Goal: Task Accomplishment & Management: Complete application form

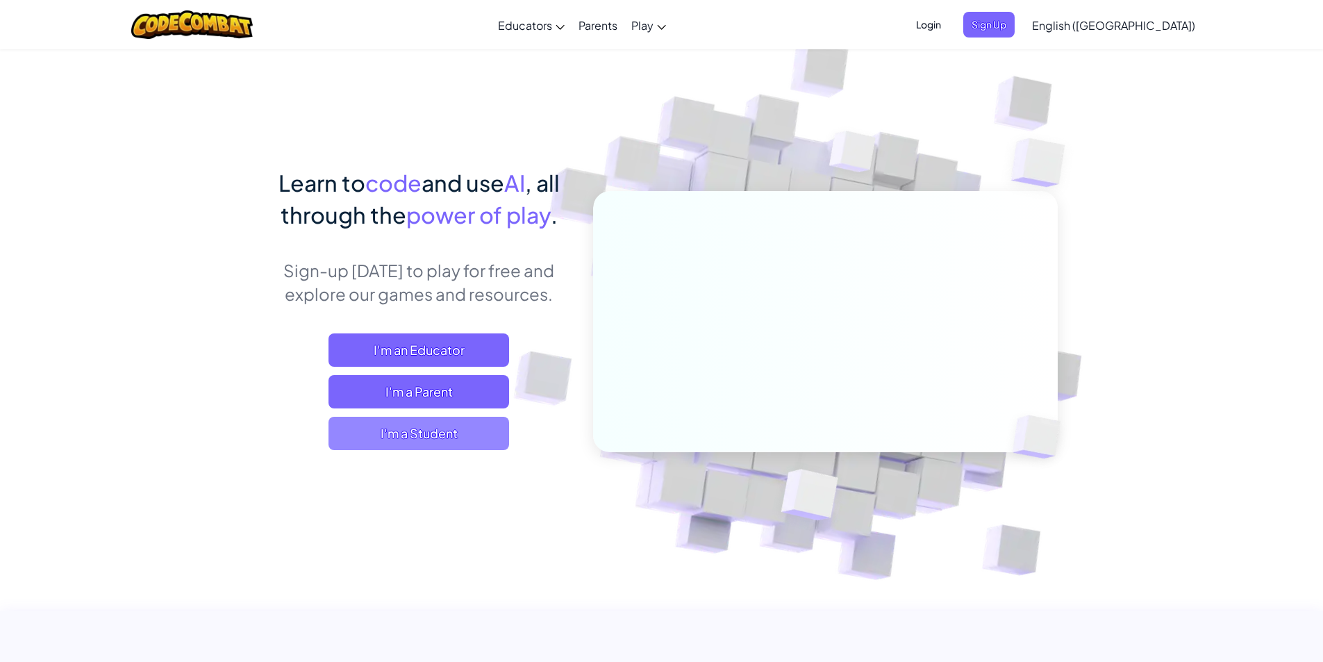
click at [483, 422] on span "I'm a Student" at bounding box center [418, 433] width 181 height 33
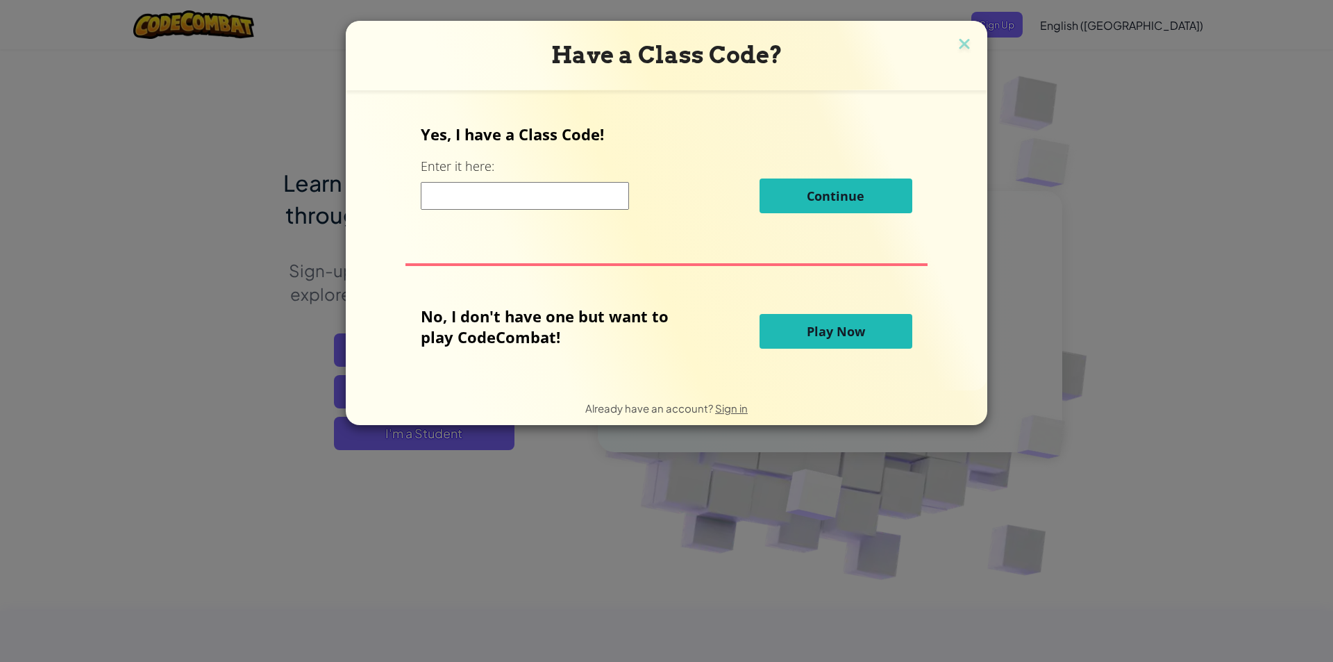
click at [556, 194] on input at bounding box center [525, 196] width 208 height 28
type input "f"
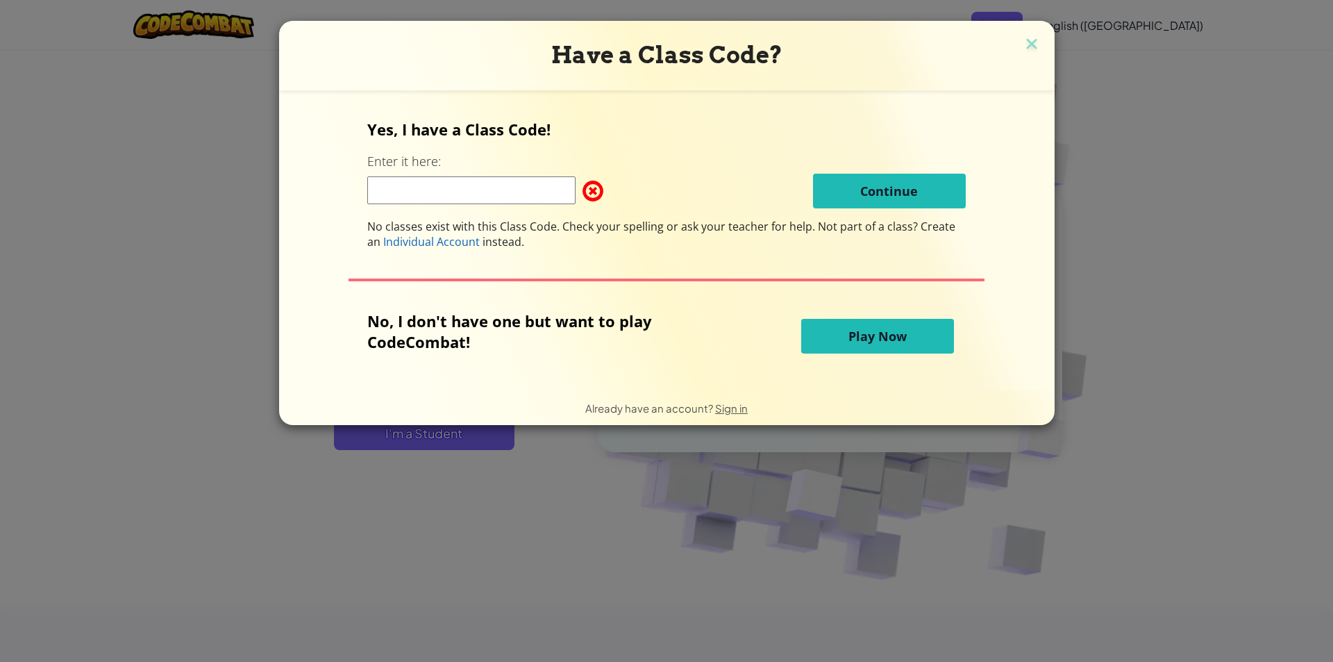
type input "f"
type input "FalseNiceNext"
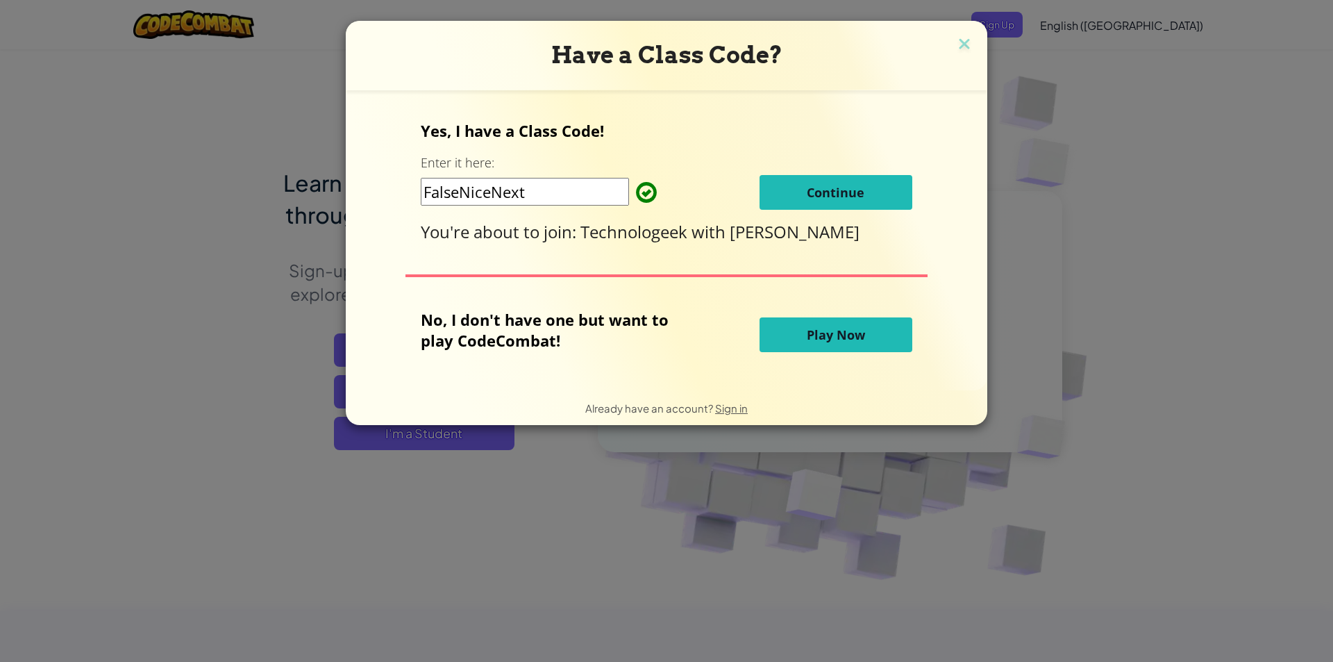
click at [867, 185] on button "Continue" at bounding box center [836, 192] width 153 height 35
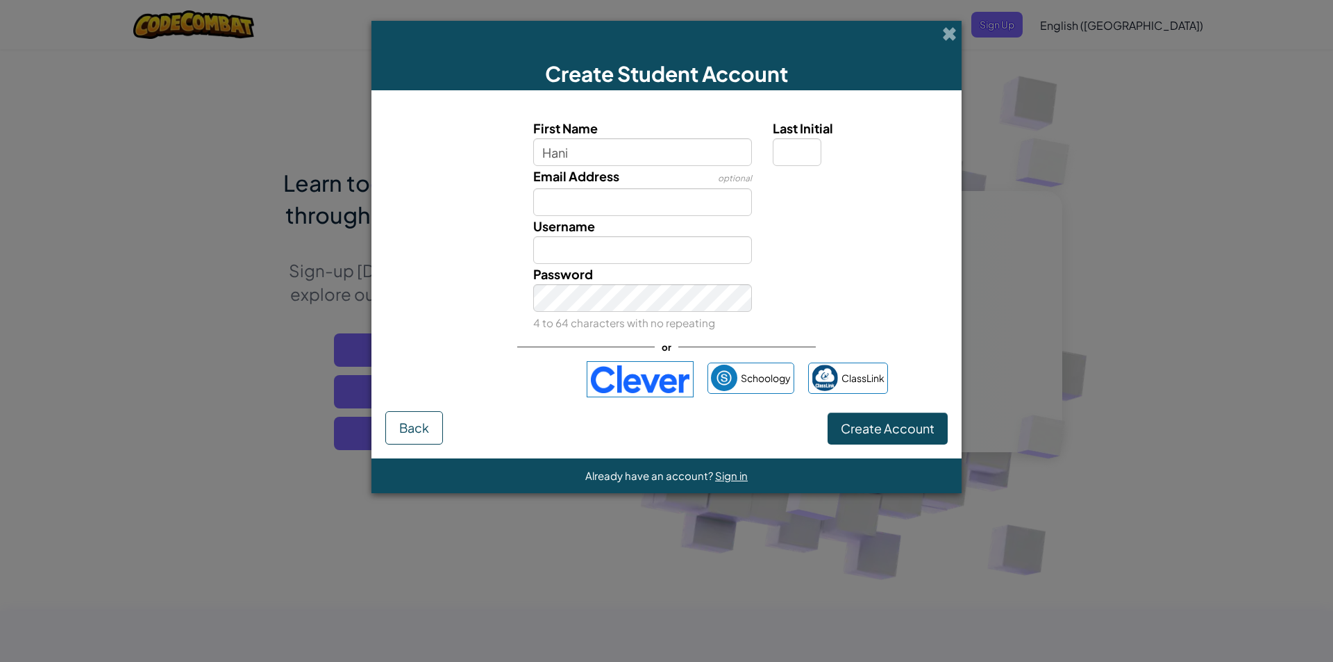
type input "Hani"
click at [672, 219] on div "Username Hani" at bounding box center [643, 240] width 240 height 48
click at [665, 212] on input "Email Address" at bounding box center [642, 202] width 219 height 28
click at [599, 242] on input "Hani" at bounding box center [642, 250] width 219 height 28
type input "Hanio7520476"
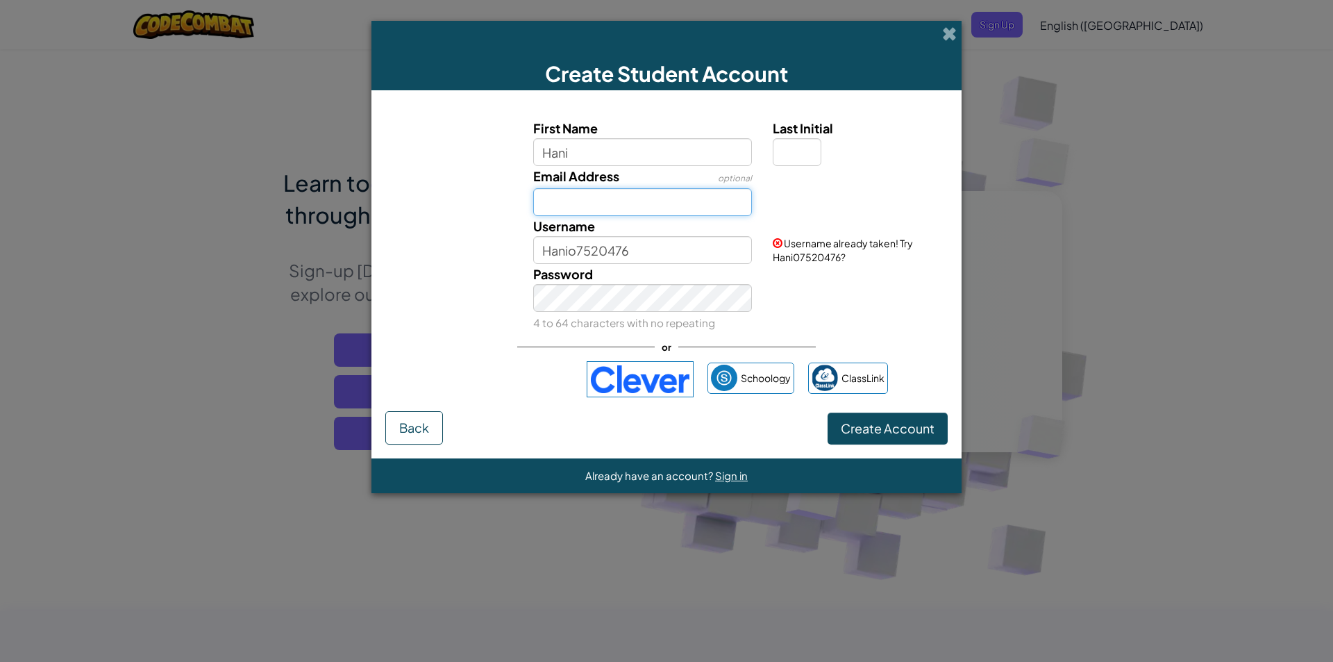
click at [631, 191] on input "Email Address" at bounding box center [642, 202] width 219 height 28
click at [604, 276] on div "Password 4 to 64 characters with no repeating" at bounding box center [643, 298] width 240 height 69
click at [690, 206] on input "Hasilina.b@gmail.com" at bounding box center [642, 202] width 219 height 28
type input "H"
type input "Lynnfl@gmail.com"
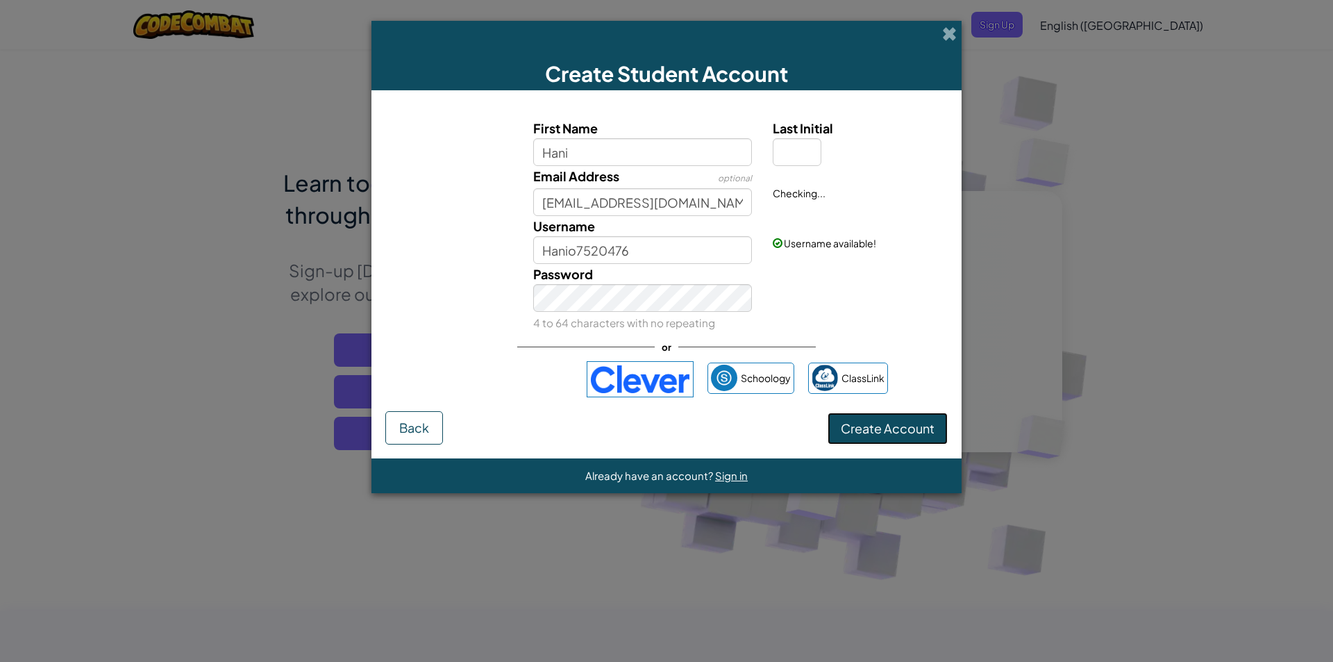
click at [888, 435] on span "Create Account" at bounding box center [888, 428] width 94 height 16
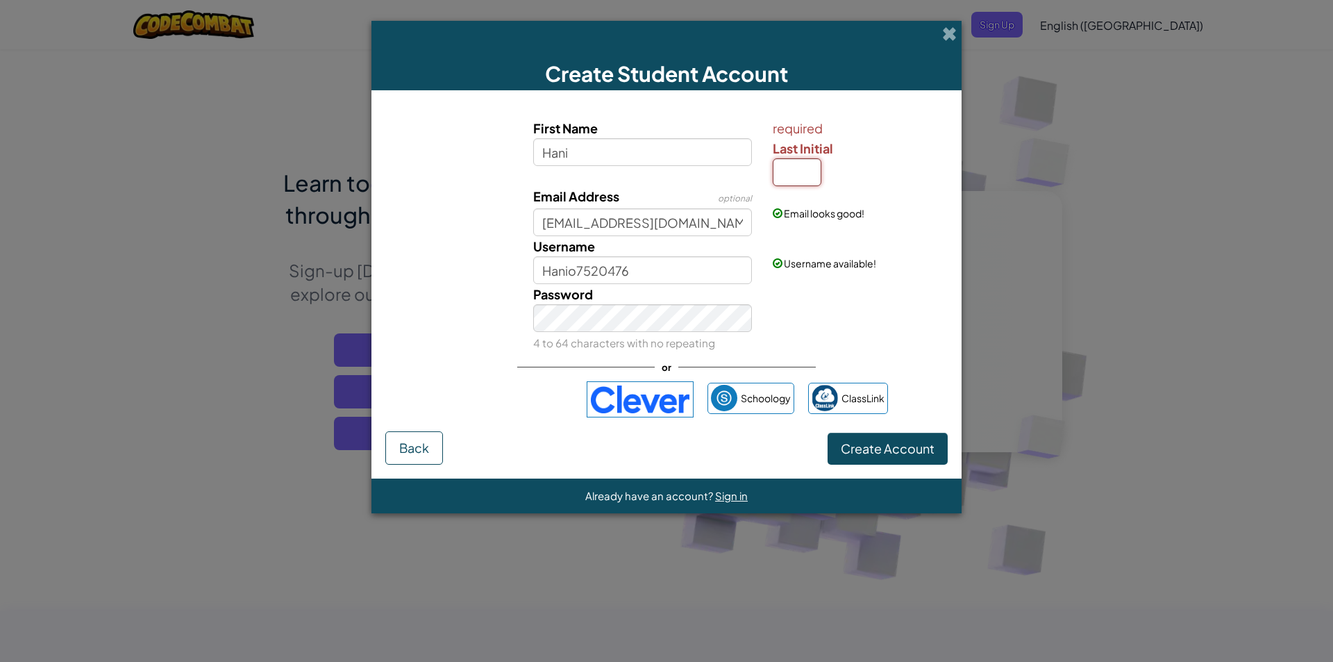
click at [798, 170] on input "Last Initial" at bounding box center [797, 172] width 49 height 28
type input "f"
click at [866, 443] on span "Create Account" at bounding box center [888, 448] width 94 height 16
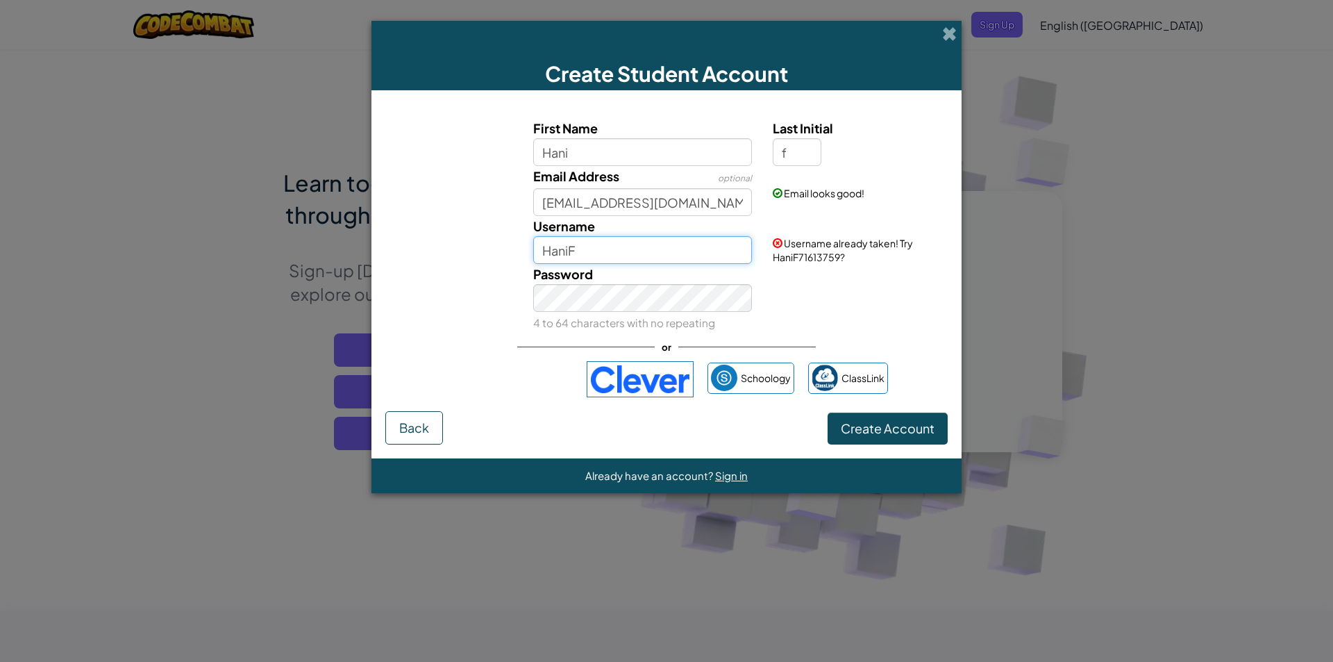
click at [728, 251] on input "HaniF" at bounding box center [642, 250] width 219 height 28
type input "HaniSofia"
click at [888, 421] on button "Create Account" at bounding box center [888, 429] width 120 height 32
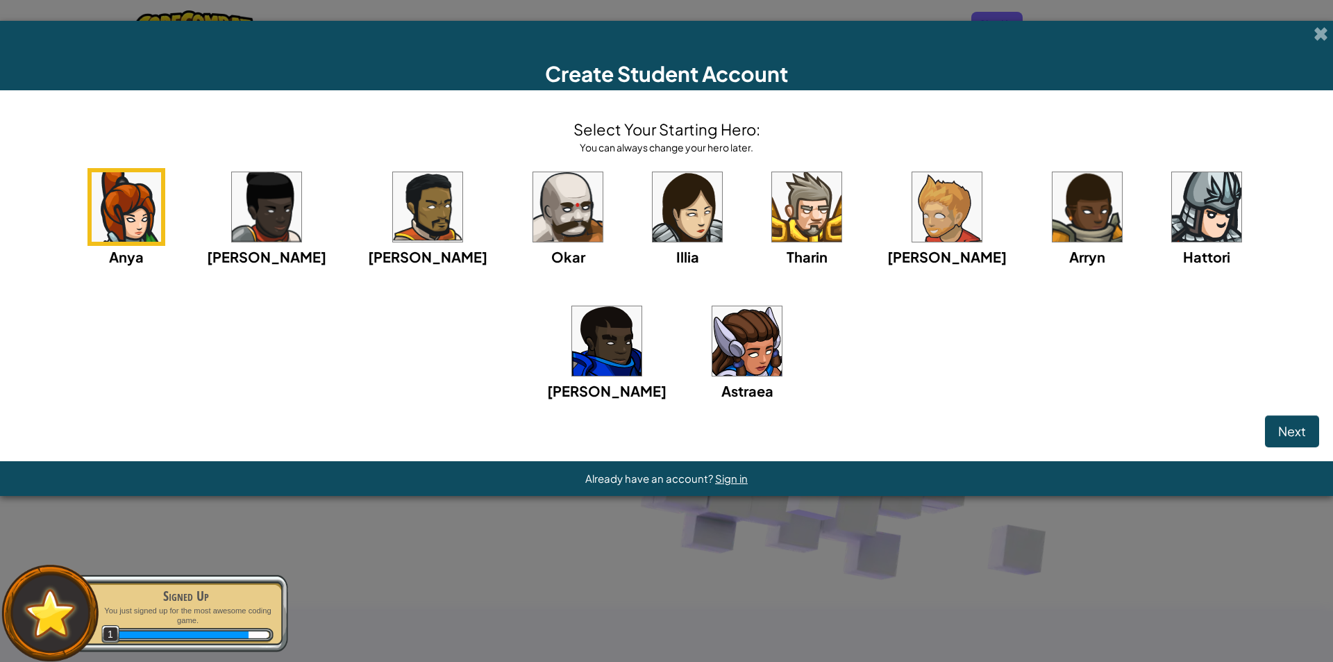
click at [713, 360] on img at bounding box center [747, 340] width 69 height 69
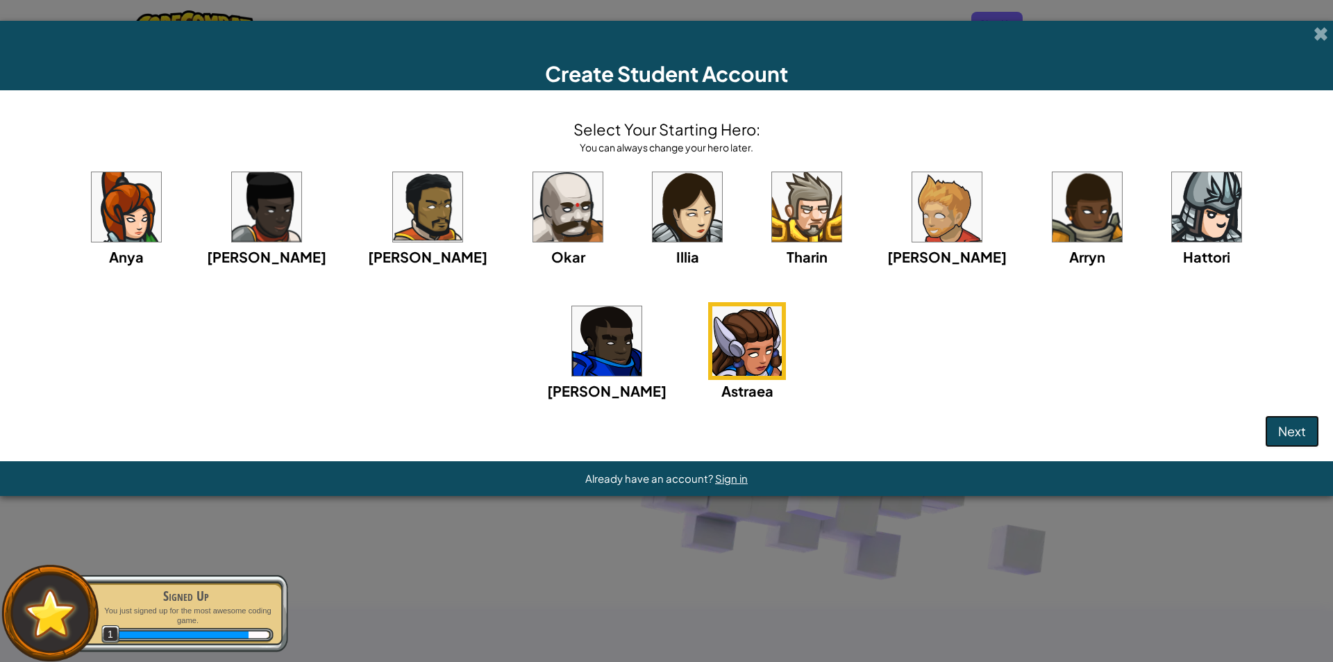
drag, startPoint x: 1275, startPoint y: 438, endPoint x: 1298, endPoint y: 431, distance: 23.9
click at [1293, 433] on button "Next" at bounding box center [1292, 431] width 54 height 32
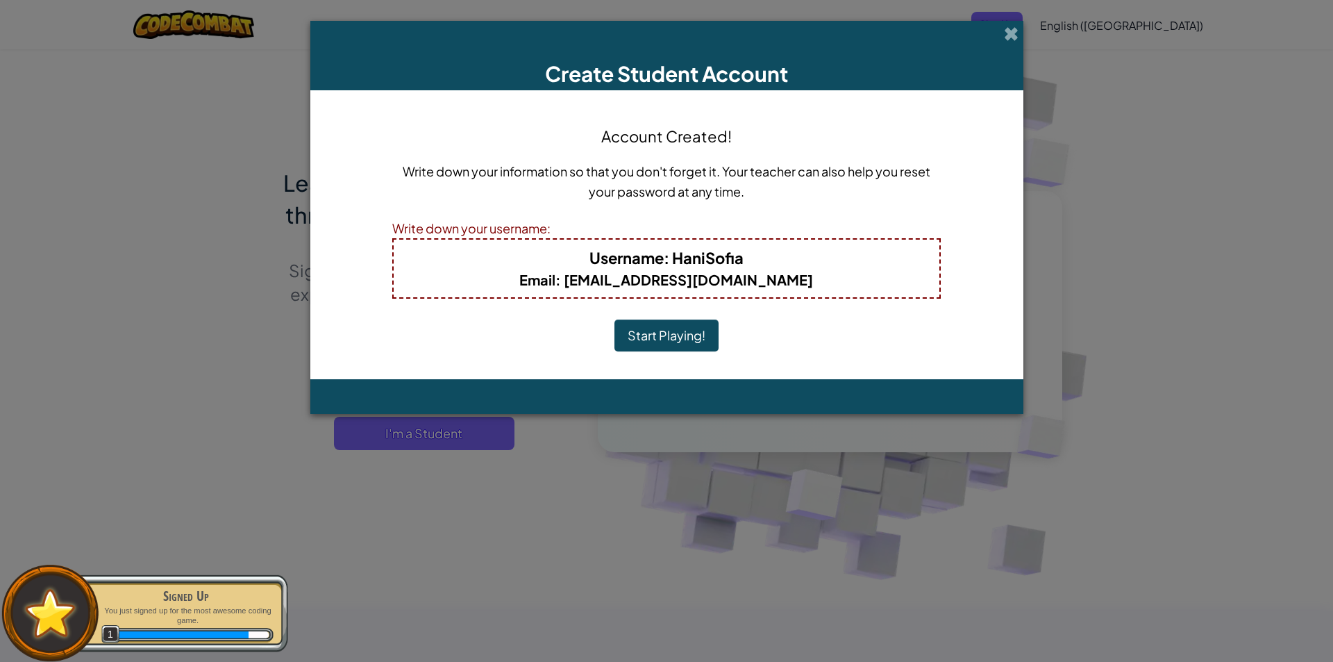
click at [681, 342] on button "Start Playing!" at bounding box center [667, 335] width 104 height 32
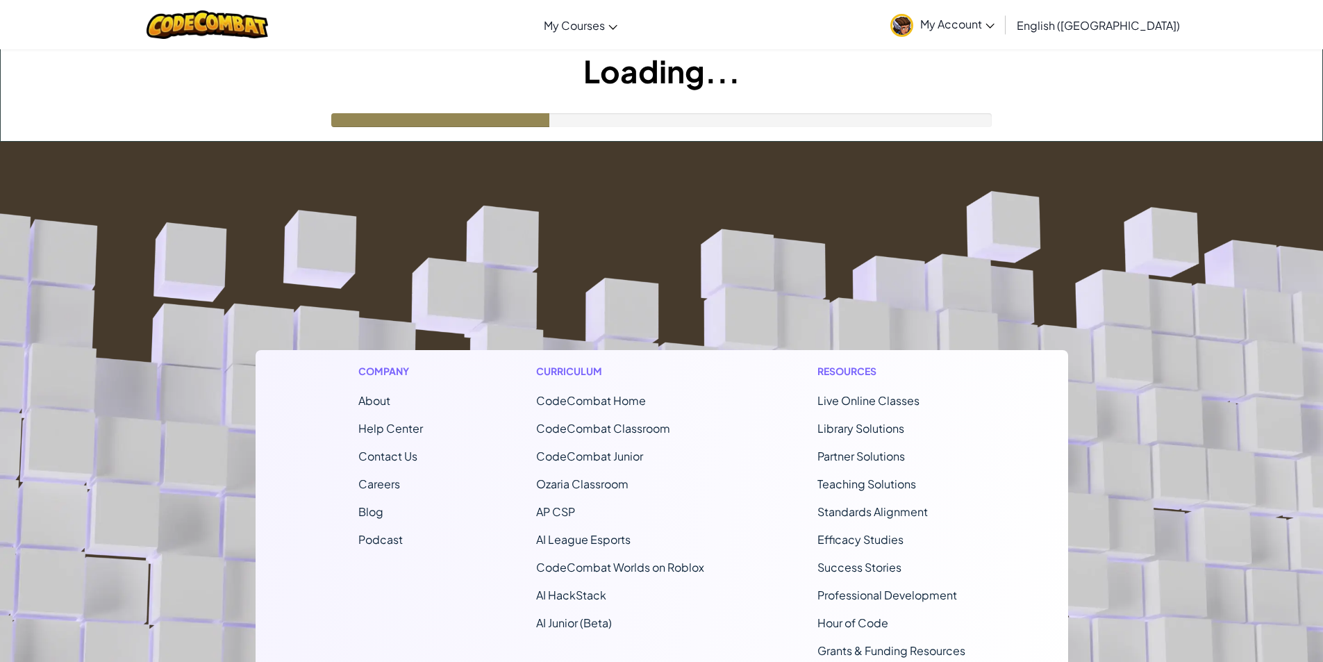
click at [695, 331] on footer "Company About Help Center Contact Us Careers Blog Podcast Curriculum CodeCombat…" at bounding box center [661, 518] width 1323 height 752
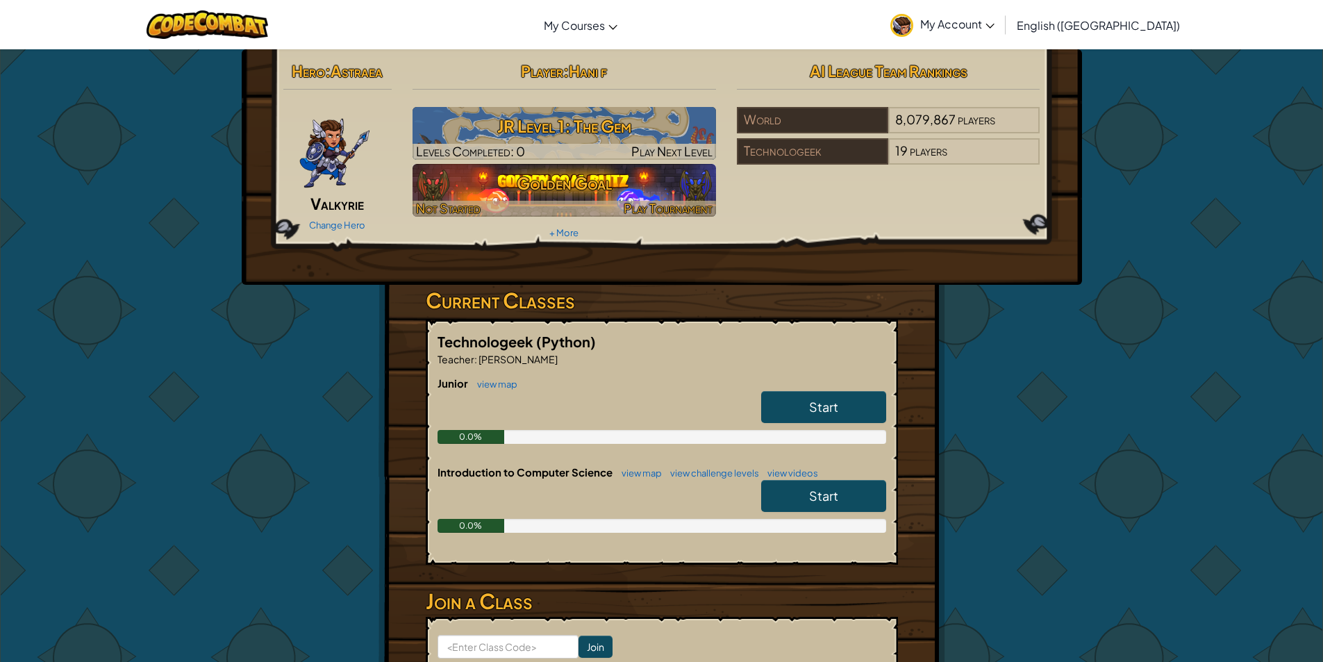
click at [664, 202] on span "Play Tournament" at bounding box center [668, 208] width 89 height 16
click at [581, 177] on h3 "Golden Goal" at bounding box center [564, 182] width 303 height 31
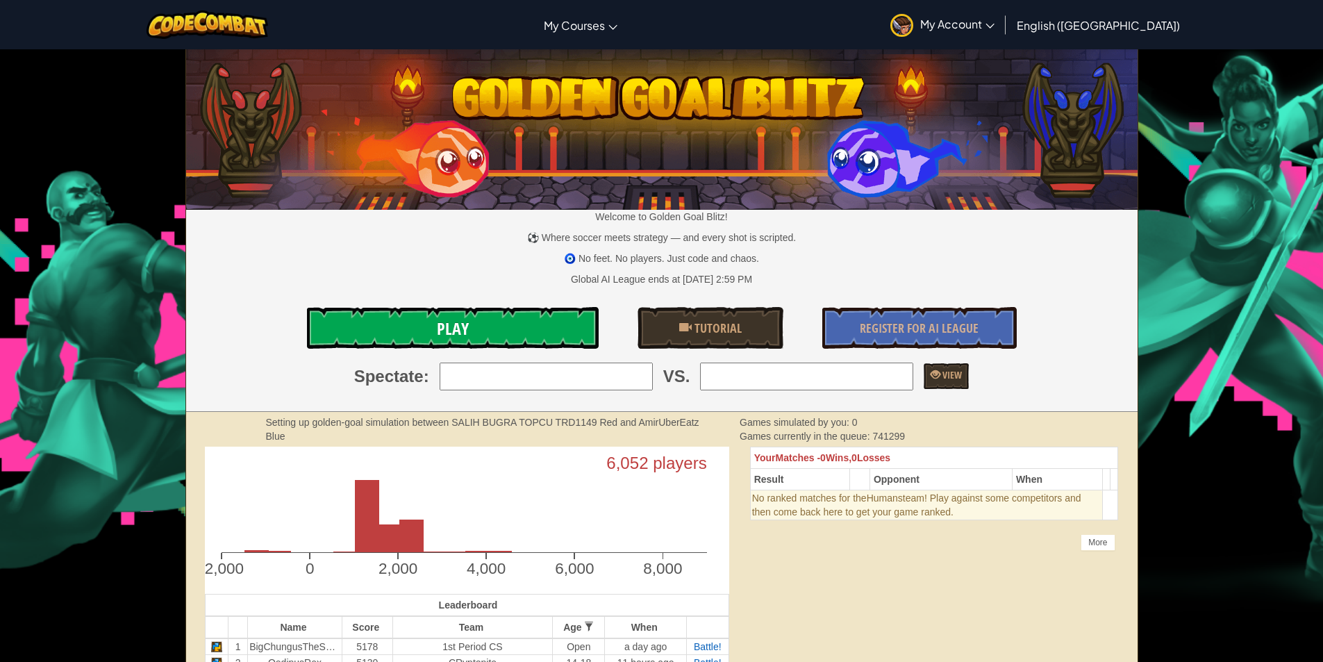
click at [495, 331] on link "Play" at bounding box center [453, 328] width 292 height 42
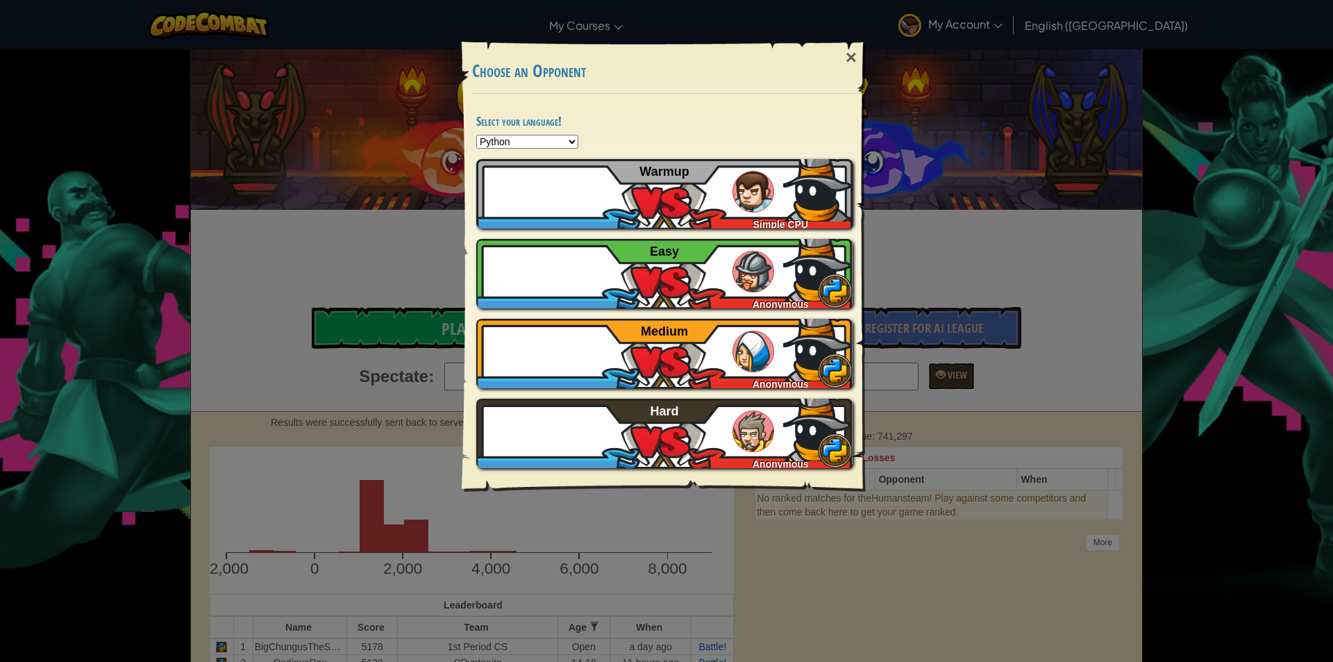
click at [995, 247] on div "× Choose an Opponent Select your language! Python JavaScript CoffeeScript Lua C…" at bounding box center [666, 331] width 1333 height 662
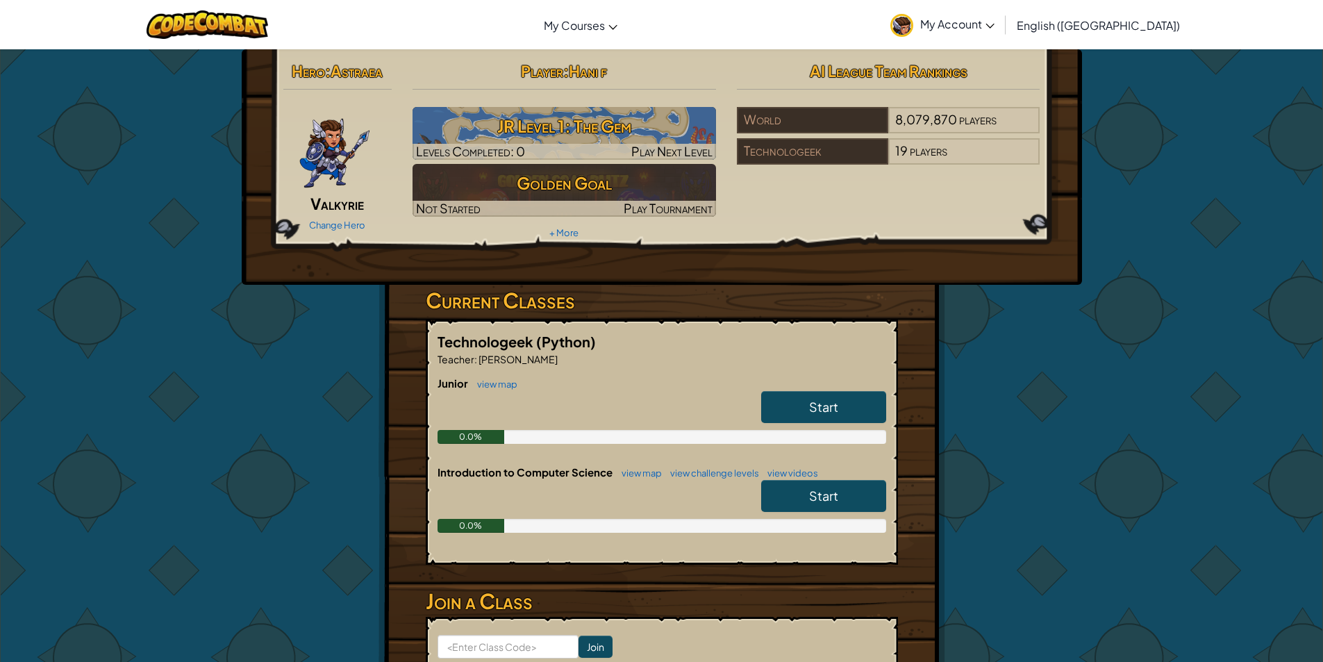
click at [333, 164] on img at bounding box center [335, 148] width 72 height 83
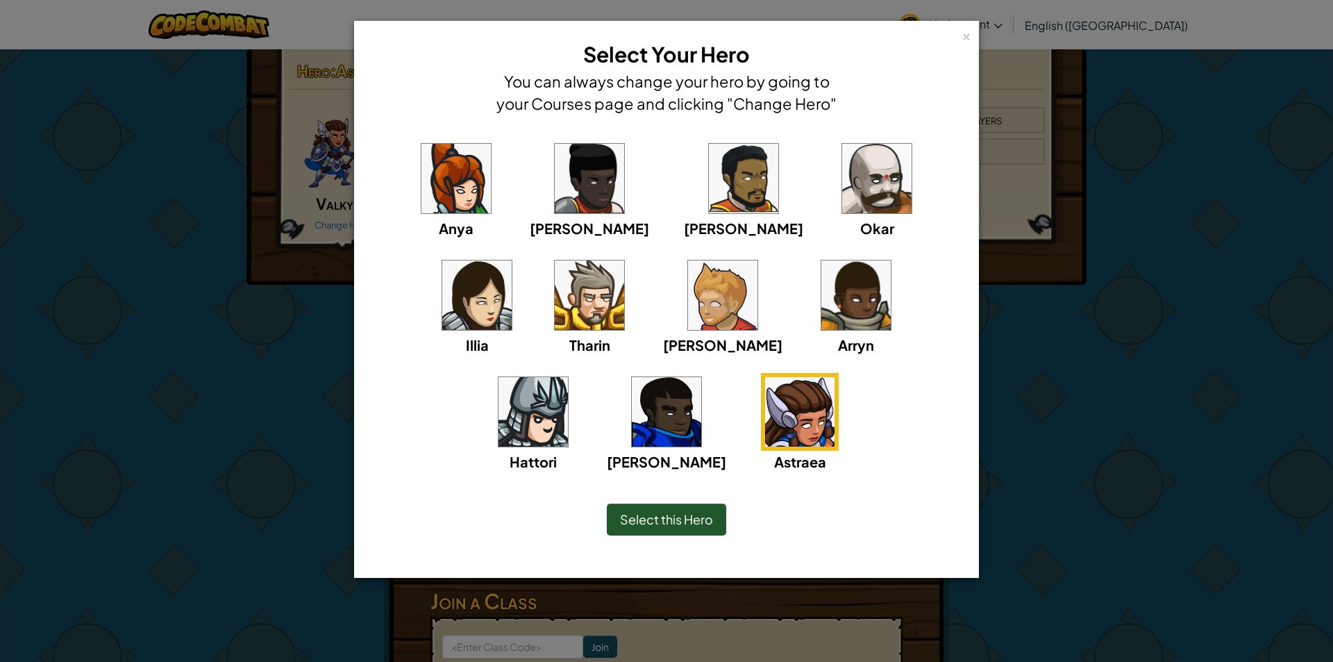
click at [694, 523] on span "Select this Hero" at bounding box center [666, 519] width 93 height 16
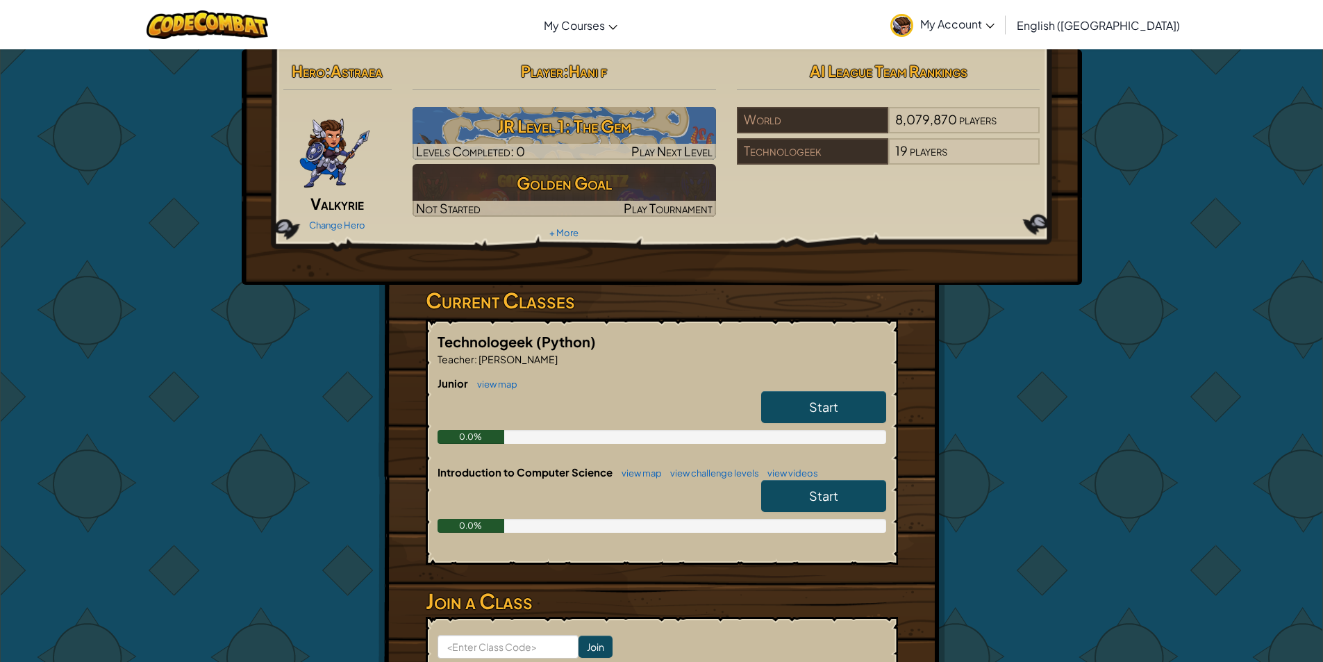
click at [840, 494] on link "Start" at bounding box center [823, 496] width 125 height 32
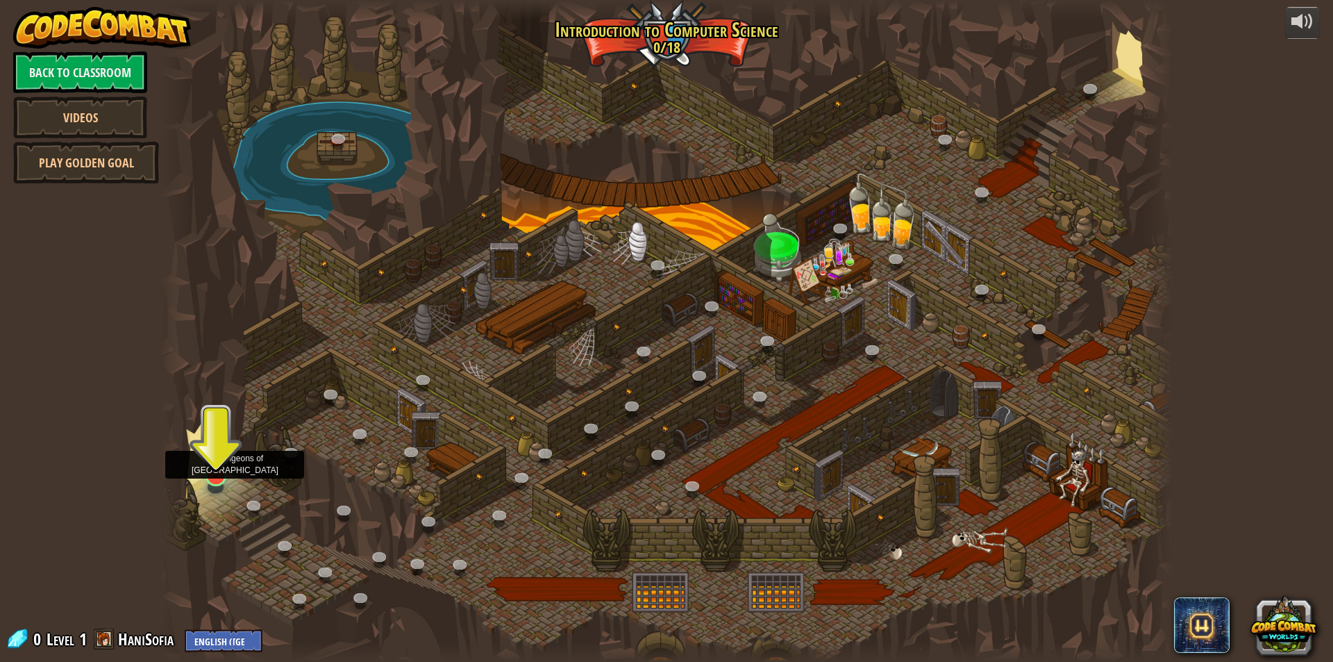
click at [222, 466] on img at bounding box center [215, 446] width 27 height 63
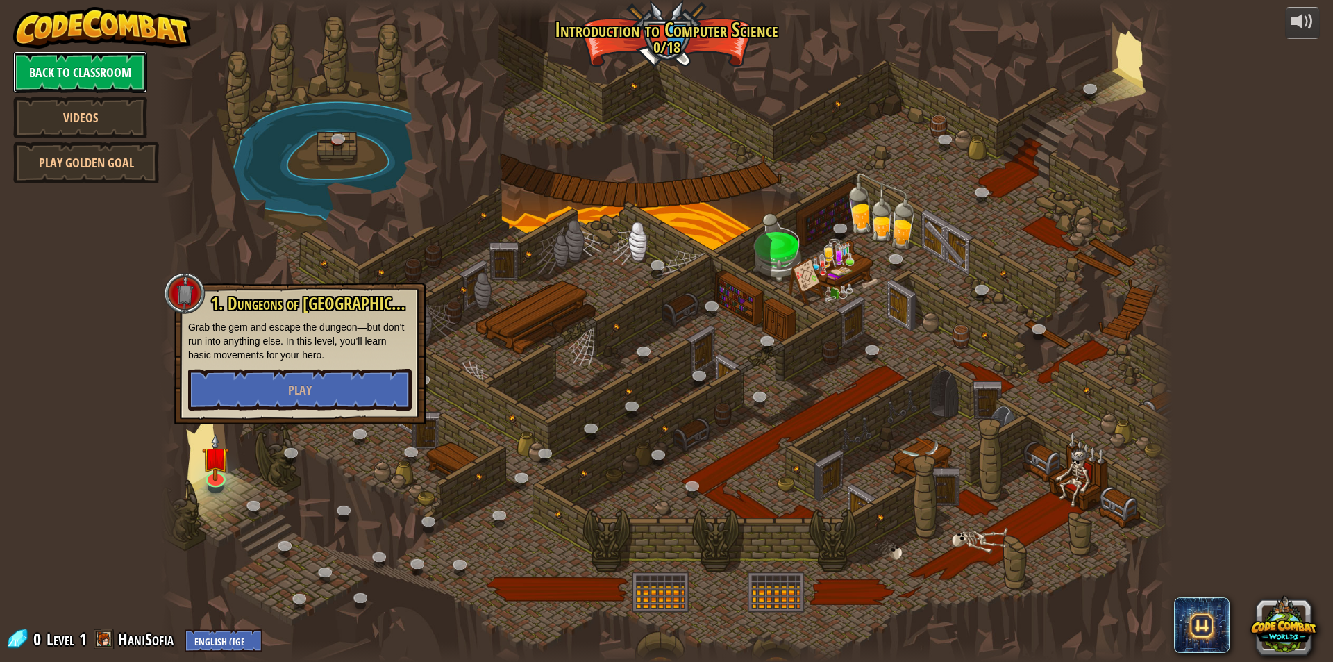
click at [104, 65] on link "Back to Classroom" at bounding box center [80, 72] width 134 height 42
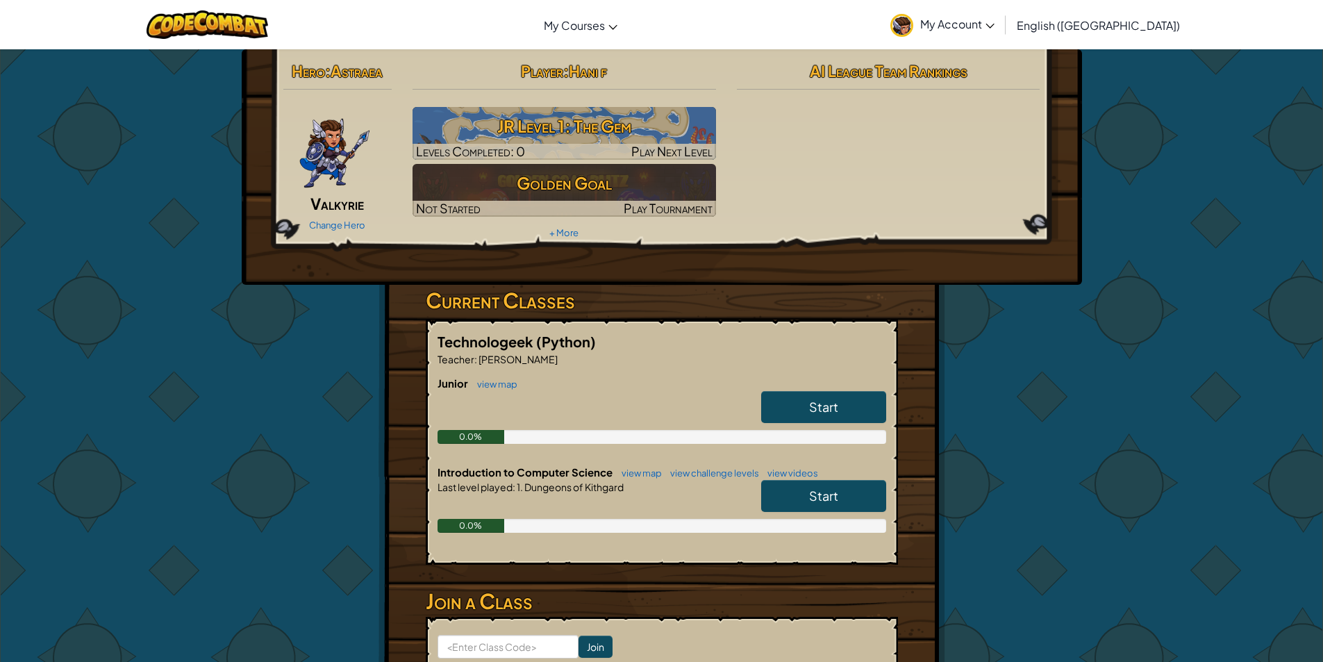
click at [994, 31] on span "My Account" at bounding box center [957, 24] width 74 height 15
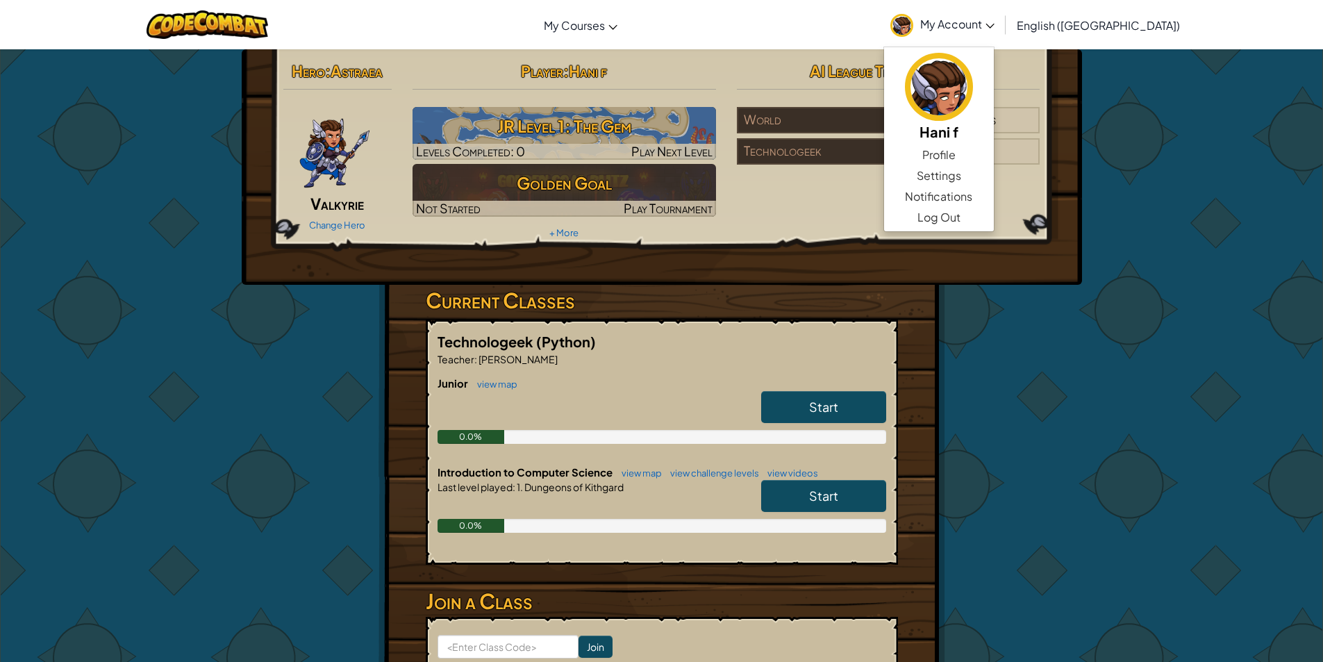
click at [822, 493] on span "Start" at bounding box center [823, 496] width 29 height 16
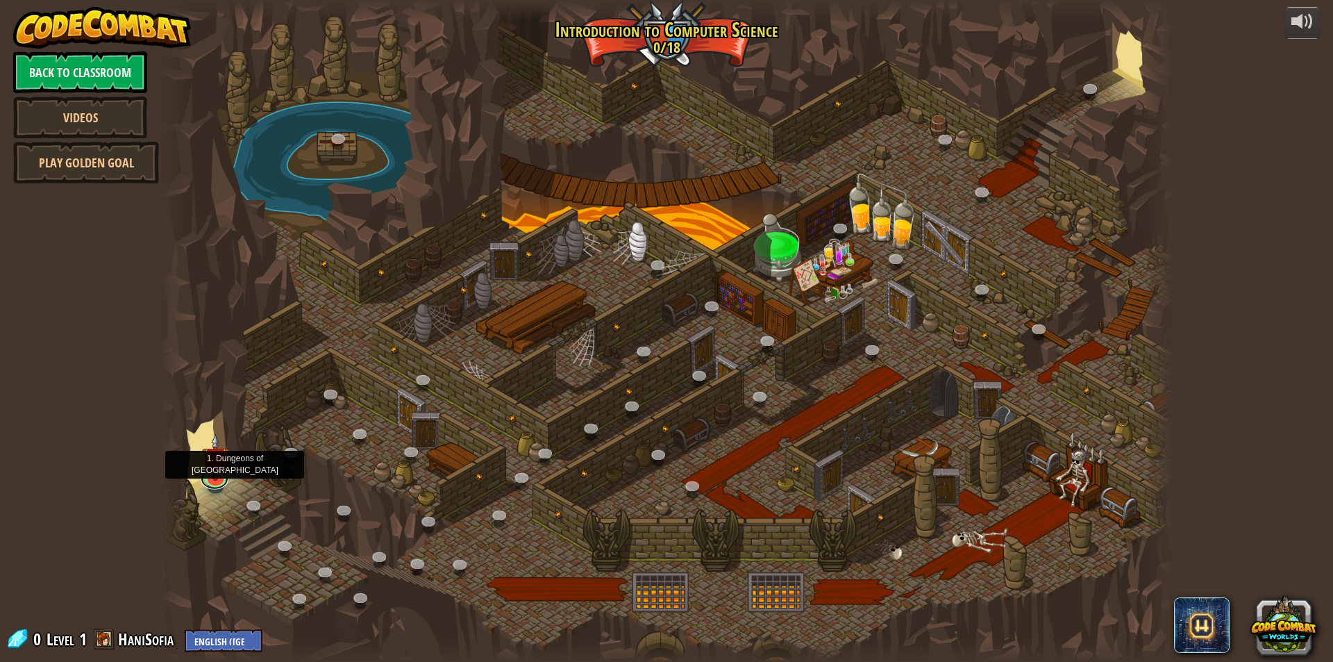
click at [216, 480] on link at bounding box center [215, 479] width 28 height 21
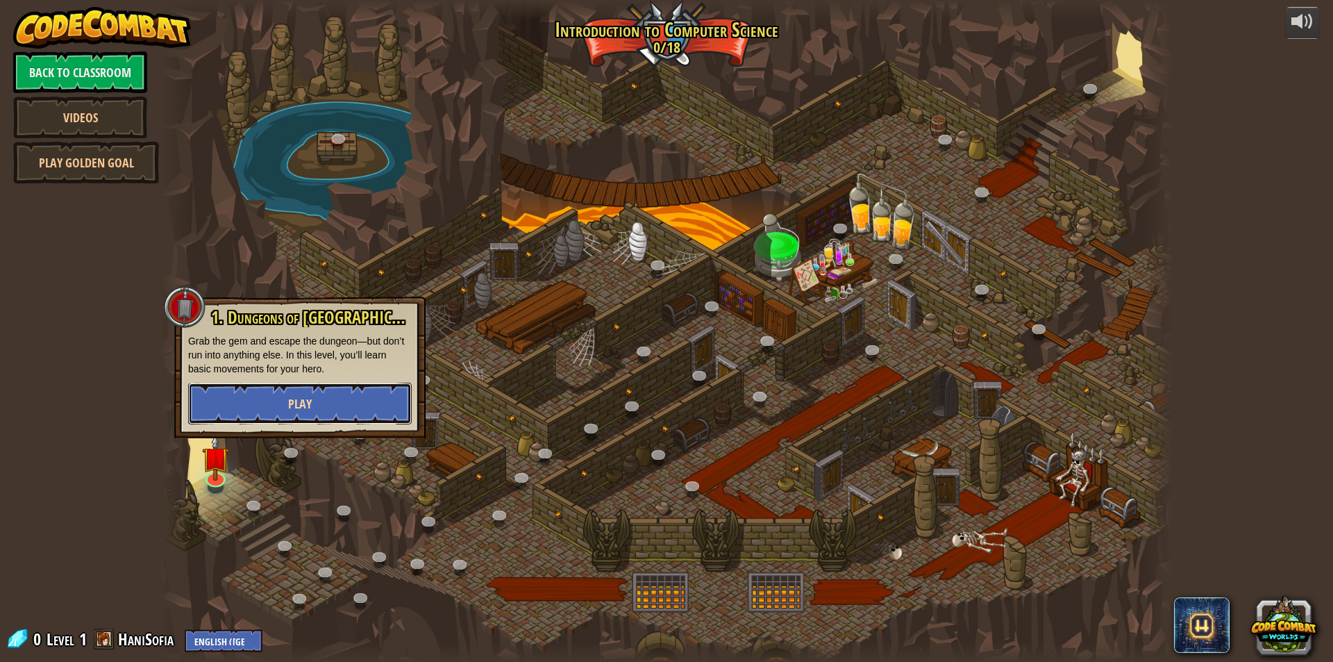
click at [321, 400] on button "Play" at bounding box center [300, 404] width 224 height 42
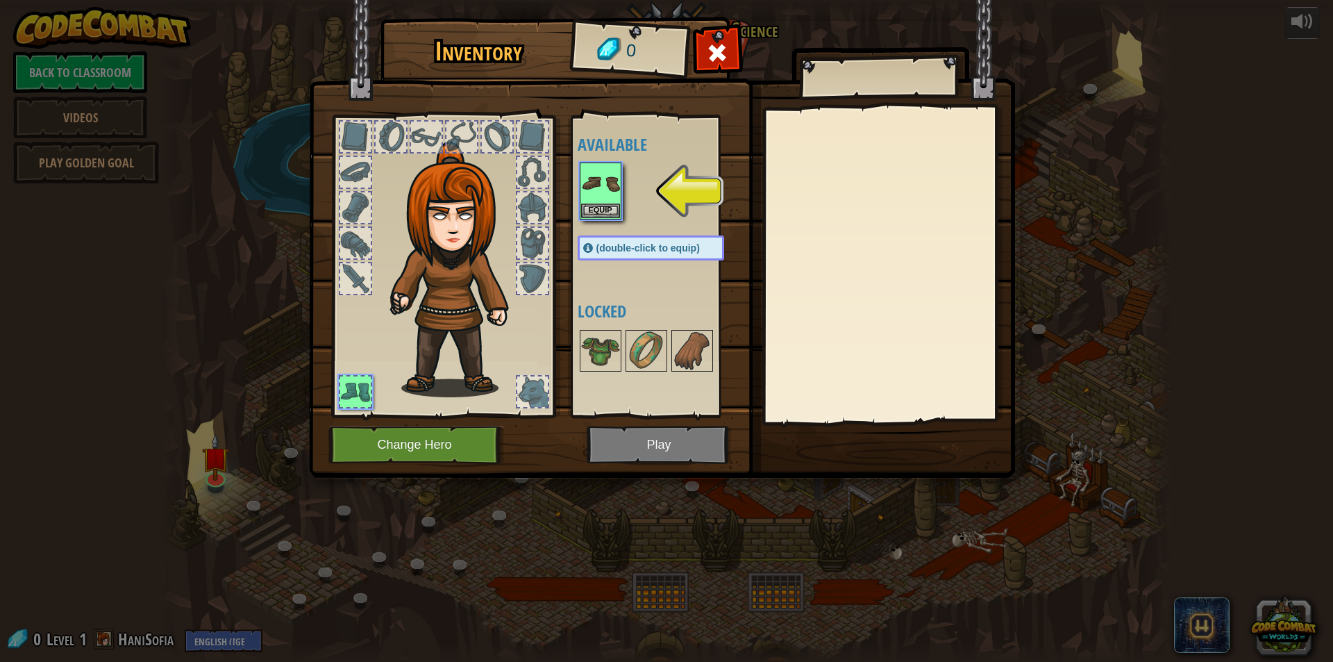
click at [672, 444] on img at bounding box center [662, 226] width 706 height 504
click at [602, 179] on div "Inventory 0 Available Equip (double-click to equip) Locked Equip Unequip Subscr…" at bounding box center [666, 331] width 1333 height 662
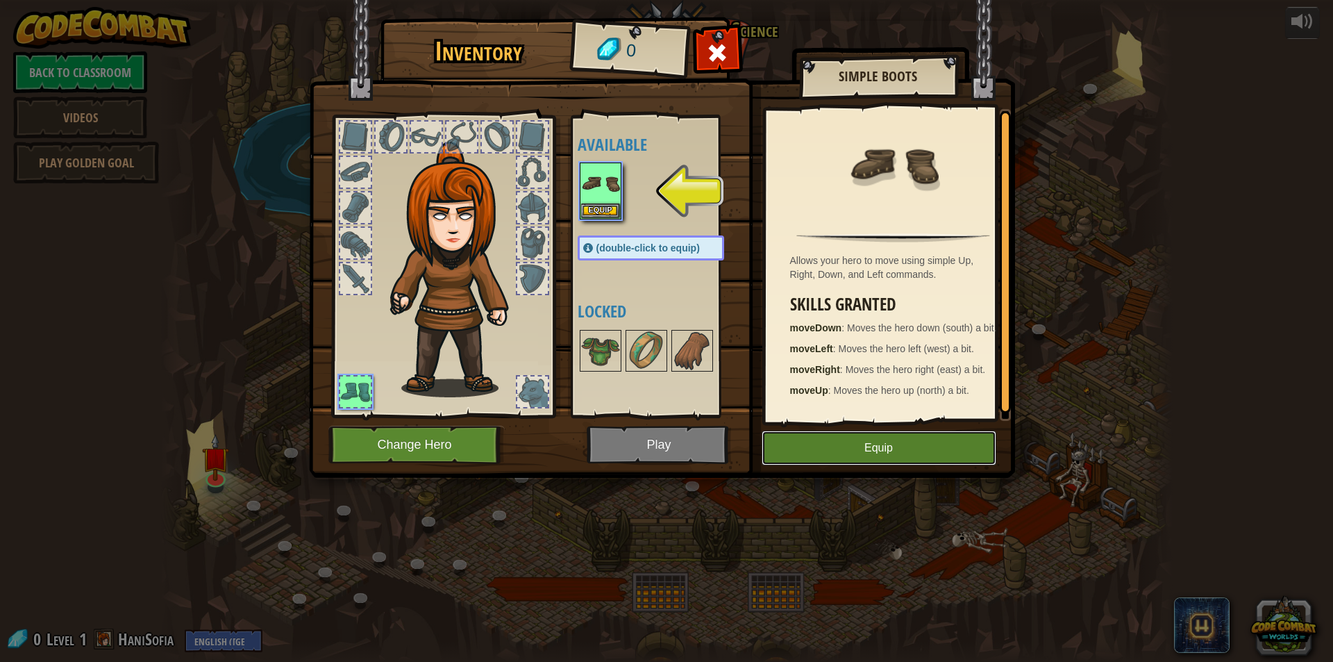
drag, startPoint x: 836, startPoint y: 436, endPoint x: 772, endPoint y: 444, distance: 65.0
click at [837, 436] on button "Equip" at bounding box center [879, 448] width 235 height 35
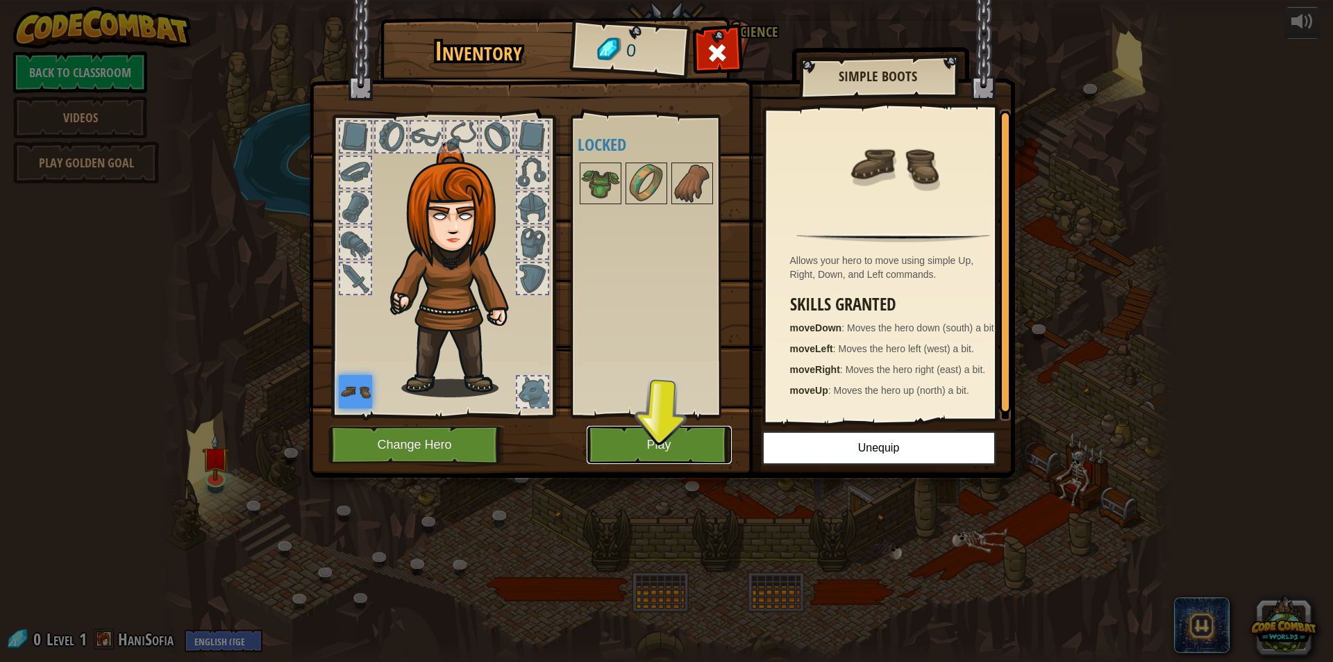
click at [647, 438] on button "Play" at bounding box center [659, 445] width 145 height 38
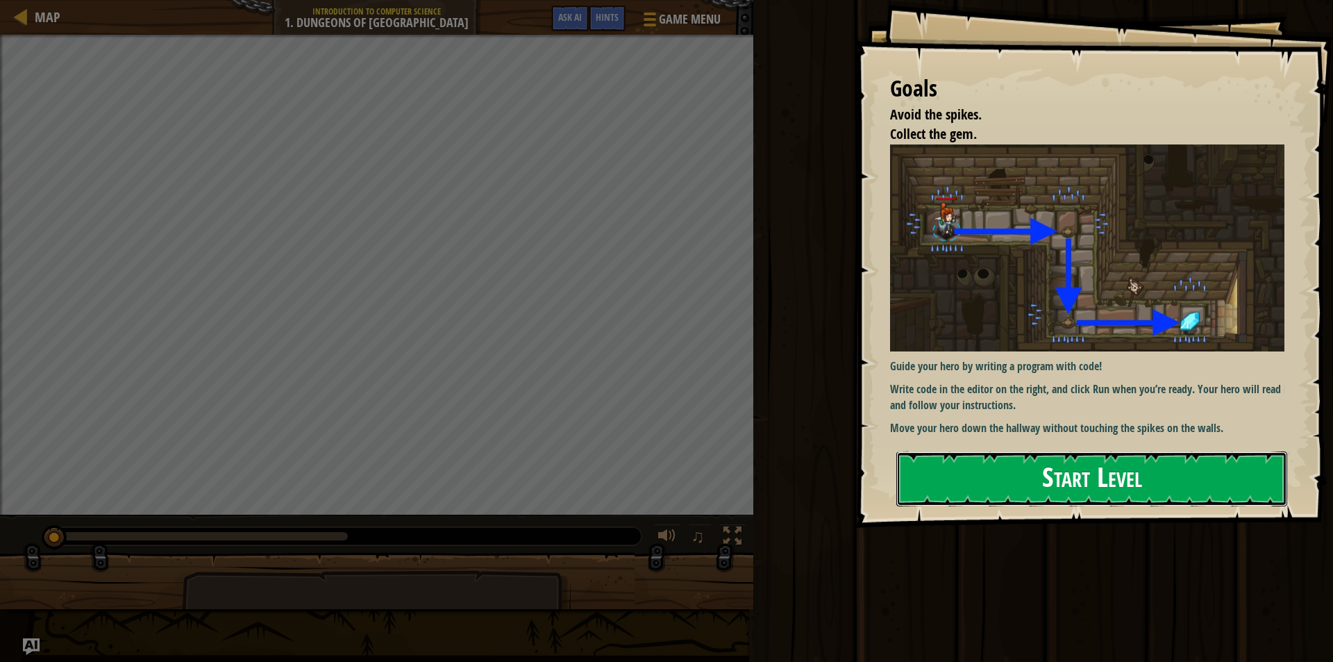
click at [1172, 489] on button "Start Level" at bounding box center [1092, 478] width 391 height 55
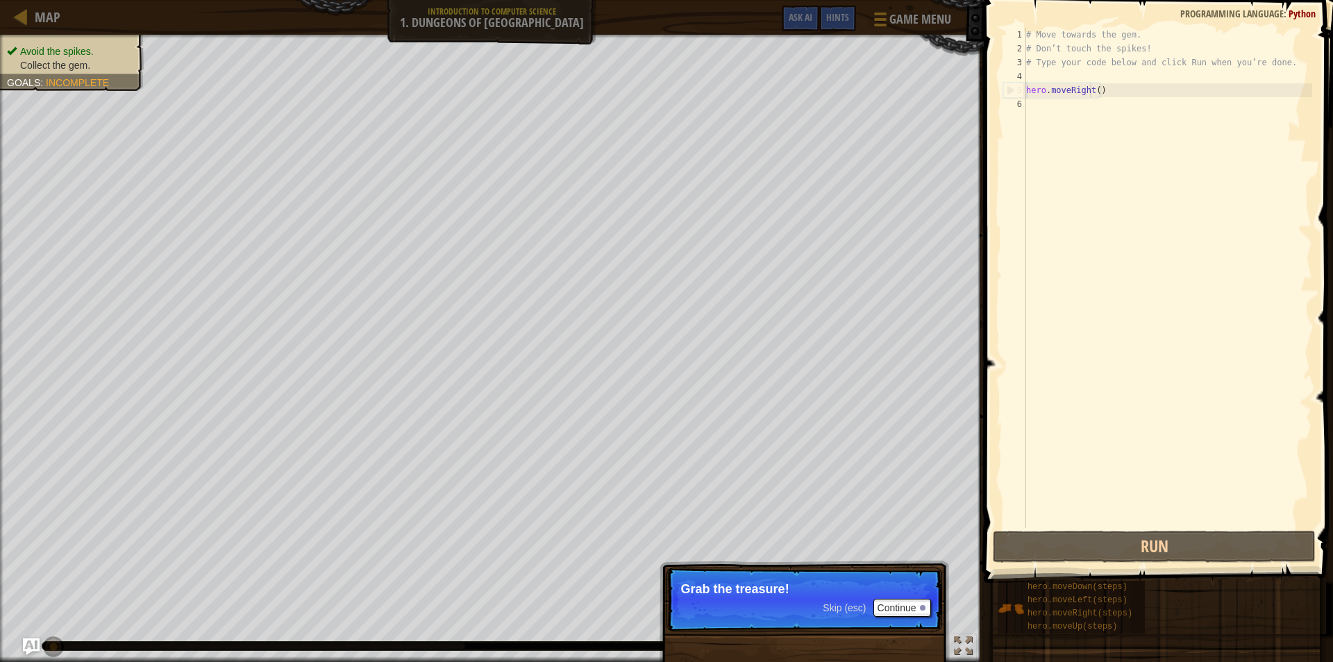
drag, startPoint x: 1092, startPoint y: 94, endPoint x: 1094, endPoint y: 106, distance: 11.2
click at [1094, 94] on div "# Move towards the gem. # Don’t touch the spikes! # Type your code below and cl…" at bounding box center [1168, 292] width 289 height 528
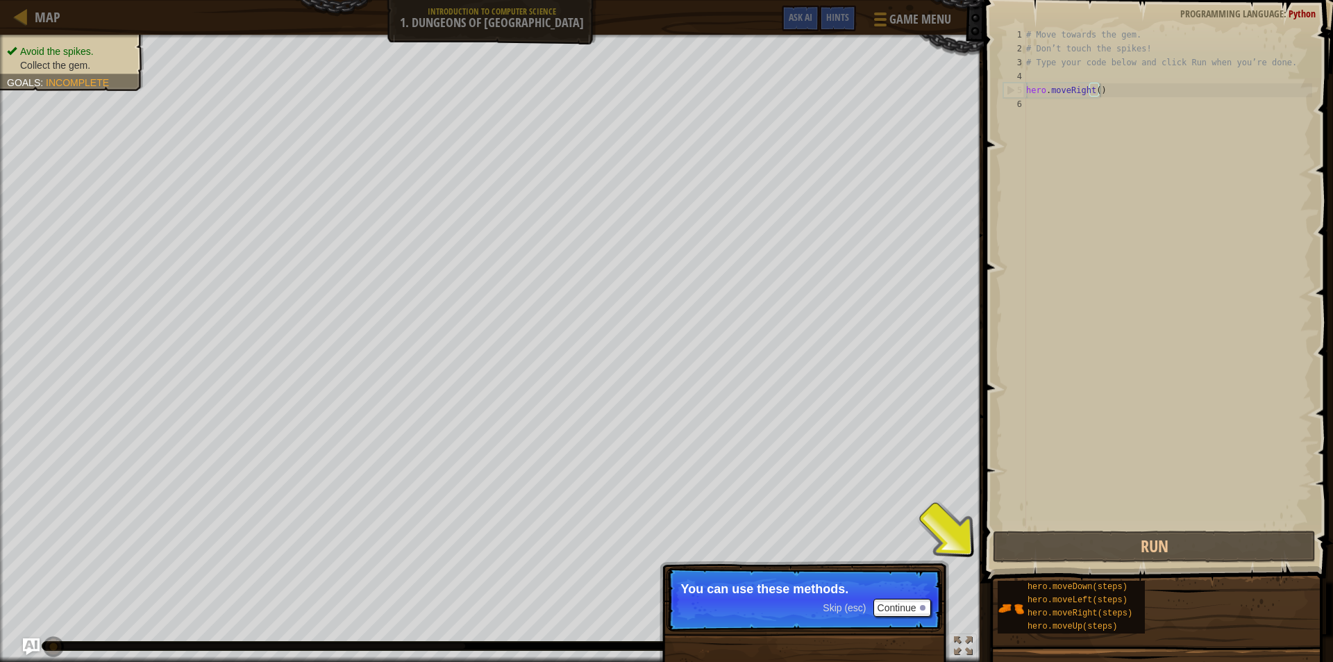
click at [1115, 90] on div "# Move towards the gem. # Don’t touch the spikes! # Type your code below and cl…" at bounding box center [1168, 292] width 289 height 528
drag, startPoint x: 1094, startPoint y: 90, endPoint x: 1101, endPoint y: 110, distance: 21.5
click at [1099, 106] on div "# Move towards the gem. # Don’t touch the spikes! # Type your code below and cl…" at bounding box center [1168, 292] width 289 height 528
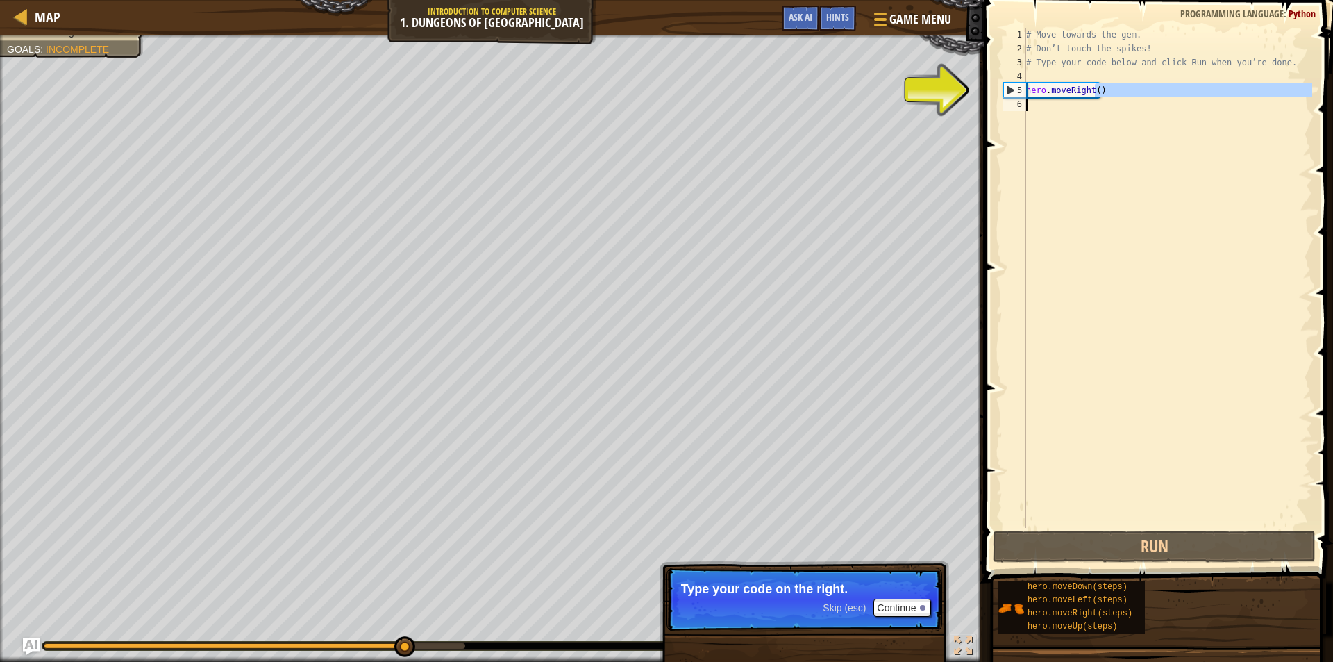
click at [1089, 91] on div "# Move towards the gem. # Don’t touch the spikes! # Type your code below and cl…" at bounding box center [1168, 292] width 289 height 528
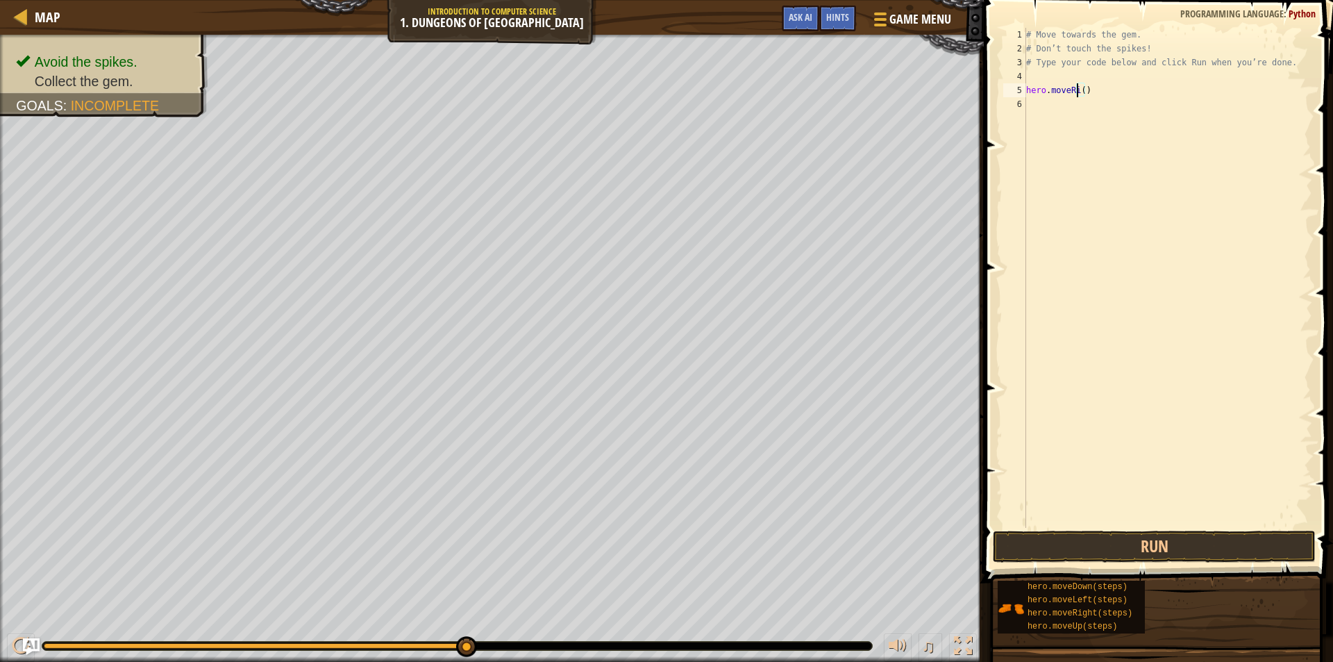
type textarea "hero.move()"
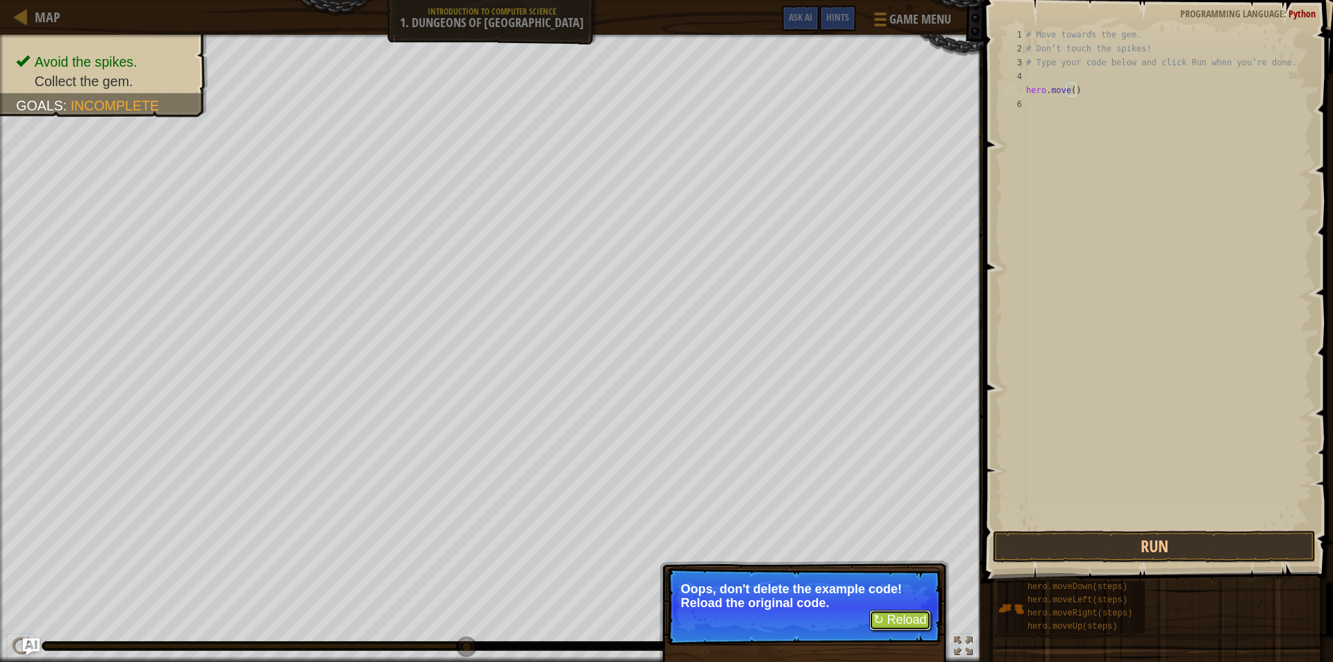
click at [921, 621] on button "↻ Reload" at bounding box center [900, 620] width 62 height 21
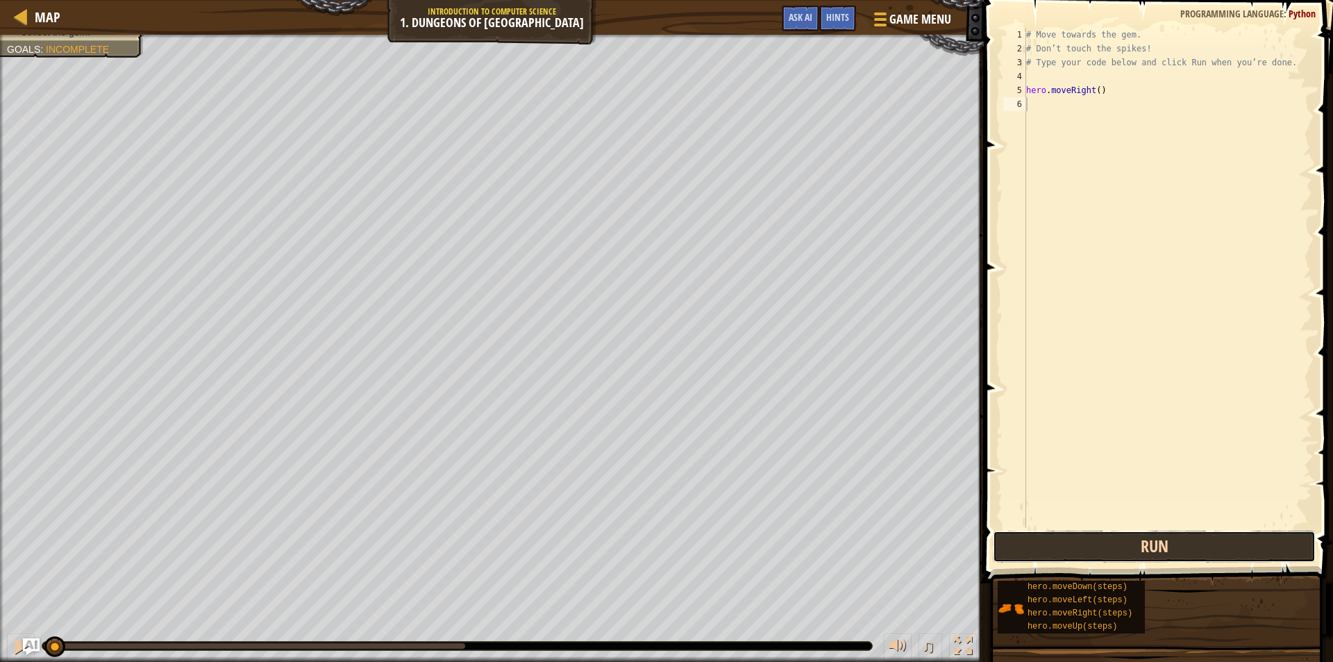
click at [1021, 558] on button "Run" at bounding box center [1154, 547] width 323 height 32
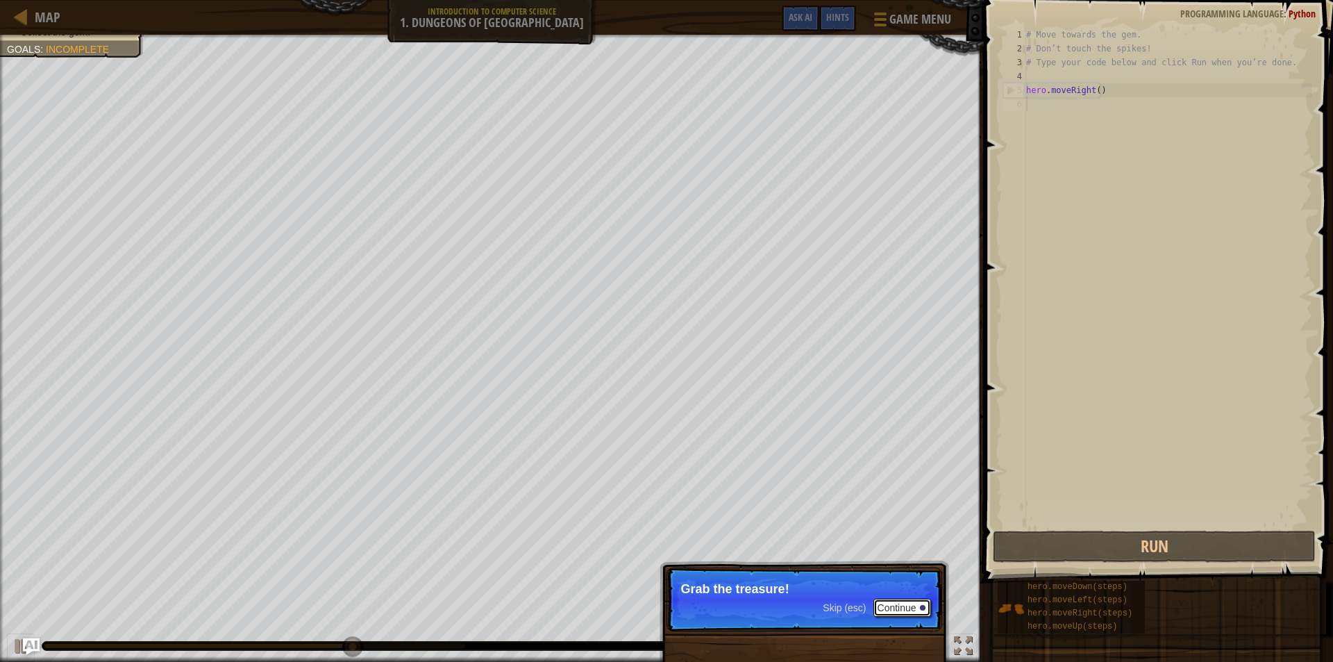
click at [896, 613] on button "Continue" at bounding box center [903, 608] width 58 height 18
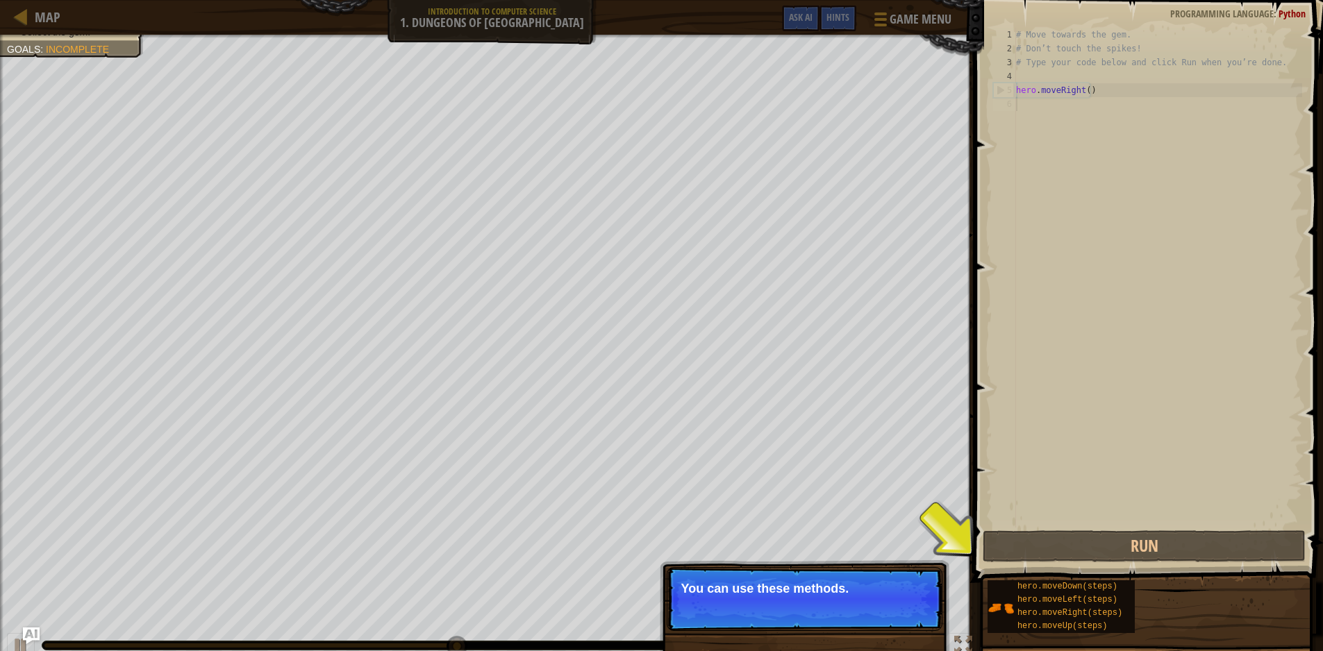
click at [878, 595] on p "You can use these methods." at bounding box center [804, 589] width 247 height 14
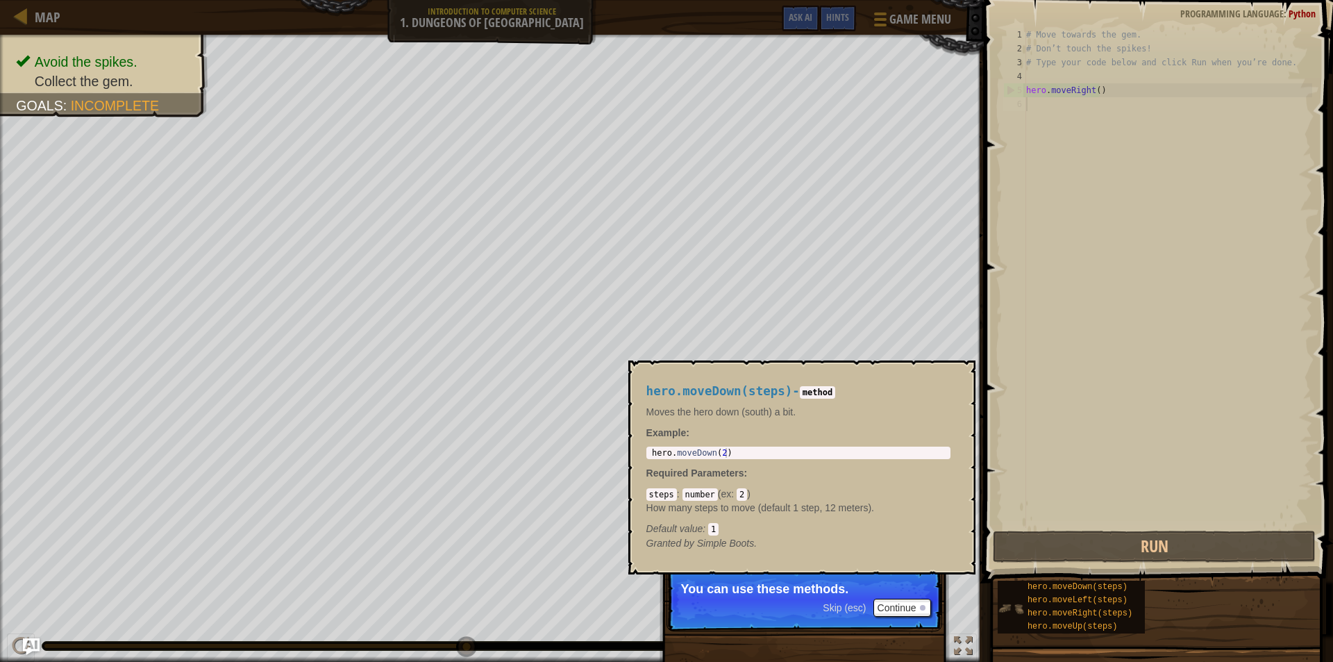
click at [1014, 598] on img at bounding box center [1011, 608] width 26 height 26
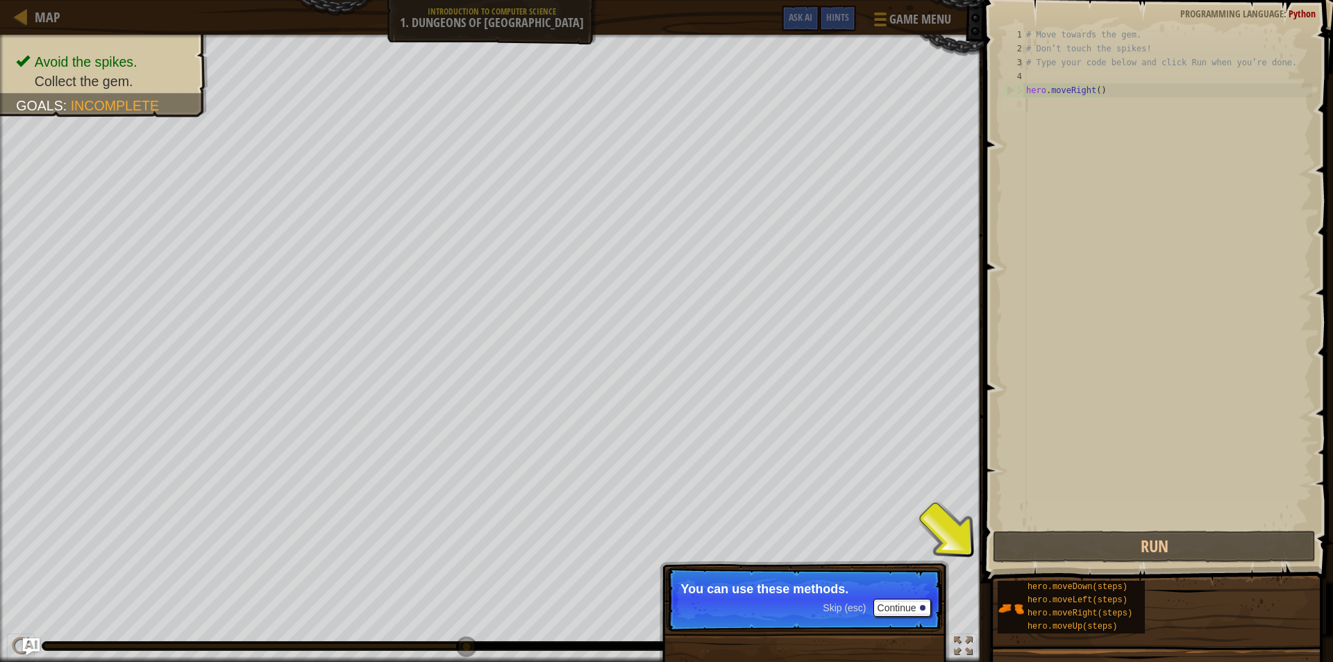
click at [980, 554] on span at bounding box center [1160, 272] width 360 height 624
click at [917, 605] on button "Continue" at bounding box center [903, 608] width 58 height 18
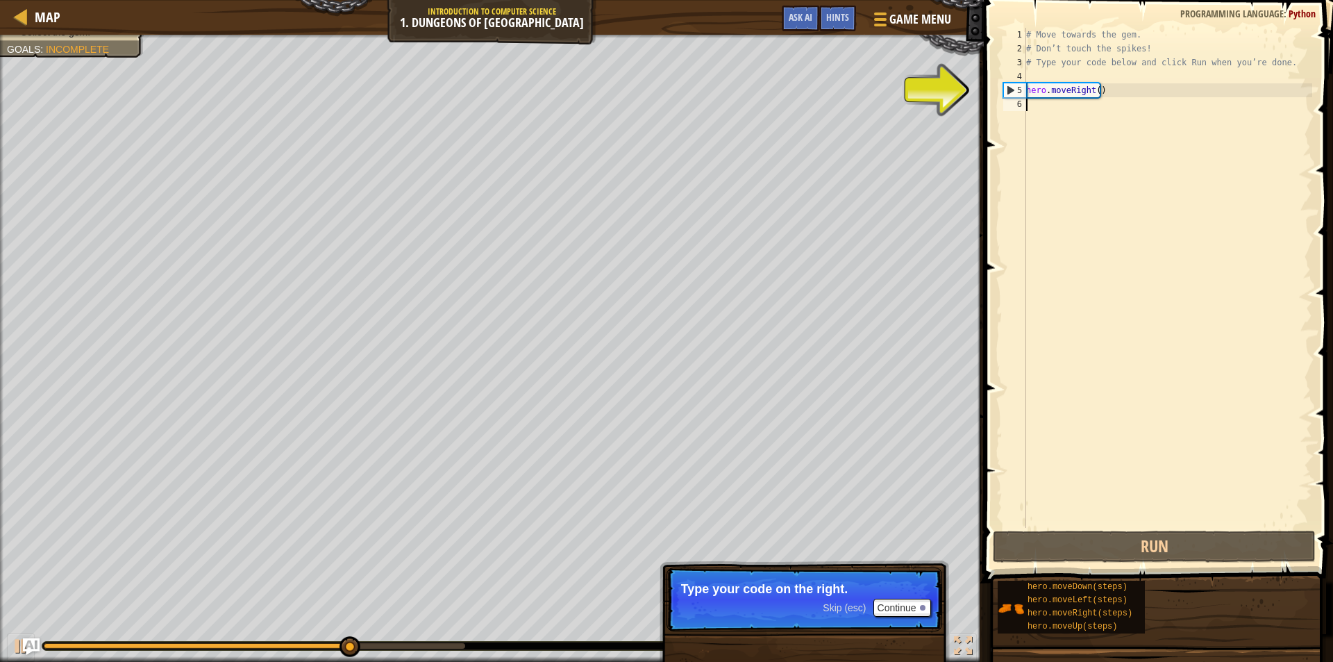
click at [1095, 90] on div "# Move towards the gem. # Don’t touch the spikes! # Type your code below and cl…" at bounding box center [1168, 292] width 289 height 528
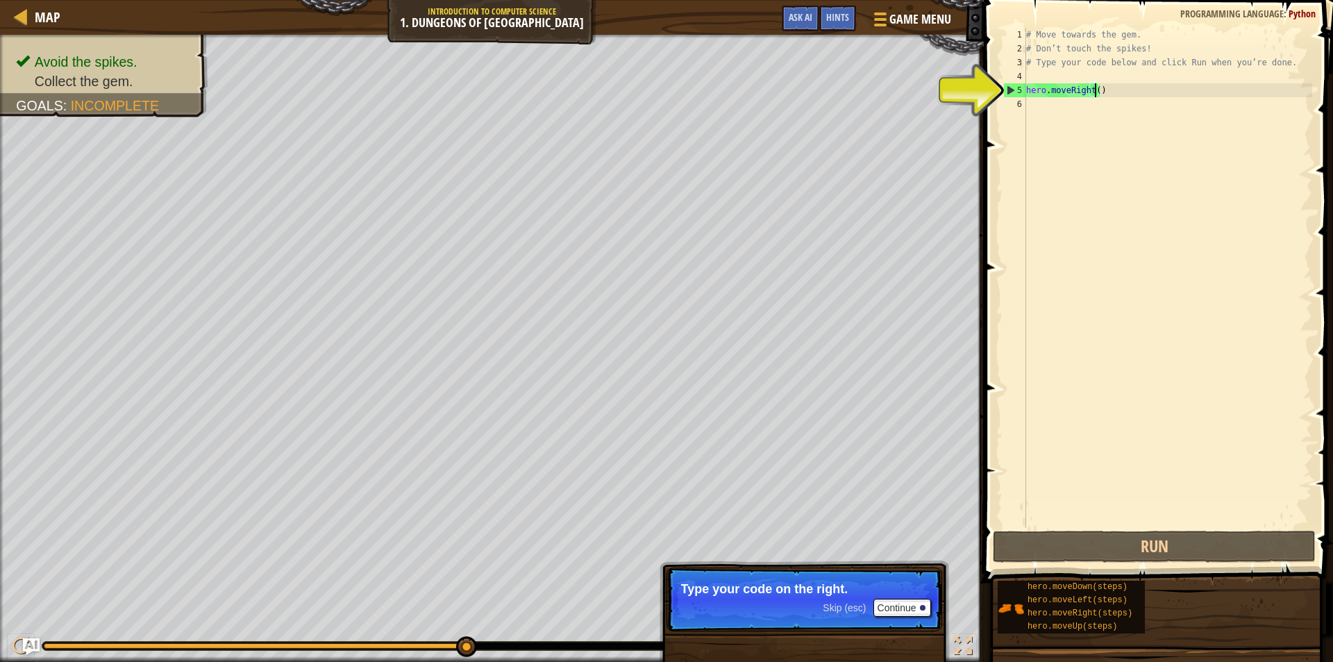
type textarea "hero.moveRight(1)"
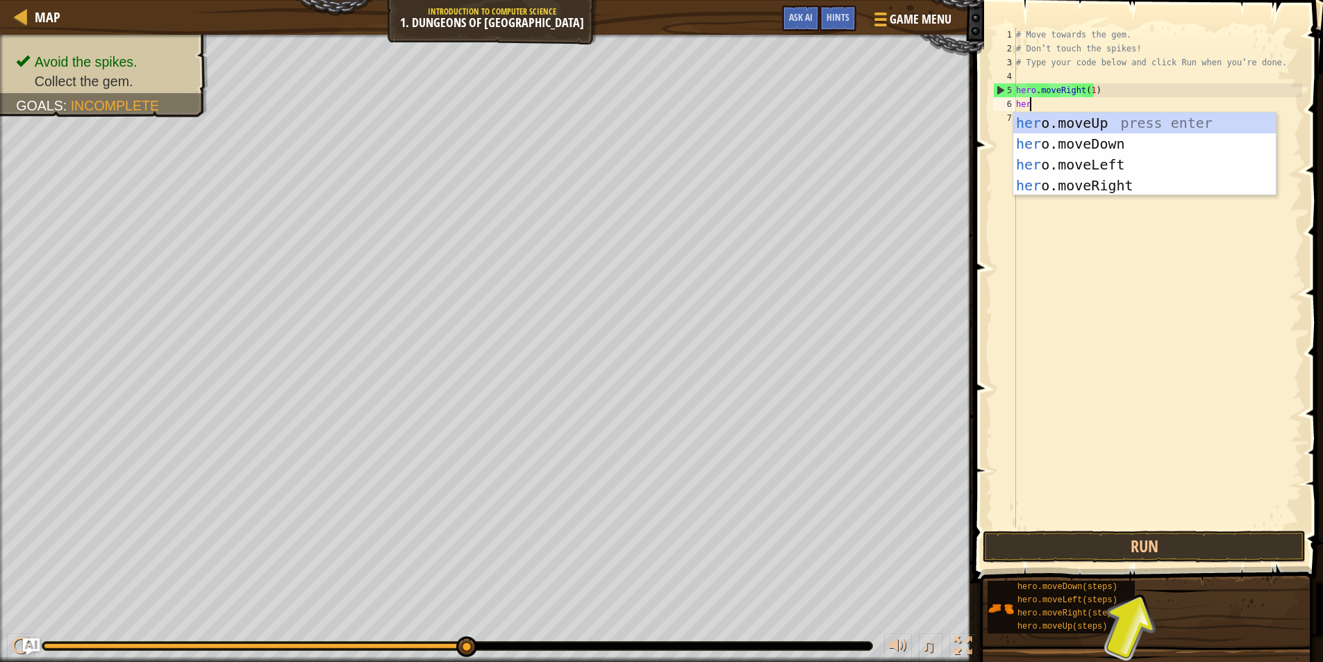
type textarea "hero"
click at [1029, 142] on div "hero .moveUp press enter hero .moveDown press enter hero .moveLeft press enter …" at bounding box center [1144, 175] width 263 height 125
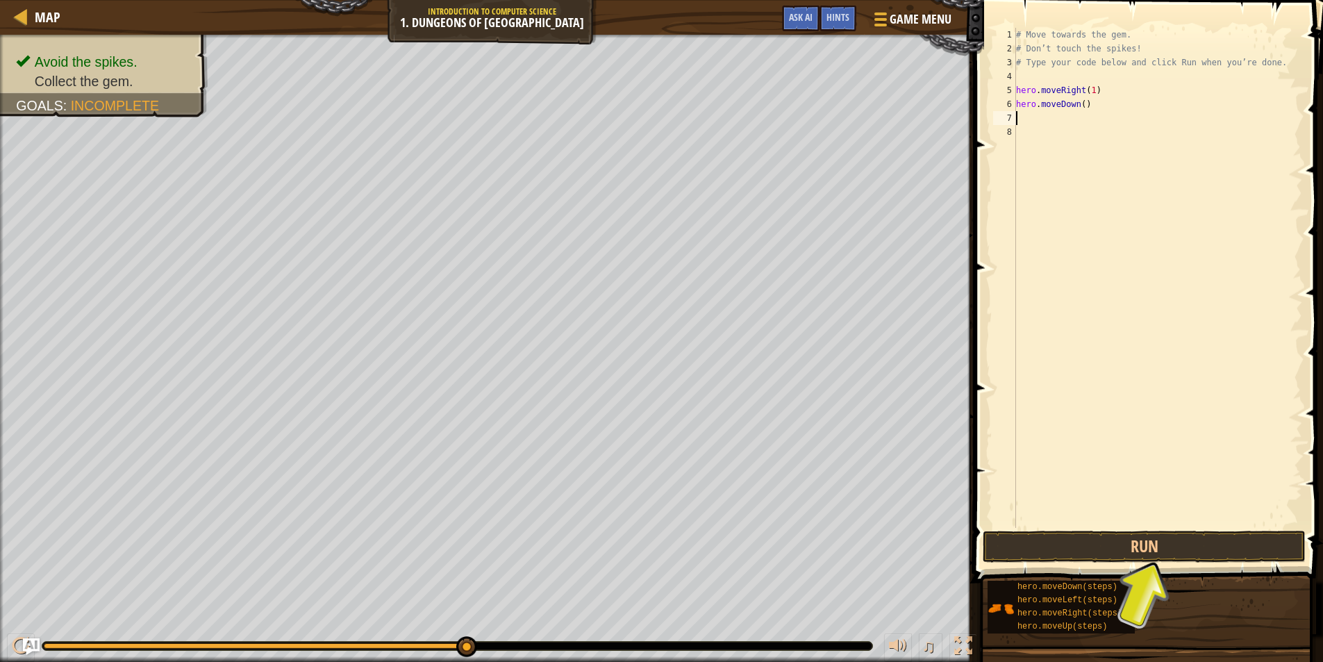
scroll to position [6, 0]
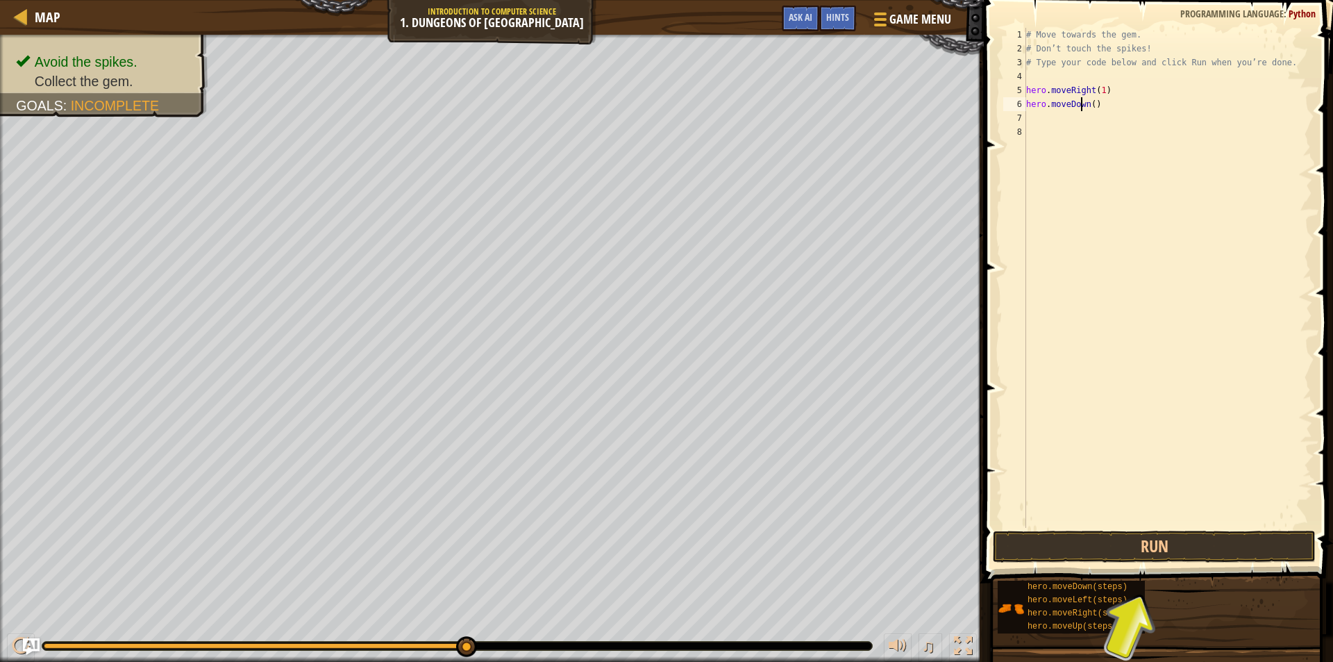
click at [1082, 105] on div "# Move towards the gem. # Don’t touch the spikes! # Type your code below and cl…" at bounding box center [1168, 292] width 289 height 528
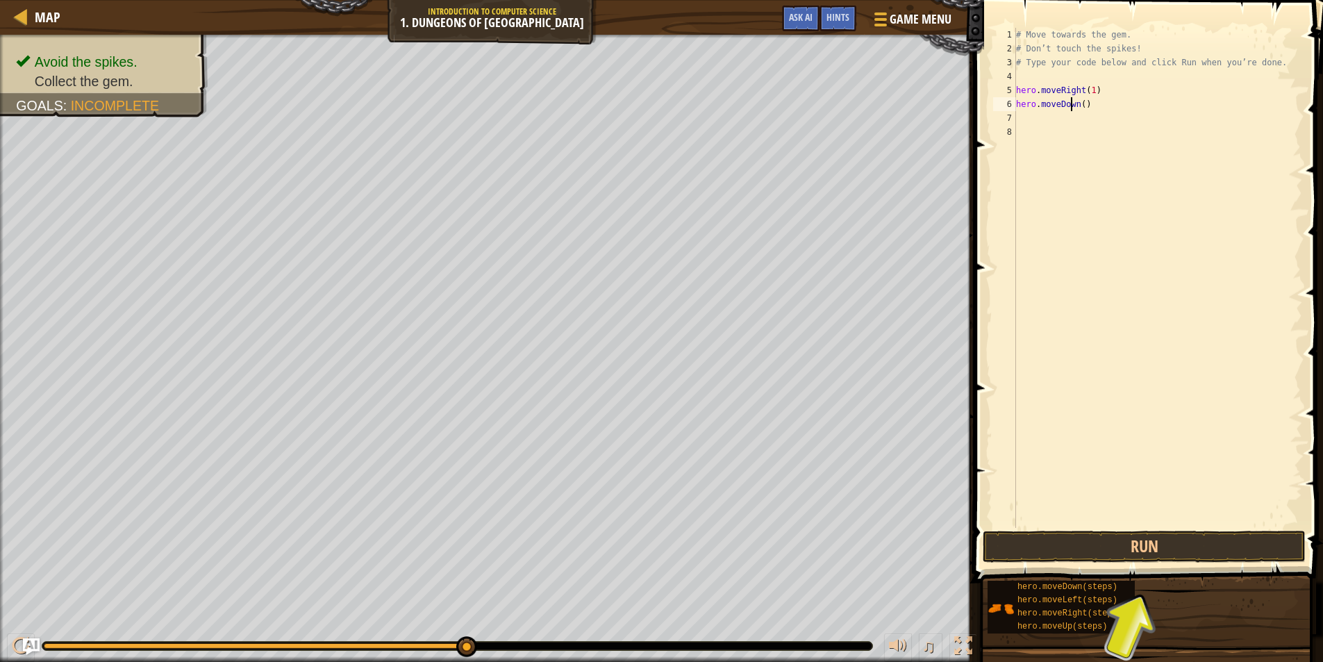
click at [1082, 106] on div "# Move towards the gem. # Don’t touch the spikes! # Type your code below and cl…" at bounding box center [1157, 292] width 289 height 528
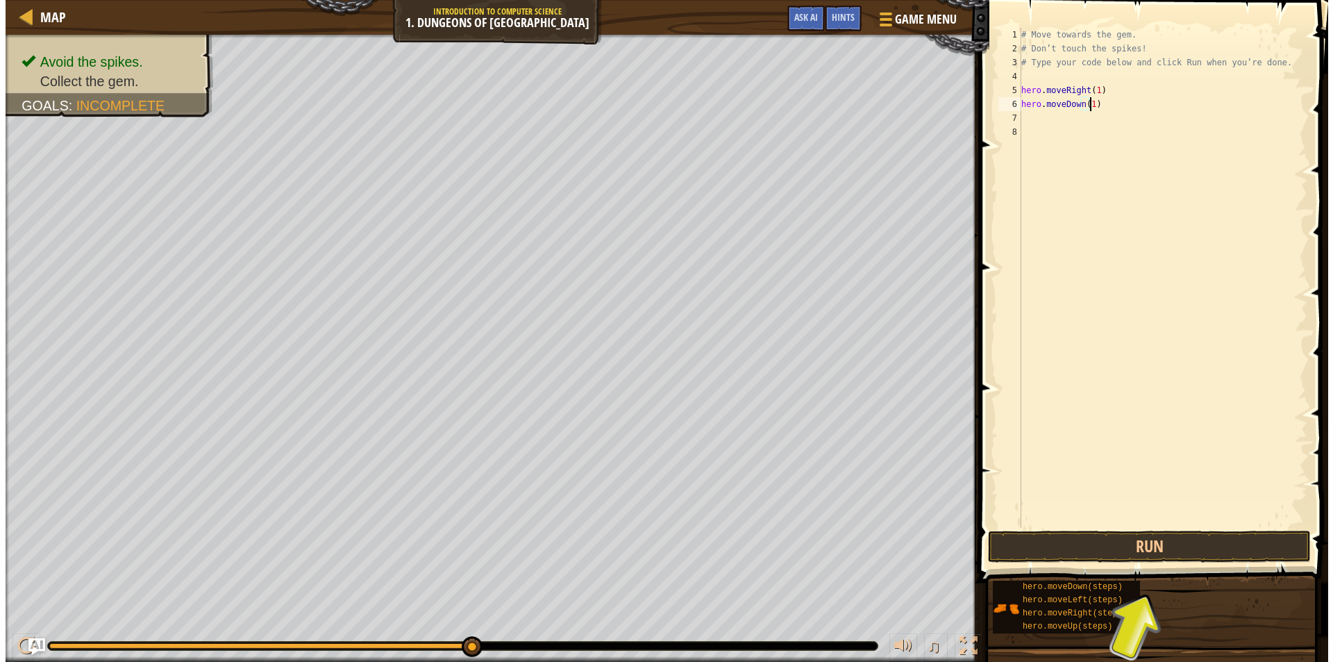
scroll to position [6, 5]
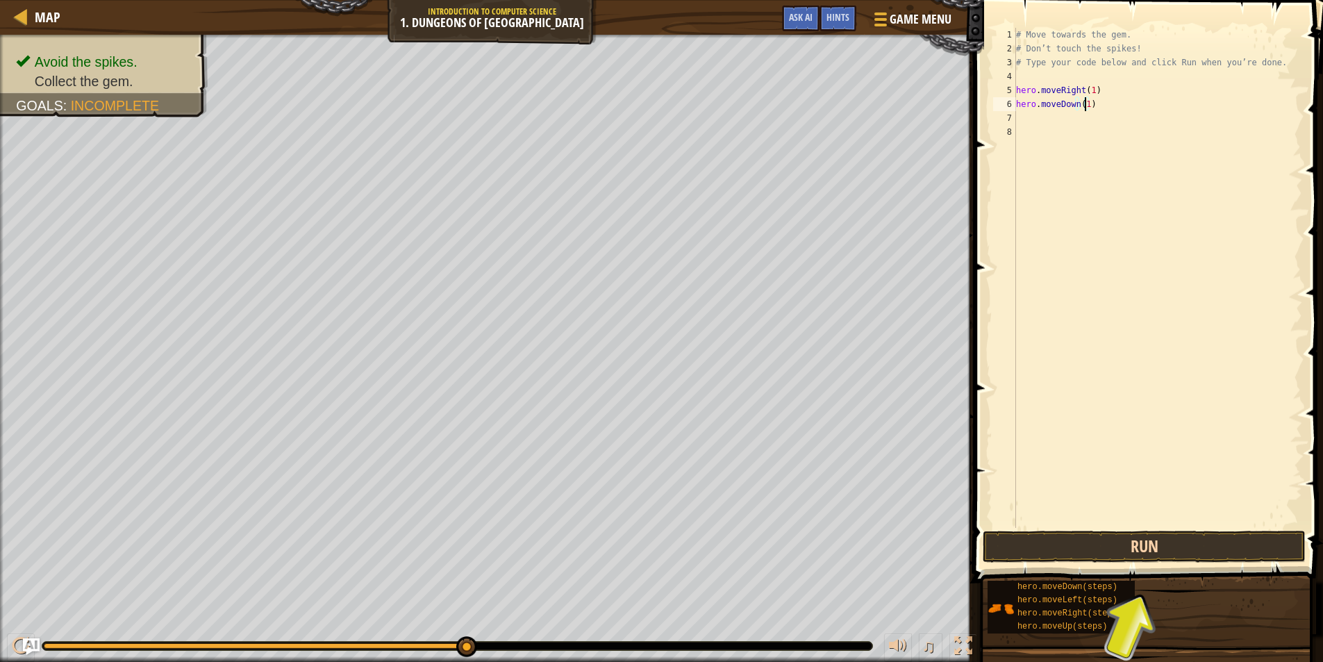
type textarea "hero.moveDown(1)"
click at [1135, 549] on button "Run" at bounding box center [1144, 547] width 323 height 32
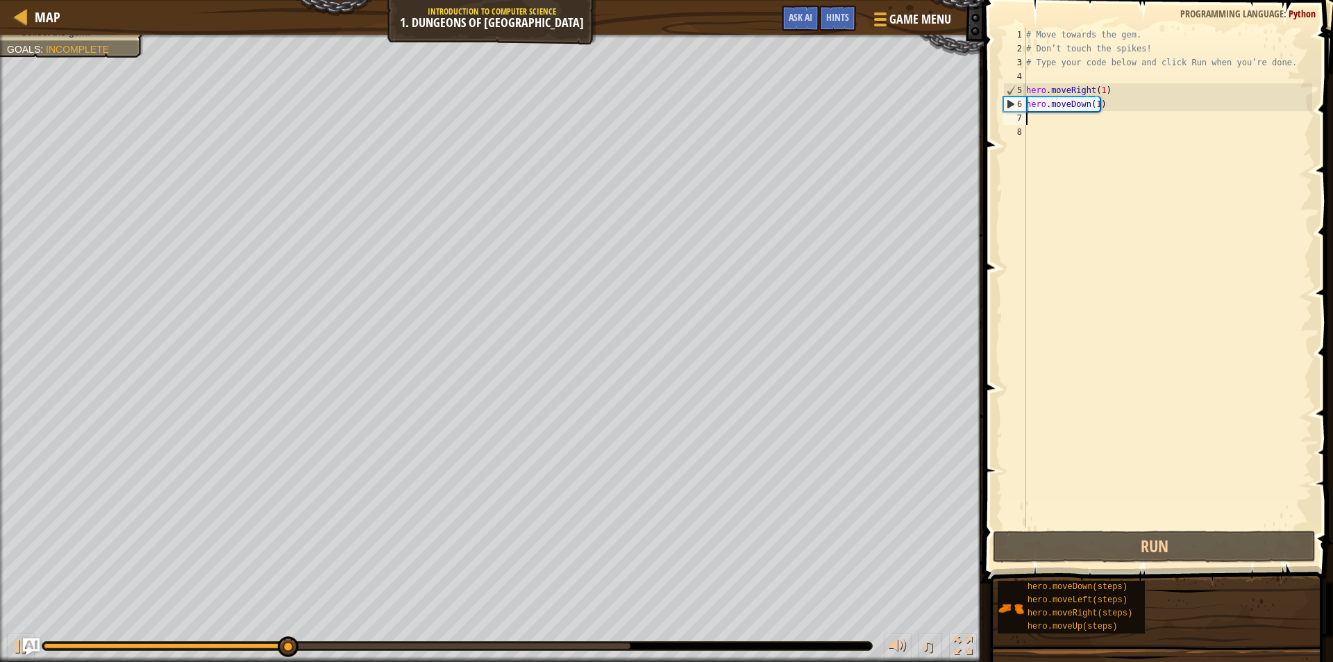
click at [1046, 120] on div "# Move towards the gem. # Don’t touch the spikes! # Type your code below and cl…" at bounding box center [1168, 292] width 289 height 528
type textarea "h"
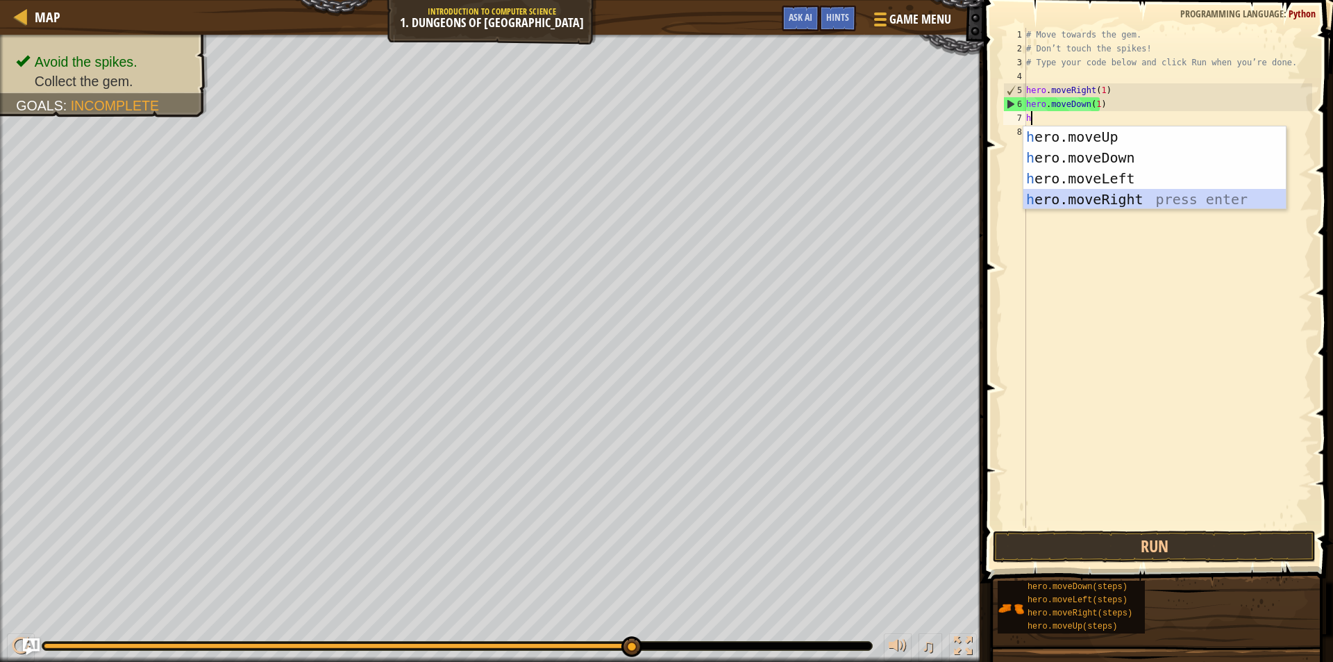
click at [1107, 192] on div "h ero.moveUp press enter h ero.moveDown press enter h ero.moveLeft press enter …" at bounding box center [1155, 188] width 263 height 125
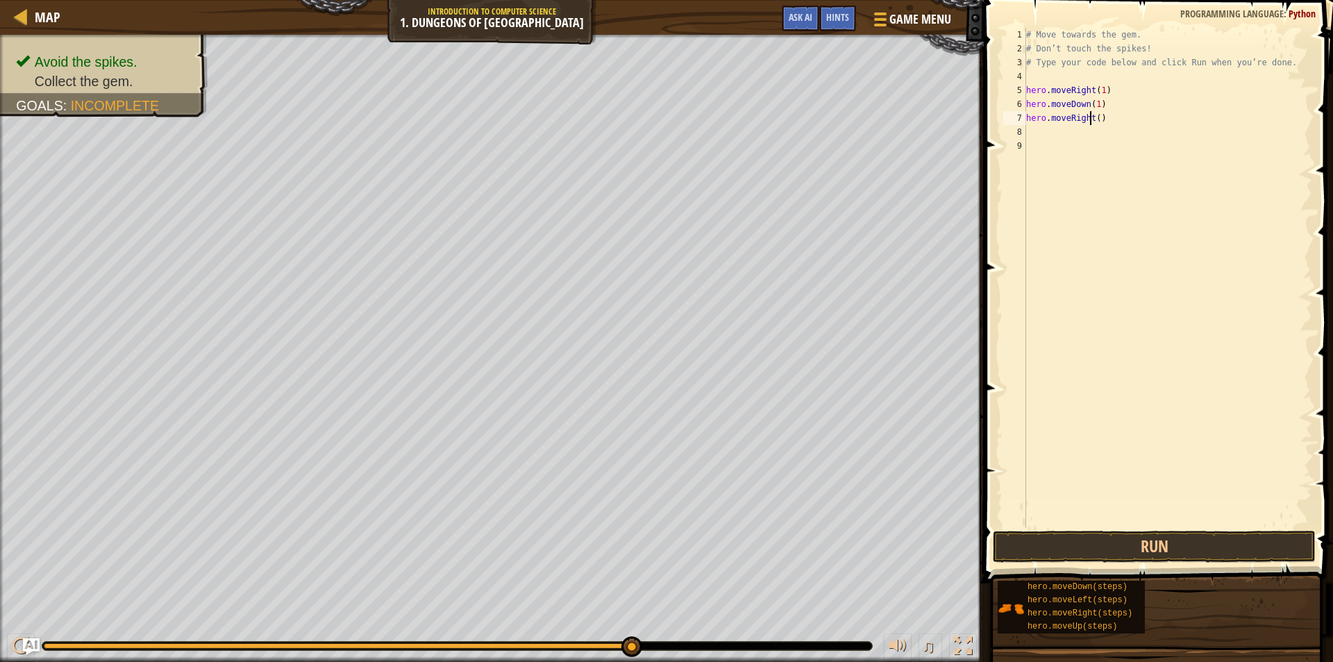
click at [1092, 122] on div "# Move towards the gem. # Don’t touch the spikes! # Type your code below and cl…" at bounding box center [1168, 292] width 289 height 528
click at [1096, 122] on div "# Move towards the gem. # Don’t touch the spikes! # Type your code below and cl…" at bounding box center [1168, 292] width 289 height 528
type textarea "hero.moveRight(1)"
click at [1095, 535] on button "Run" at bounding box center [1154, 547] width 323 height 32
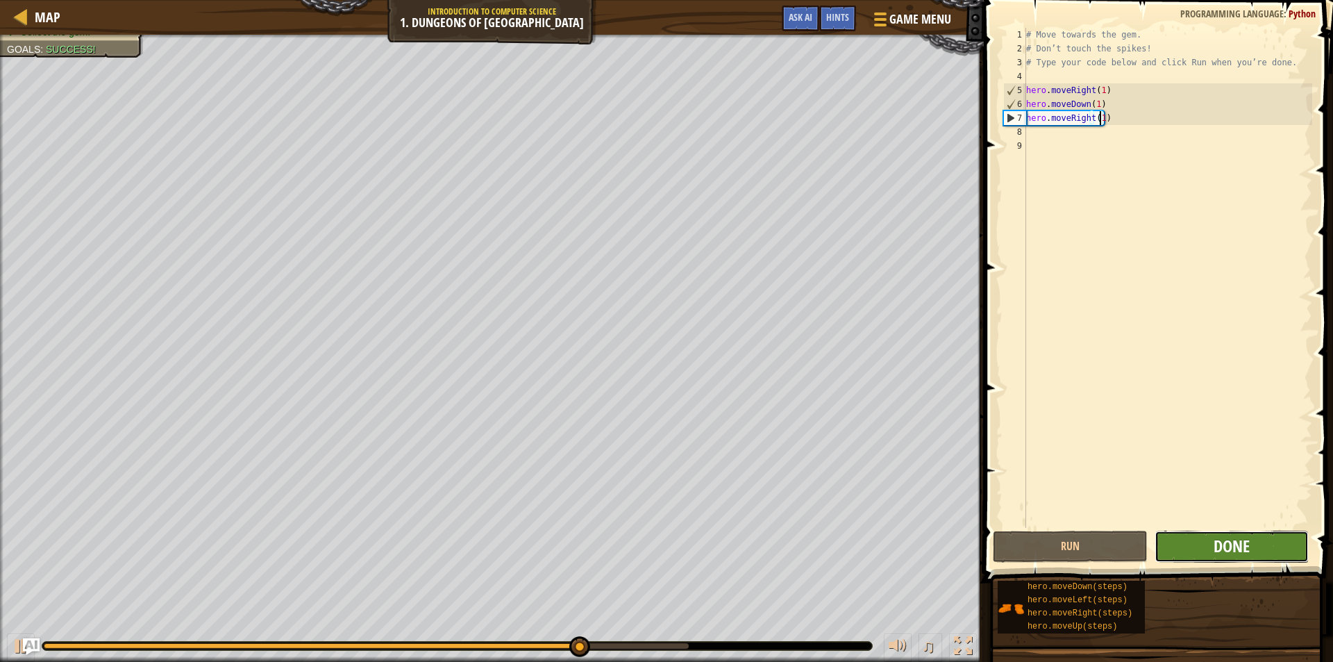
click at [1246, 542] on span "Done" at bounding box center [1232, 546] width 36 height 22
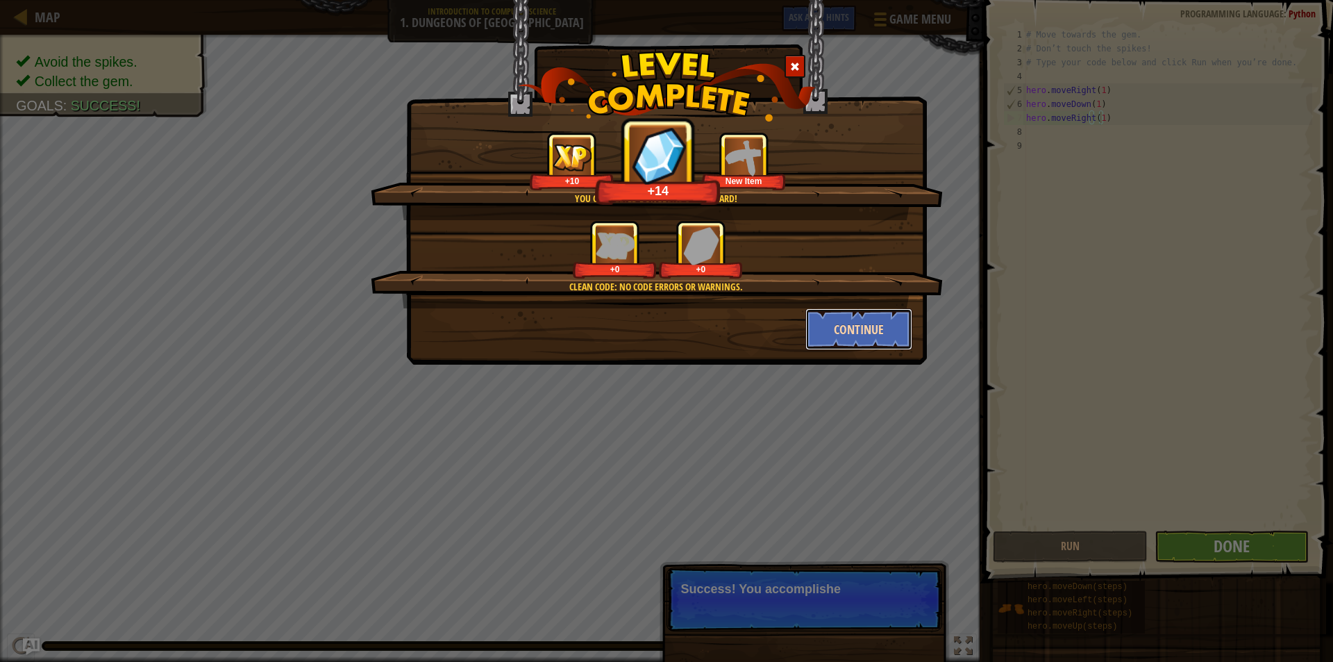
click at [878, 317] on button "Continue" at bounding box center [860, 329] width 108 height 42
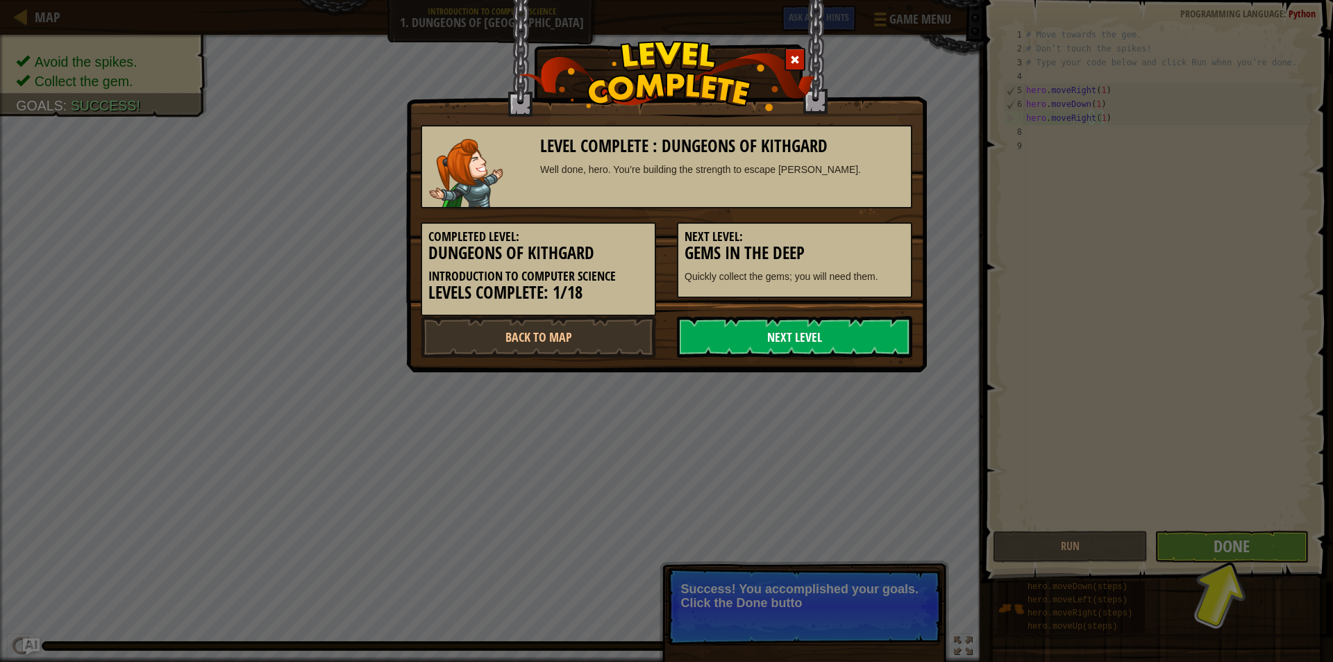
click at [863, 335] on link "Next Level" at bounding box center [794, 337] width 235 height 42
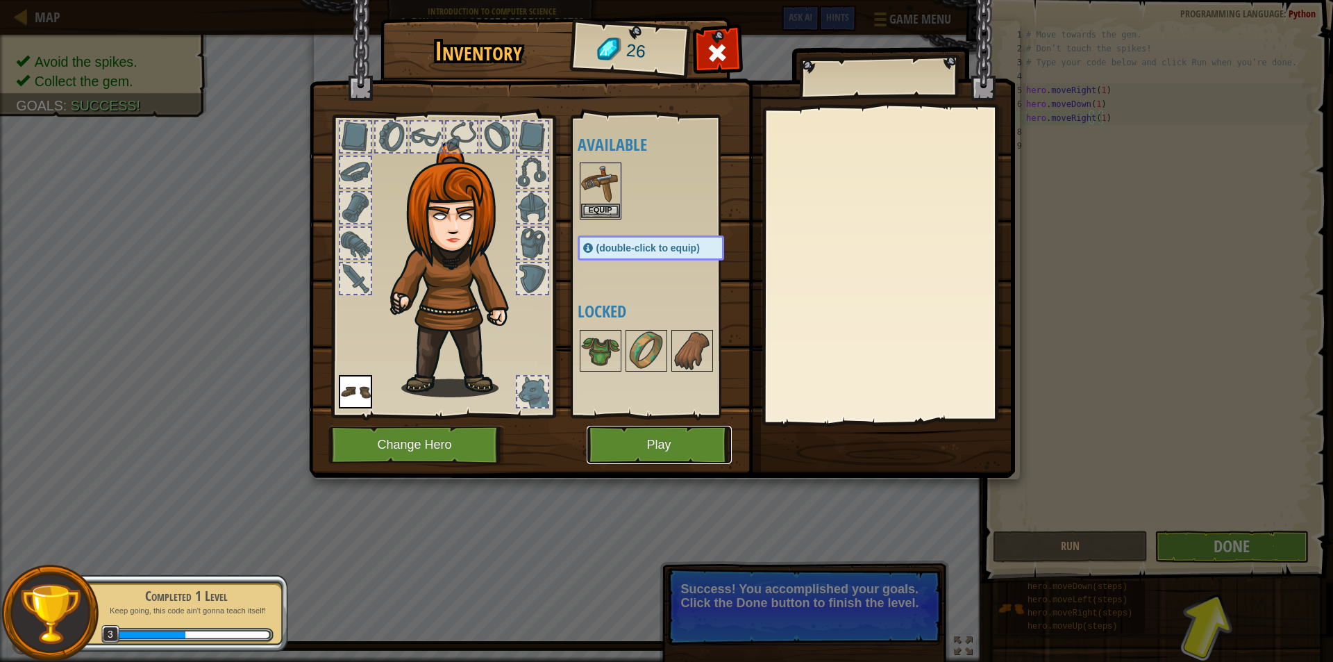
click at [659, 453] on button "Play" at bounding box center [659, 445] width 145 height 38
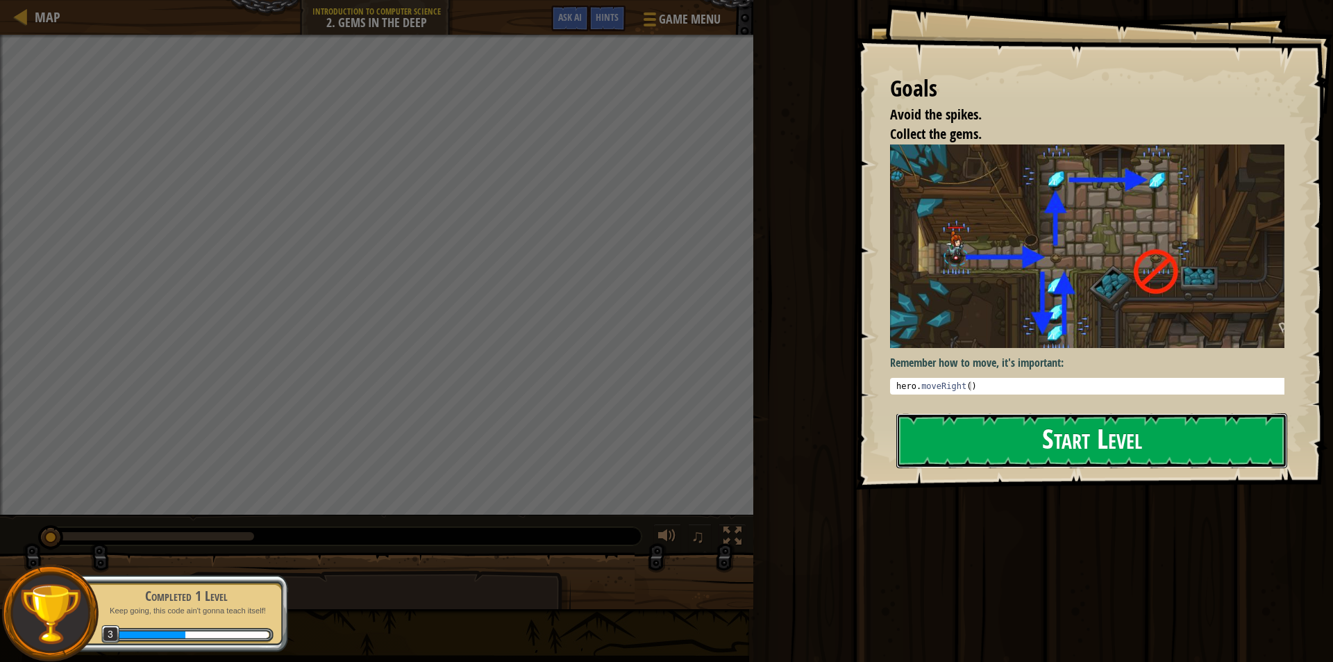
click at [988, 451] on button "Start Level" at bounding box center [1092, 440] width 391 height 55
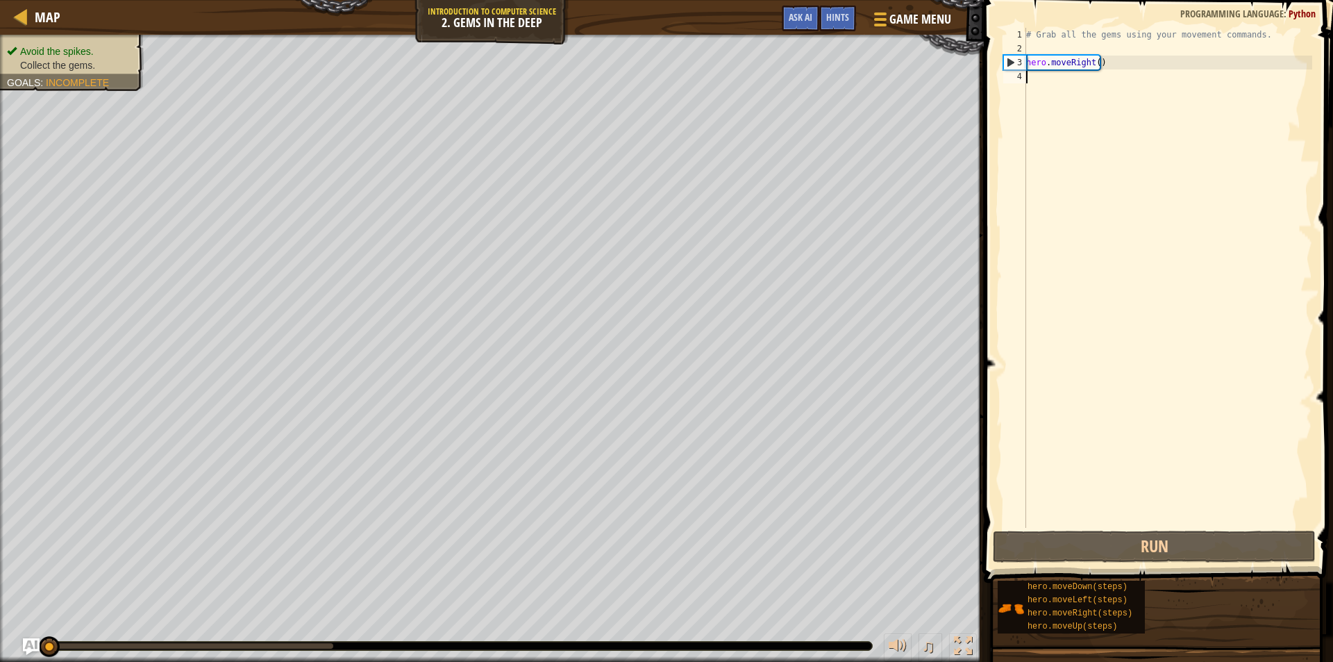
scroll to position [6, 0]
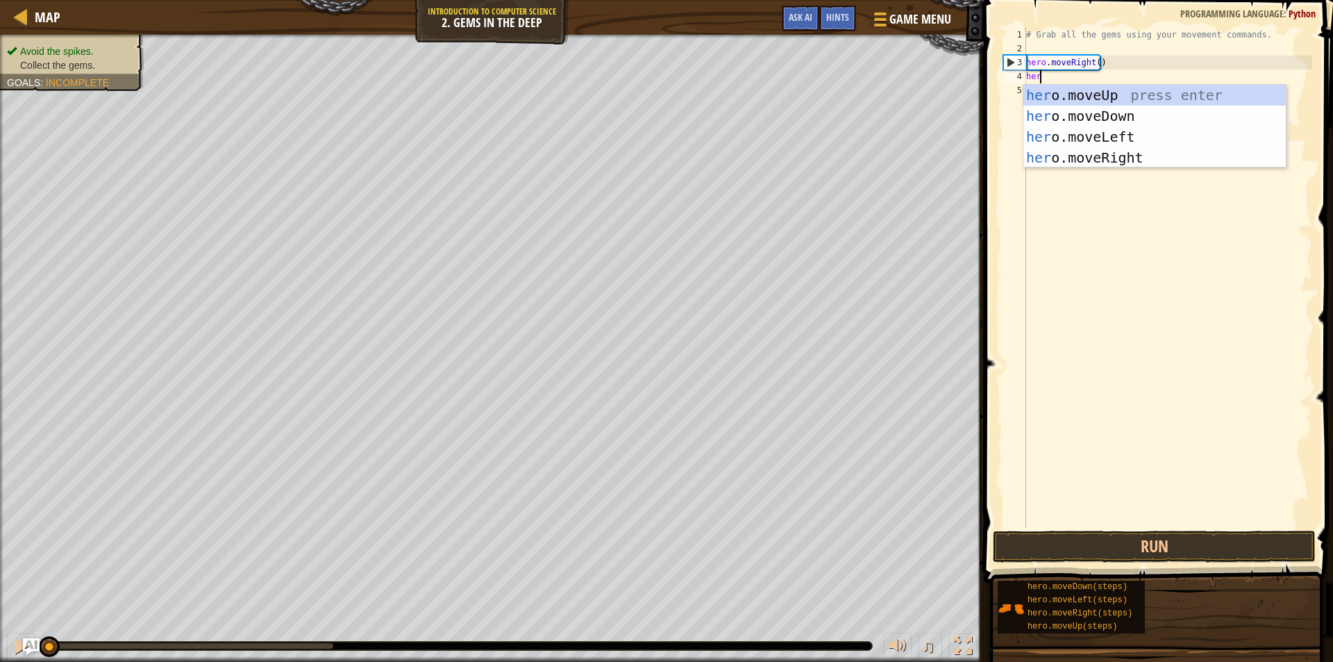
type textarea "hero"
click at [1077, 119] on div "hero .moveUp press enter hero .moveDown press enter hero .moveLeft press enter …" at bounding box center [1155, 147] width 263 height 125
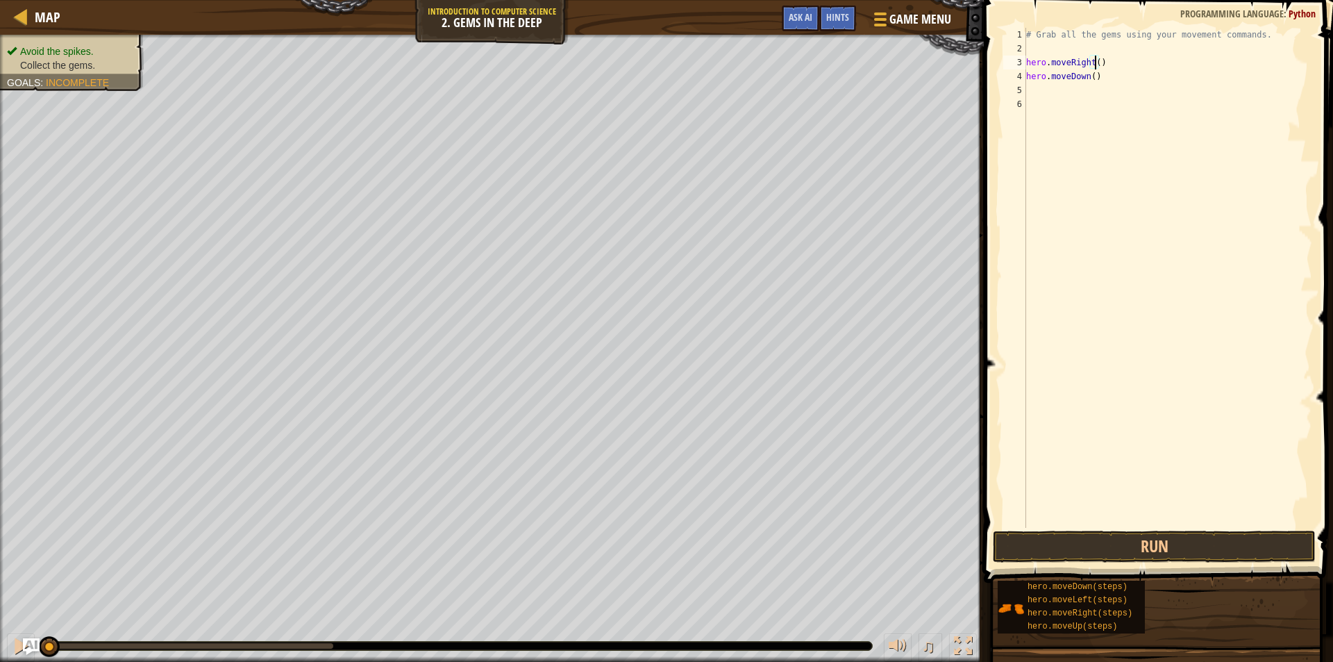
click at [1094, 60] on div "# Grab all the gems using your movement commands. hero . moveRight ( ) hero . m…" at bounding box center [1168, 292] width 289 height 528
click at [1089, 81] on div "# Grab all the gems using your movement commands. hero . moveRight ( 1 ) hero .…" at bounding box center [1168, 292] width 289 height 528
type textarea "hero.moveDown(1)"
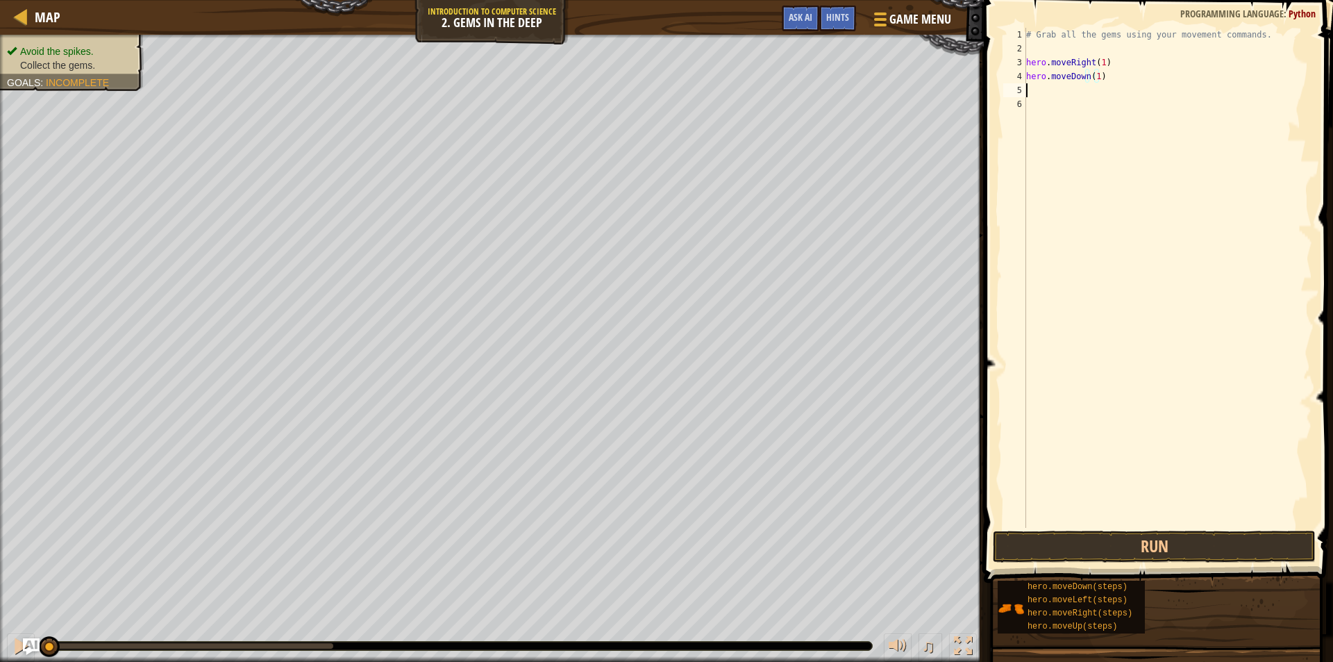
click at [1034, 85] on div "# Grab all the gems using your movement commands. hero . moveRight ( 1 ) hero .…" at bounding box center [1168, 292] width 289 height 528
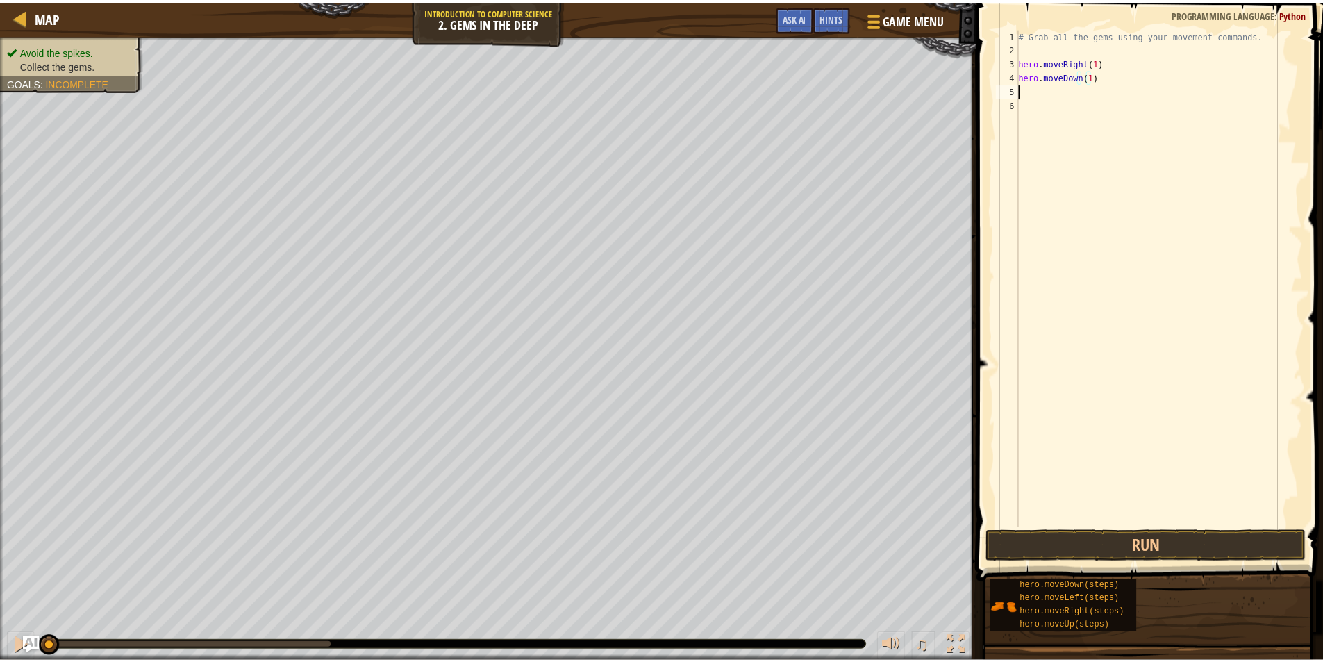
scroll to position [6, 0]
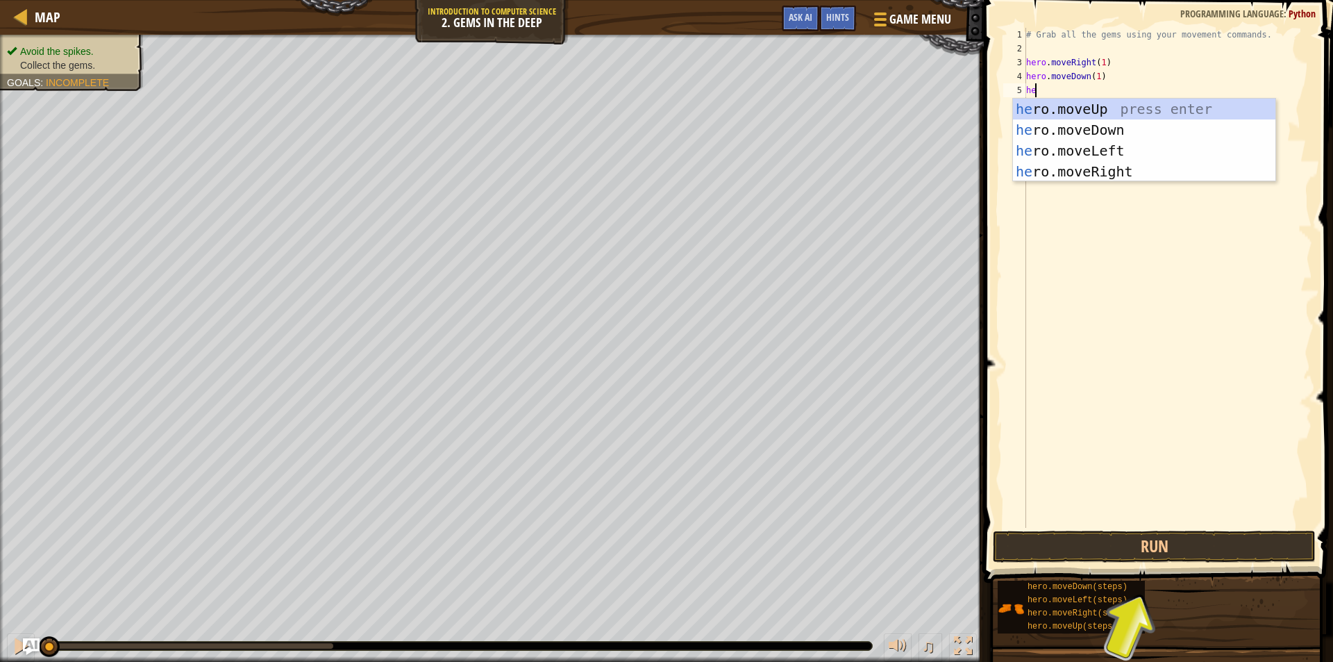
type textarea "hero"
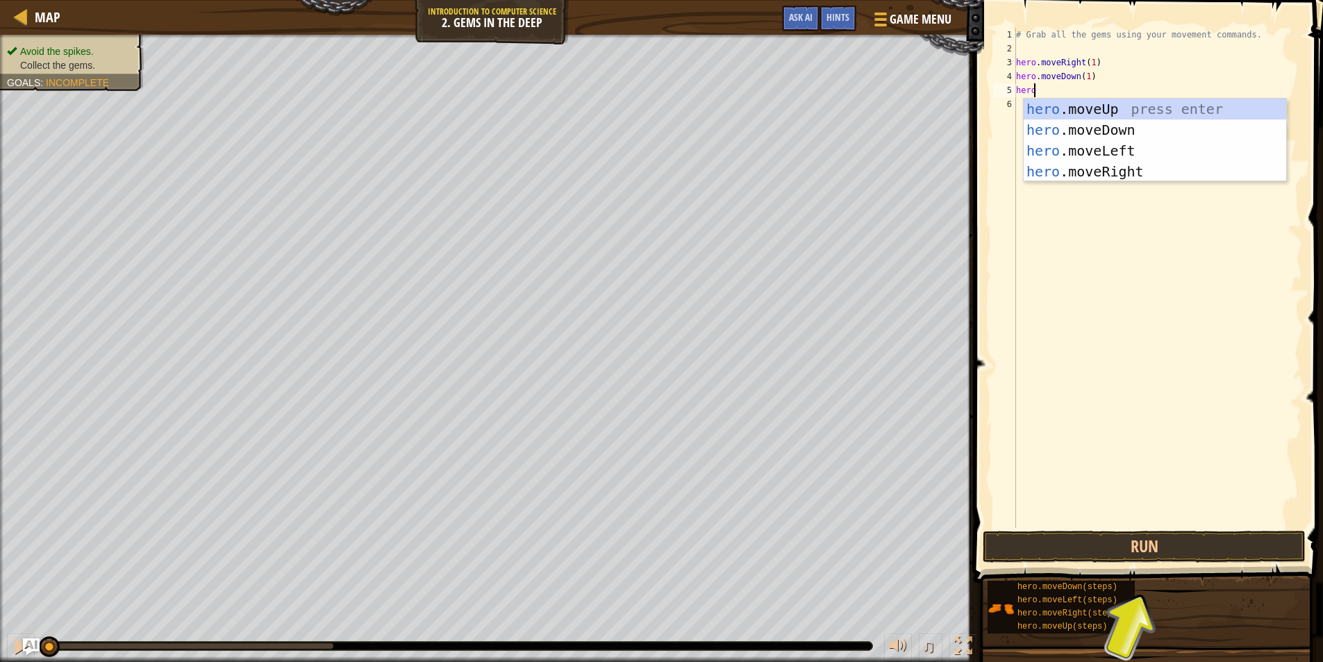
scroll to position [6, 1]
click at [1099, 106] on div "hero .moveUp press enter hero .moveDown press enter hero .moveLeft press enter …" at bounding box center [1155, 161] width 263 height 125
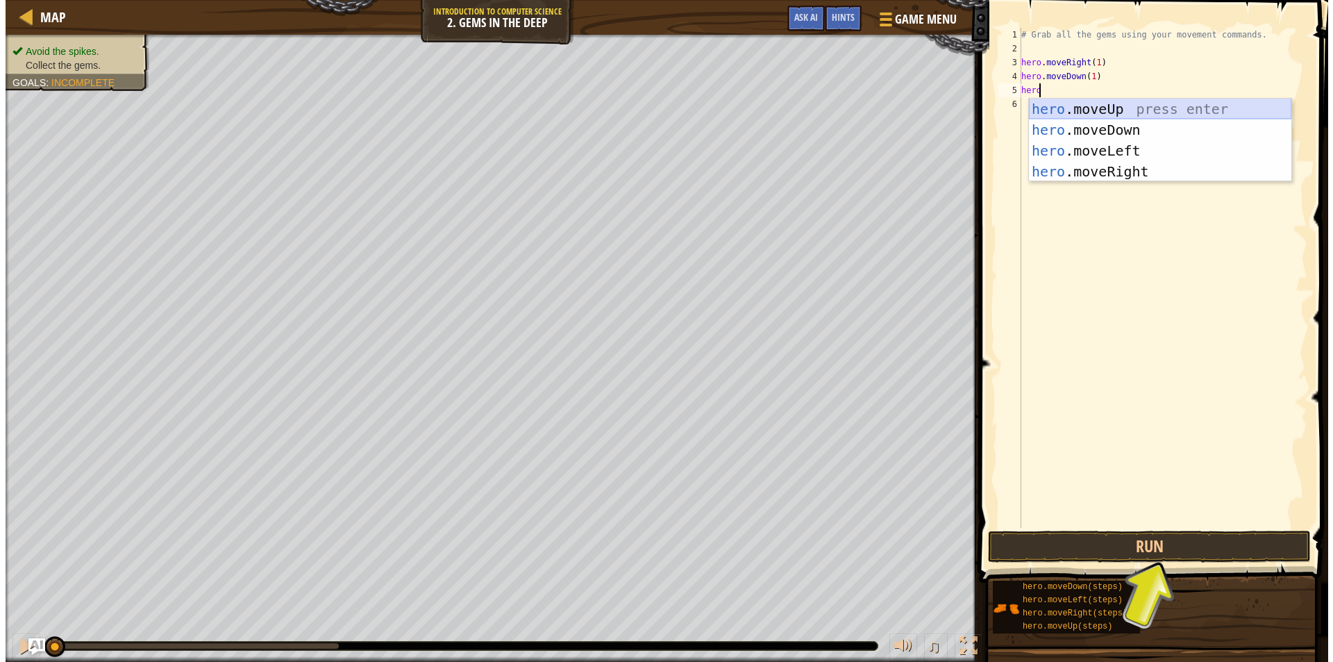
scroll to position [6, 0]
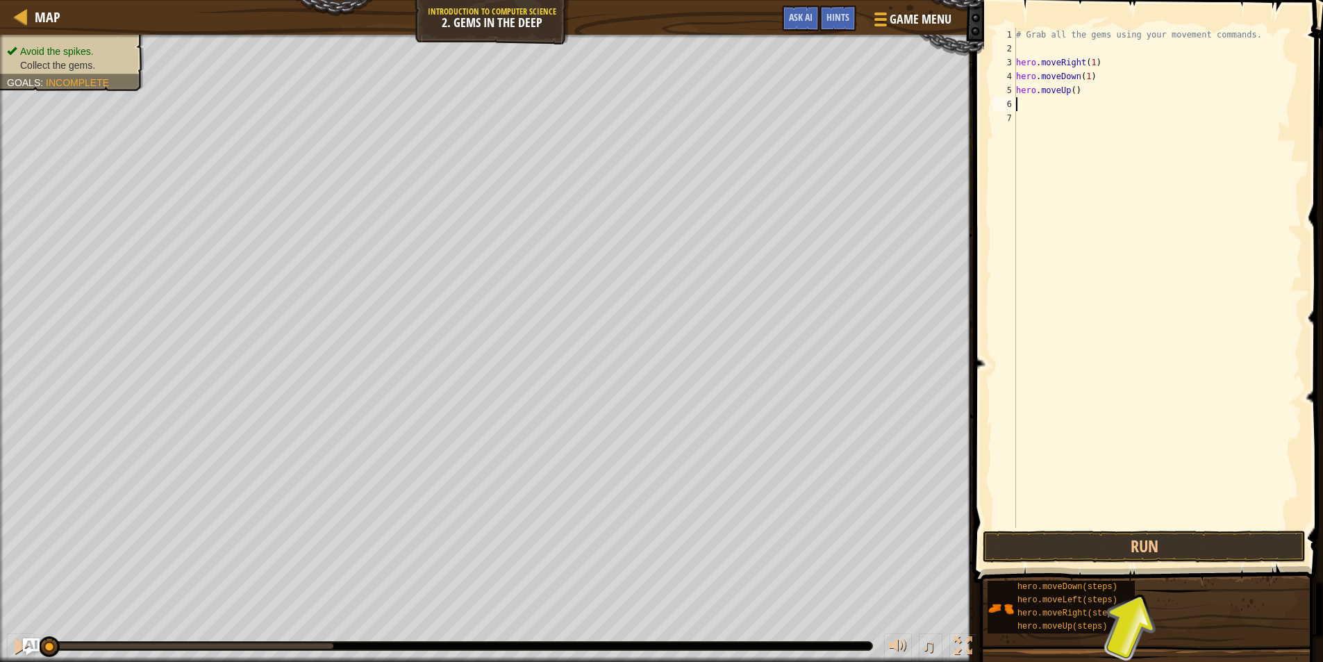
click at [1078, 90] on div "# Grab all the gems using your movement commands. hero . moveRight ( 1 ) hero .…" at bounding box center [1157, 292] width 289 height 528
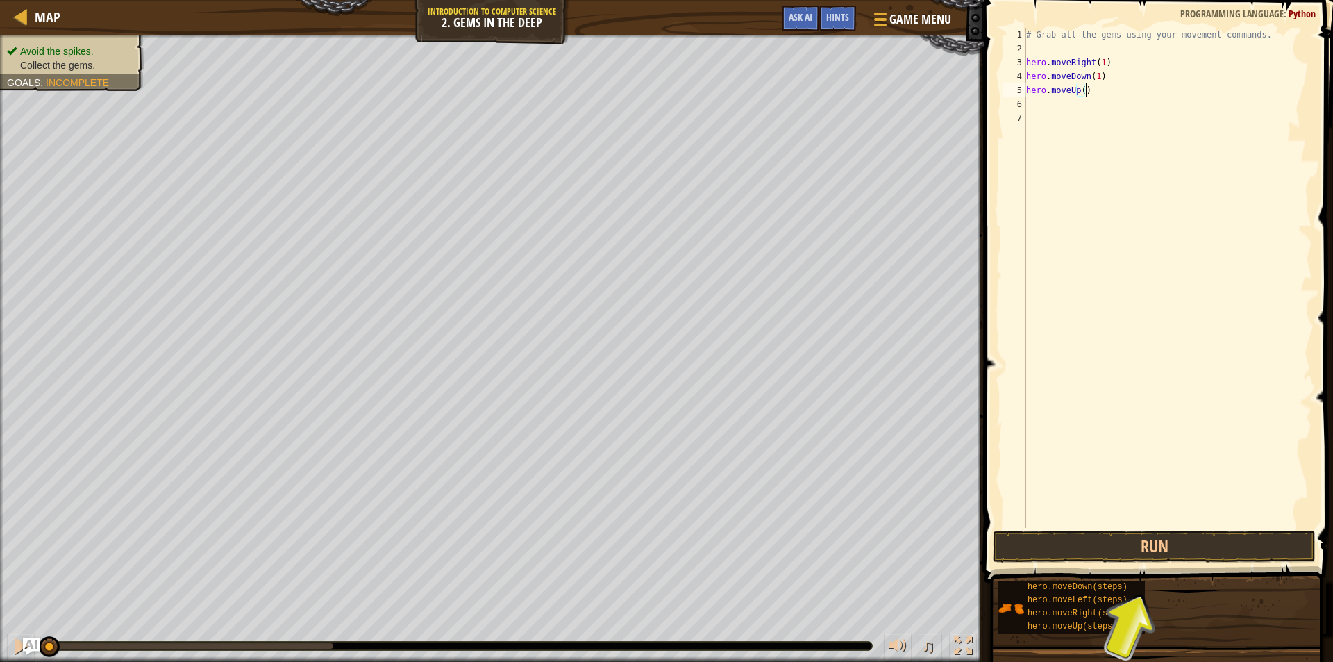
click at [1078, 90] on div "# Grab all the gems using your movement commands. hero . moveRight ( 1 ) hero .…" at bounding box center [1168, 292] width 289 height 528
type textarea "hero.moveUp()"
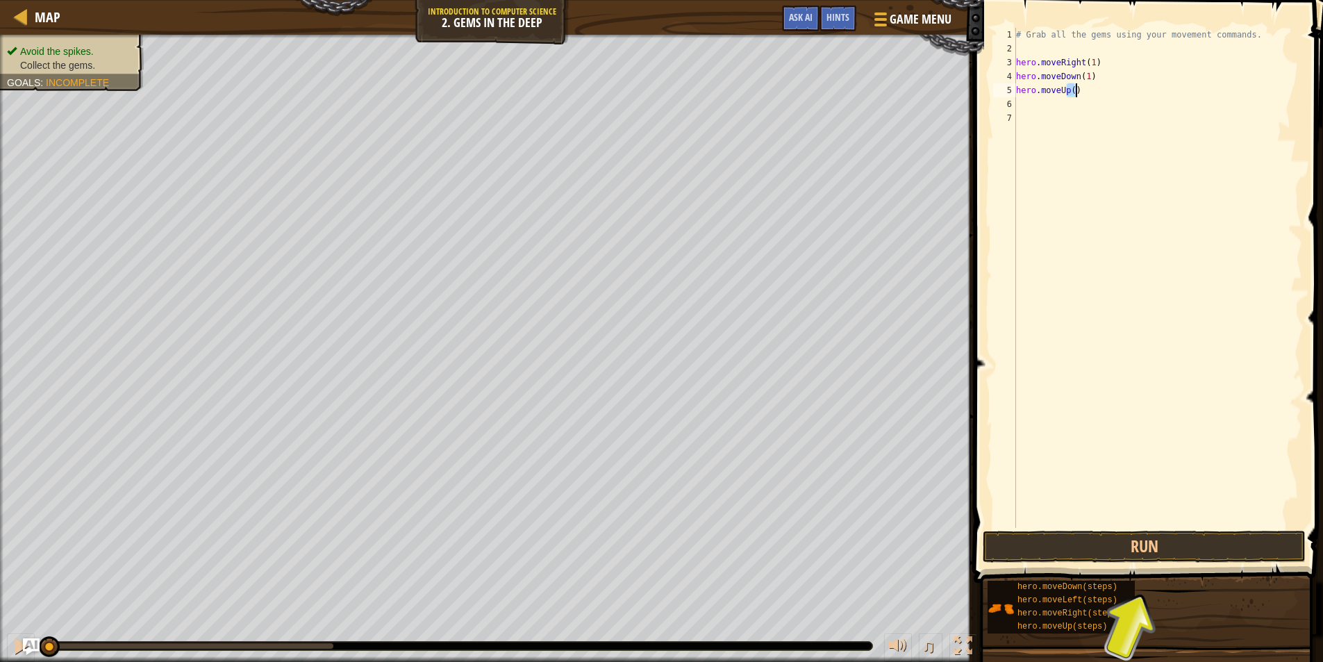
click at [1076, 85] on div "# Grab all the gems using your movement commands. hero . moveRight ( 1 ) hero .…" at bounding box center [1157, 278] width 289 height 500
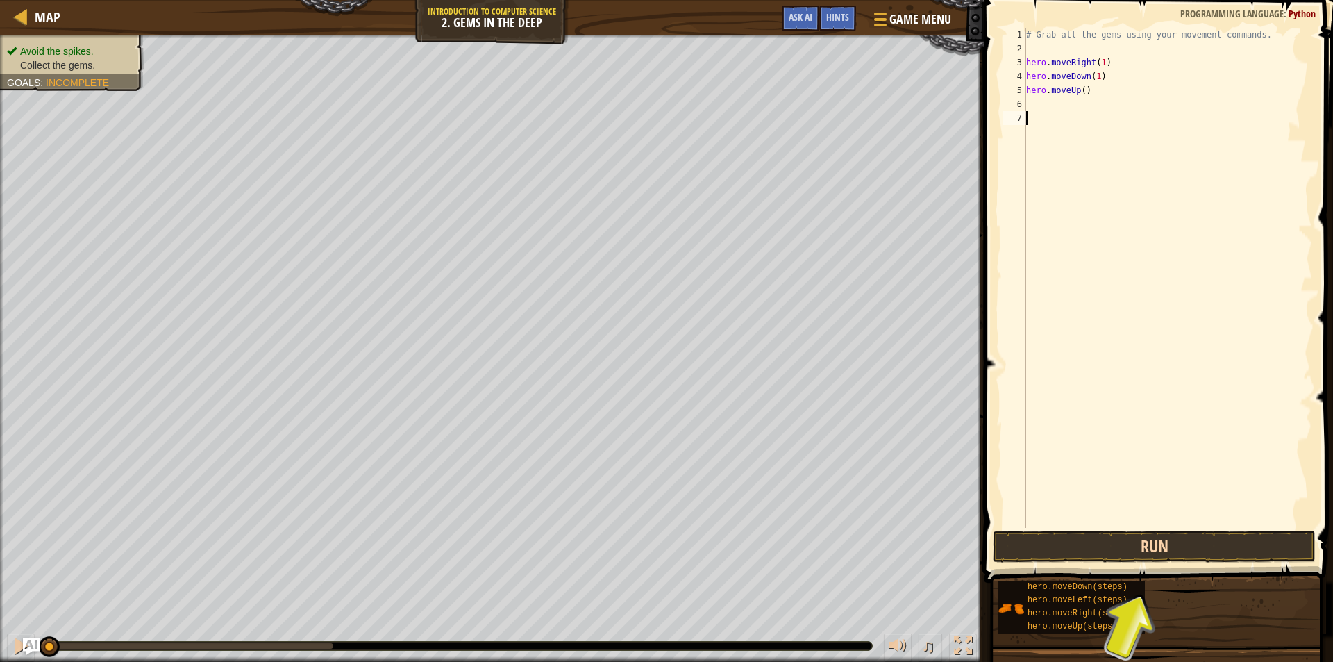
drag, startPoint x: 1074, startPoint y: 525, endPoint x: 1069, endPoint y: 534, distance: 10.3
click at [1069, 531] on div "hero.moveUp() 1 2 3 4 5 6 7 # Grab all the gems using your movement commands. h…" at bounding box center [1156, 319] width 353 height 624
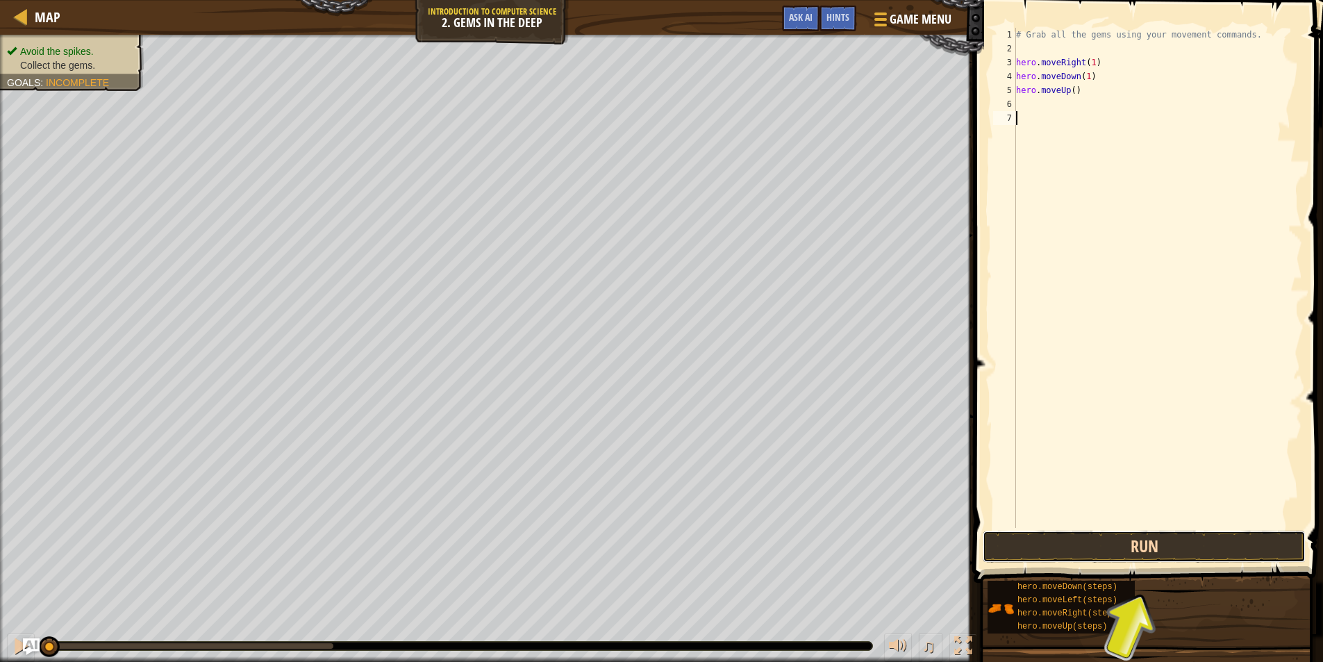
click at [1069, 535] on button "Run" at bounding box center [1144, 547] width 323 height 32
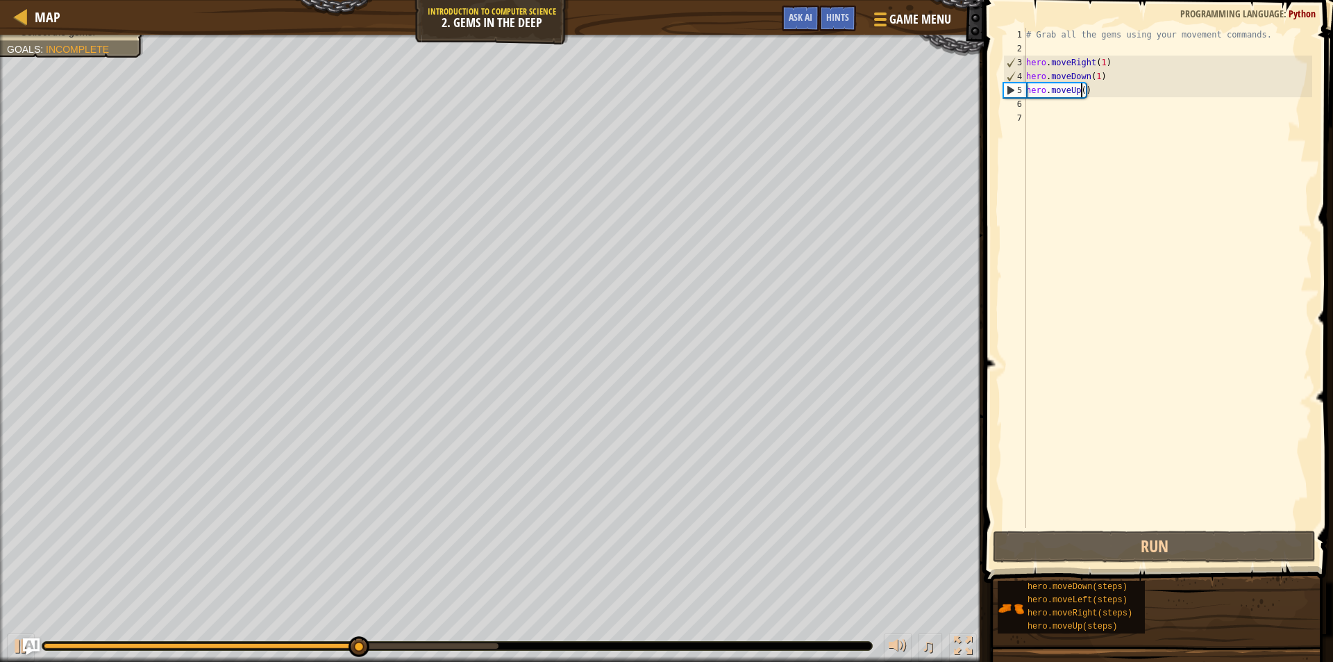
click at [1080, 91] on div "# Grab all the gems using your movement commands. hero . moveRight ( 1 ) hero .…" at bounding box center [1168, 292] width 289 height 528
type textarea "hero.moveUp(1)"
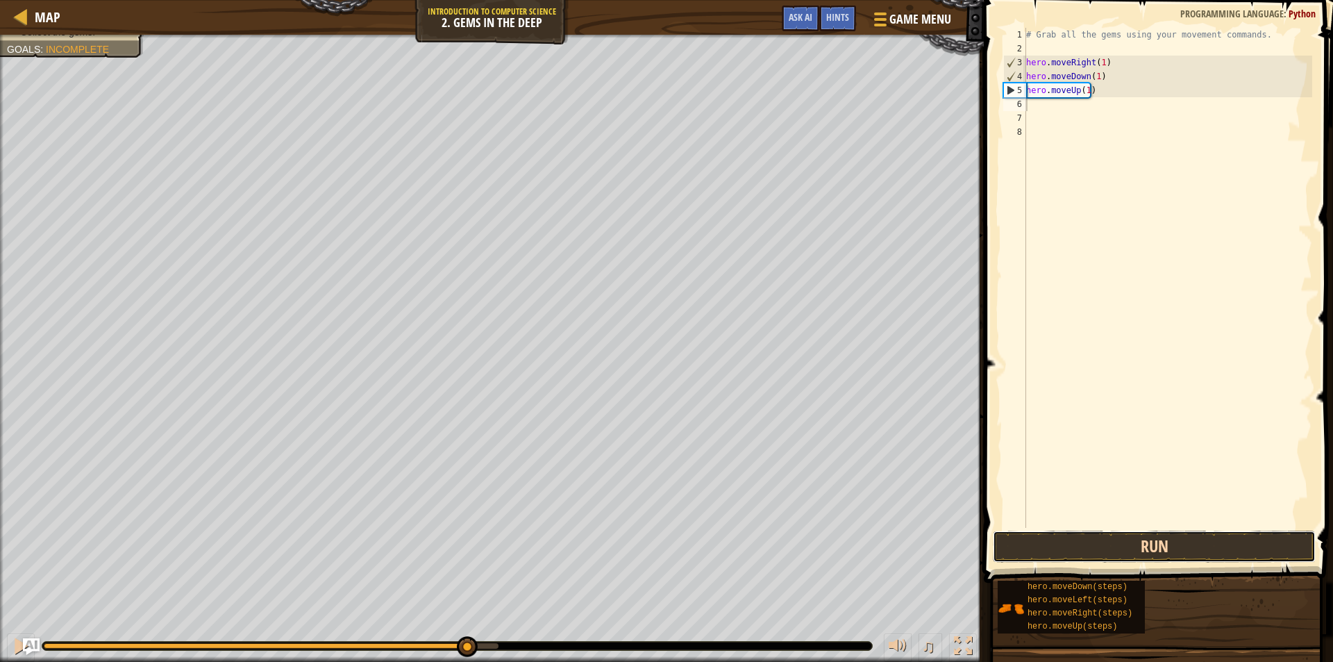
click at [1234, 547] on button "Run" at bounding box center [1154, 547] width 323 height 32
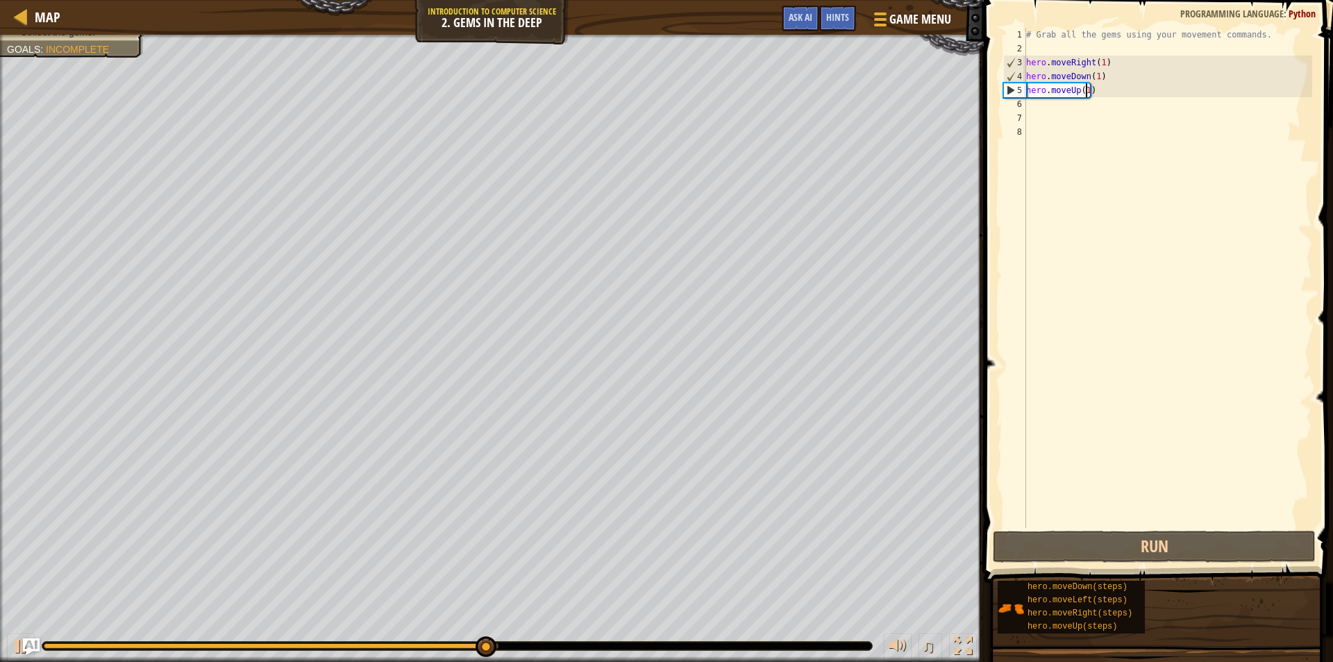
click at [1087, 93] on div "# Grab all the gems using your movement commands. hero . moveRight ( 1 ) hero .…" at bounding box center [1168, 292] width 289 height 528
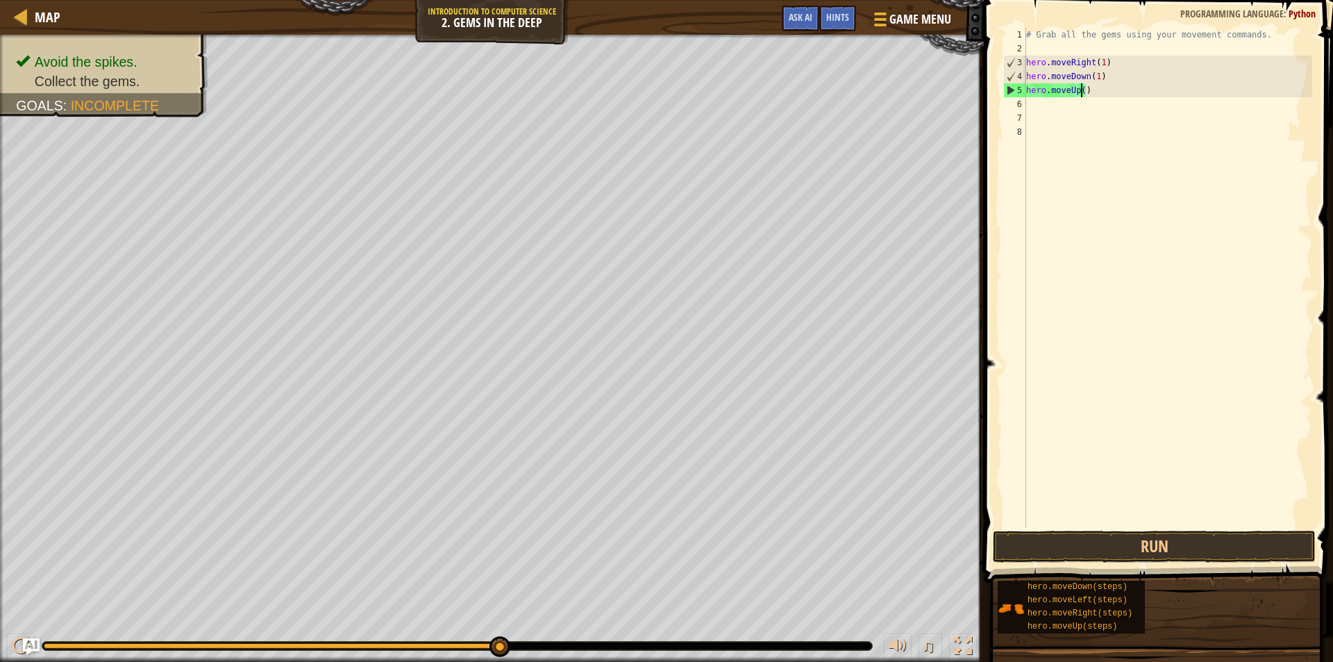
scroll to position [6, 4]
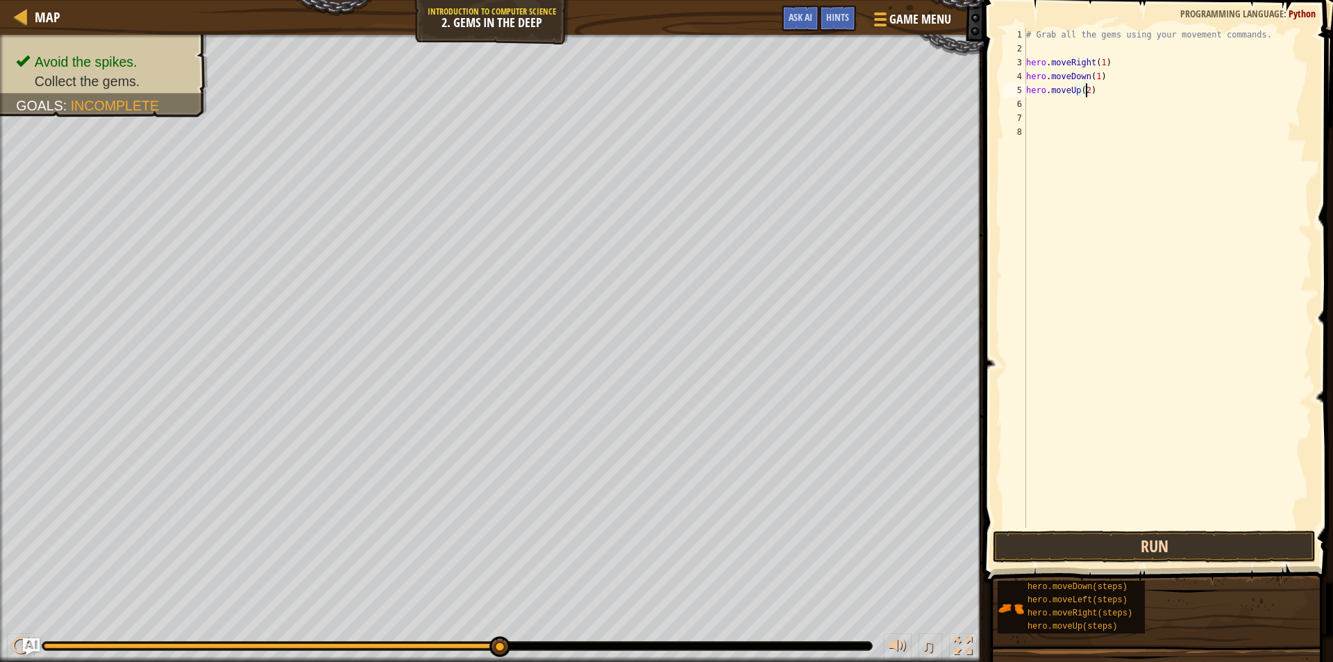
type textarea "hero.moveUp(2)"
click at [1147, 540] on button "Run" at bounding box center [1154, 547] width 323 height 32
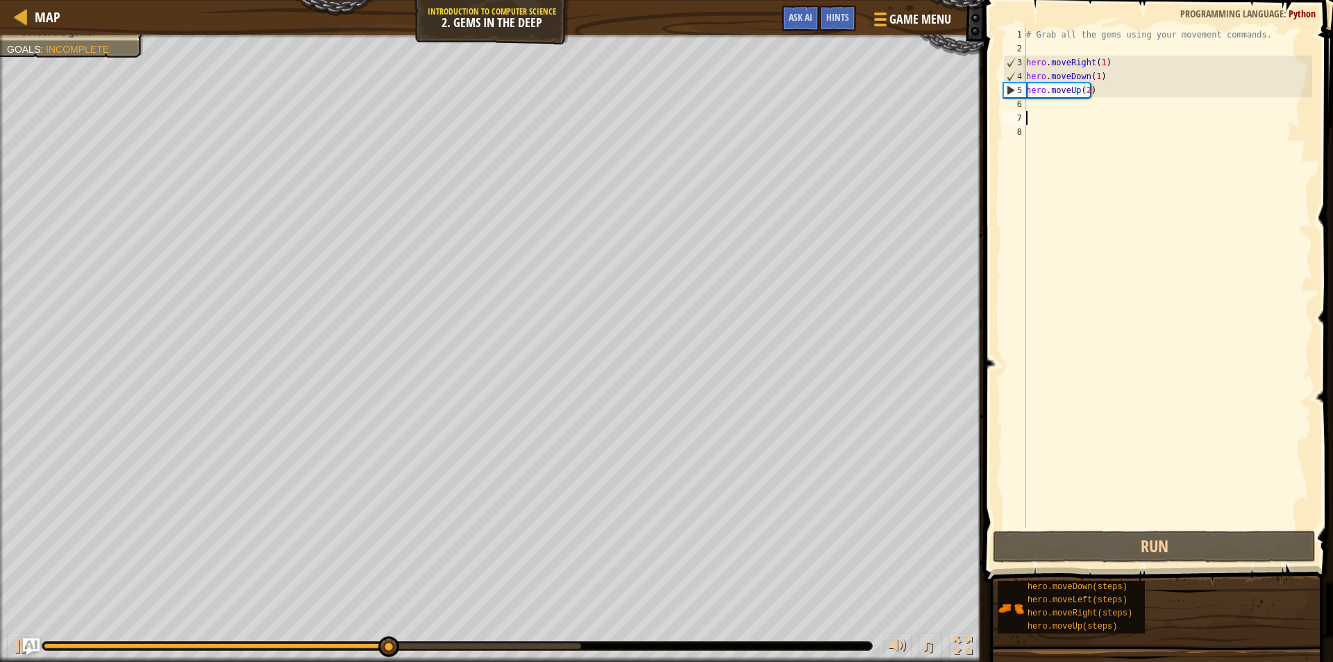
click at [1036, 111] on div "# Grab all the gems using your movement commands. hero . moveRight ( 1 ) hero .…" at bounding box center [1168, 292] width 289 height 528
click at [1036, 102] on div "# Grab all the gems using your movement commands. hero . moveRight ( 1 ) hero .…" at bounding box center [1168, 292] width 289 height 528
type textarea "h"
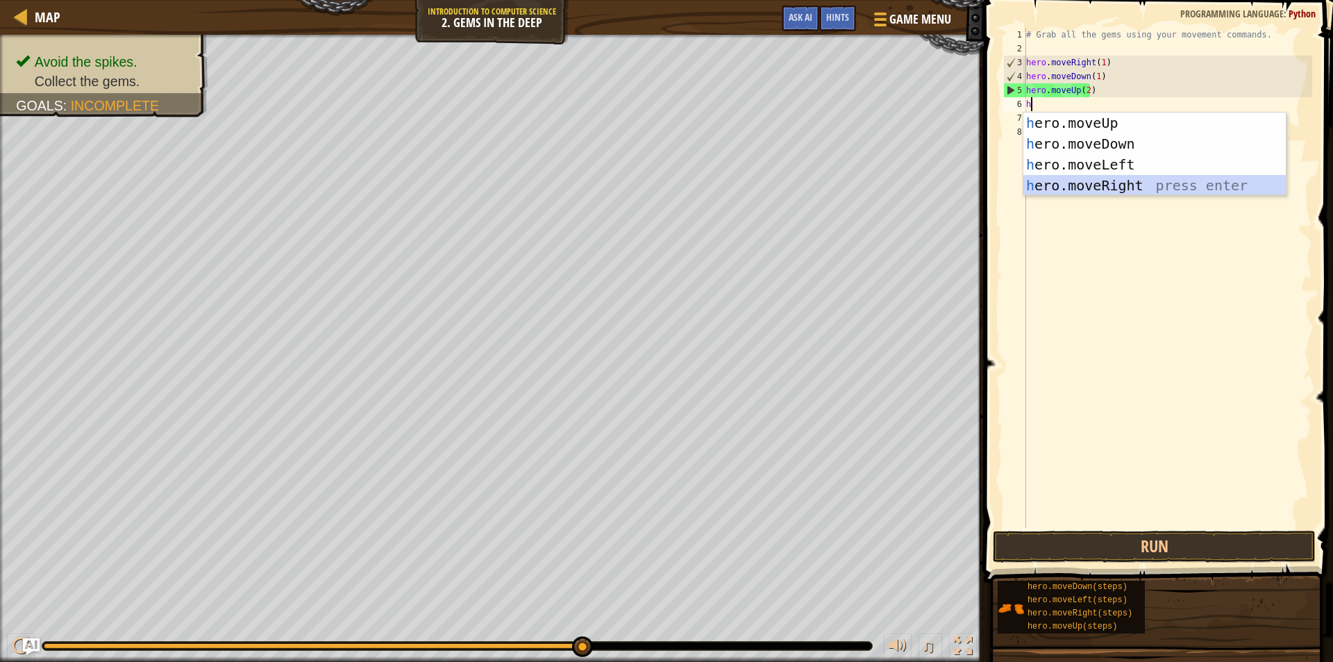
click at [1060, 181] on div "h ero.moveUp press enter h ero.moveDown press enter h ero.moveLeft press enter …" at bounding box center [1155, 175] width 263 height 125
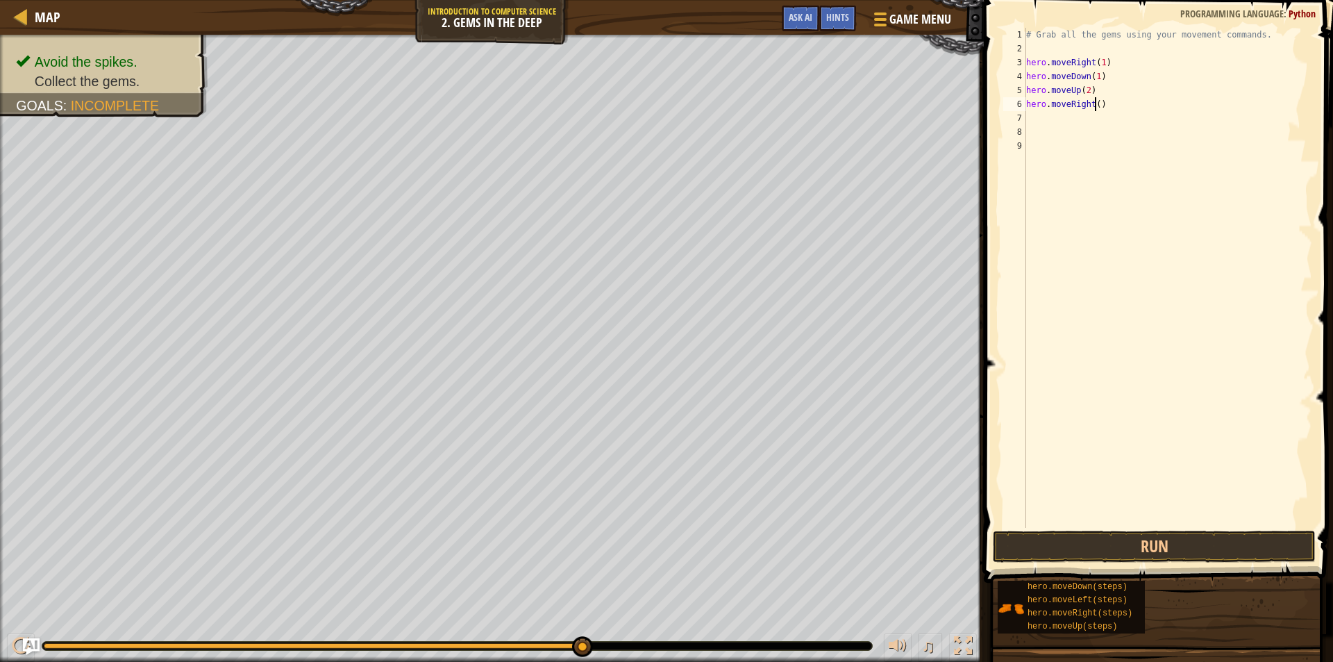
click at [1096, 106] on div "# Grab all the gems using your movement commands. hero . moveRight ( 1 ) hero .…" at bounding box center [1168, 292] width 289 height 528
type textarea "hero.moveRight(1)"
click at [1152, 549] on button "Run" at bounding box center [1154, 547] width 323 height 32
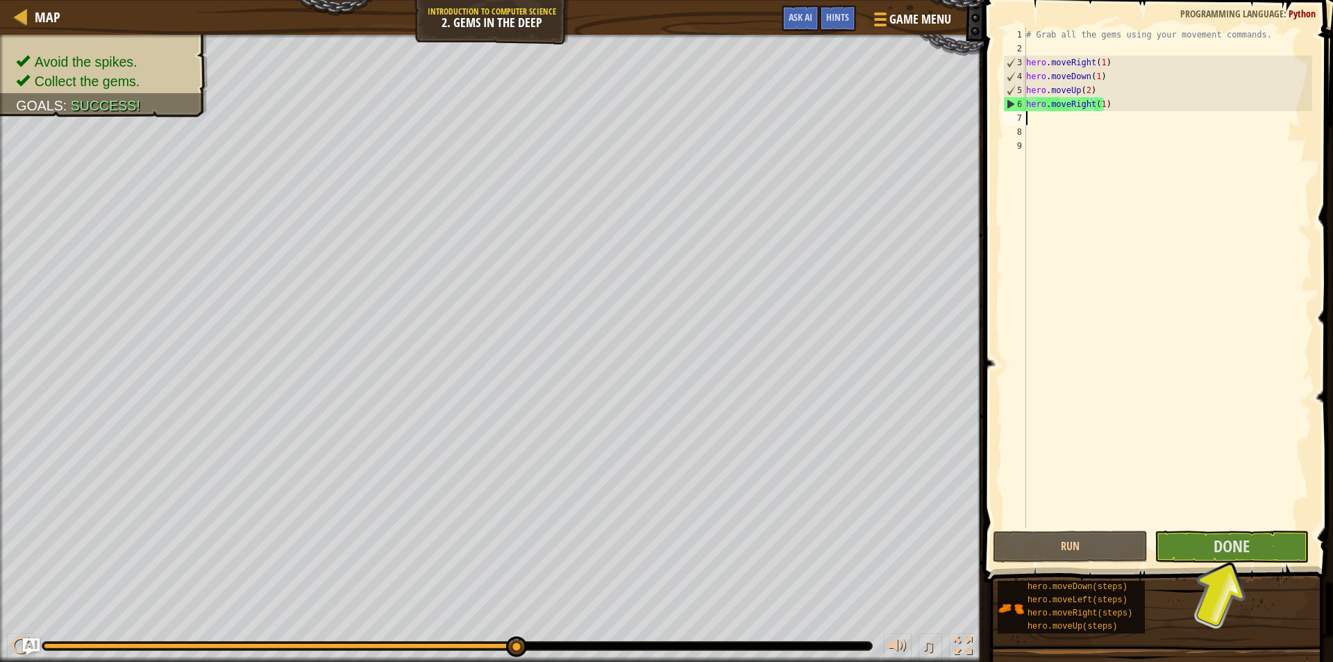
click at [1040, 119] on div "# Grab all the gems using your movement commands. hero . moveRight ( 1 ) hero .…" at bounding box center [1168, 292] width 289 height 528
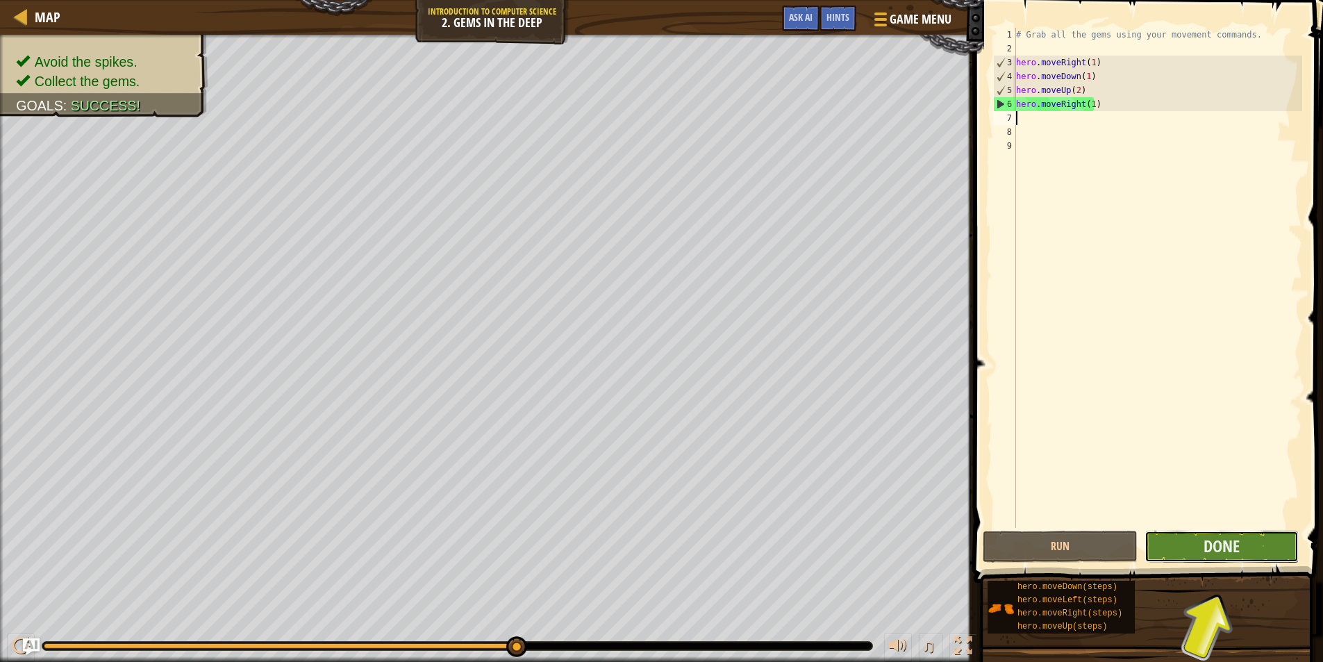
click at [1197, 559] on button "Done" at bounding box center [1221, 547] width 155 height 32
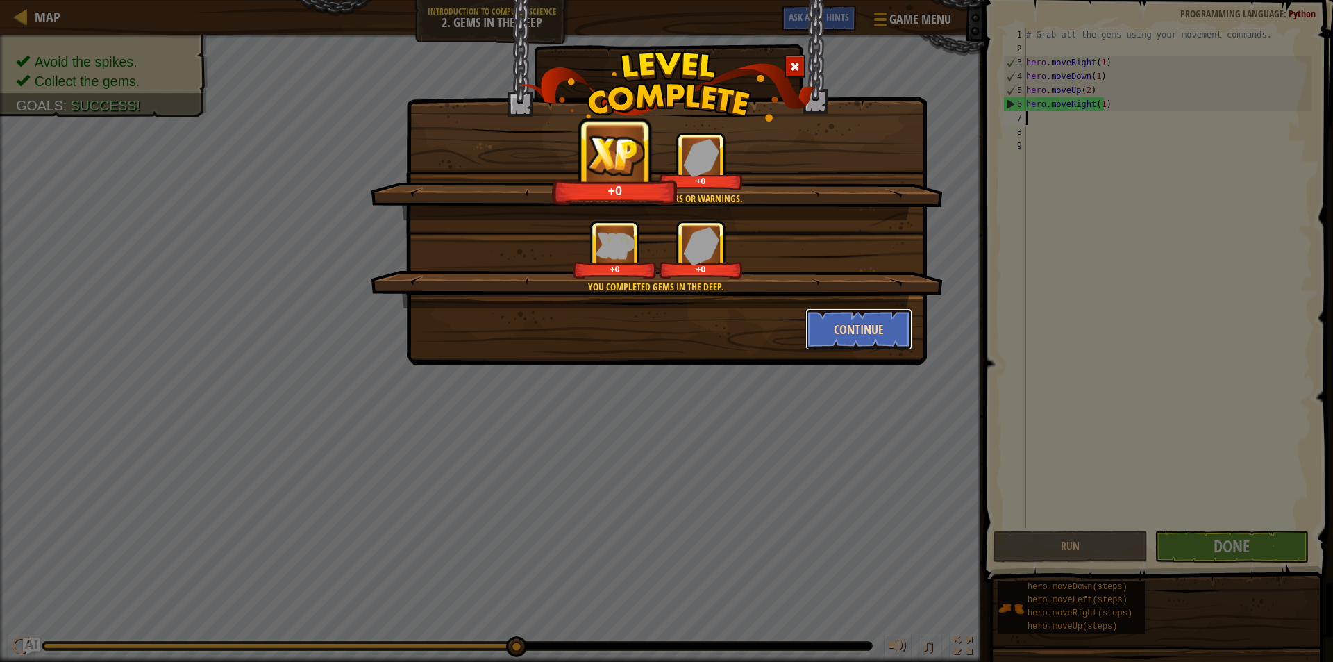
click at [873, 336] on button "Continue" at bounding box center [860, 329] width 108 height 42
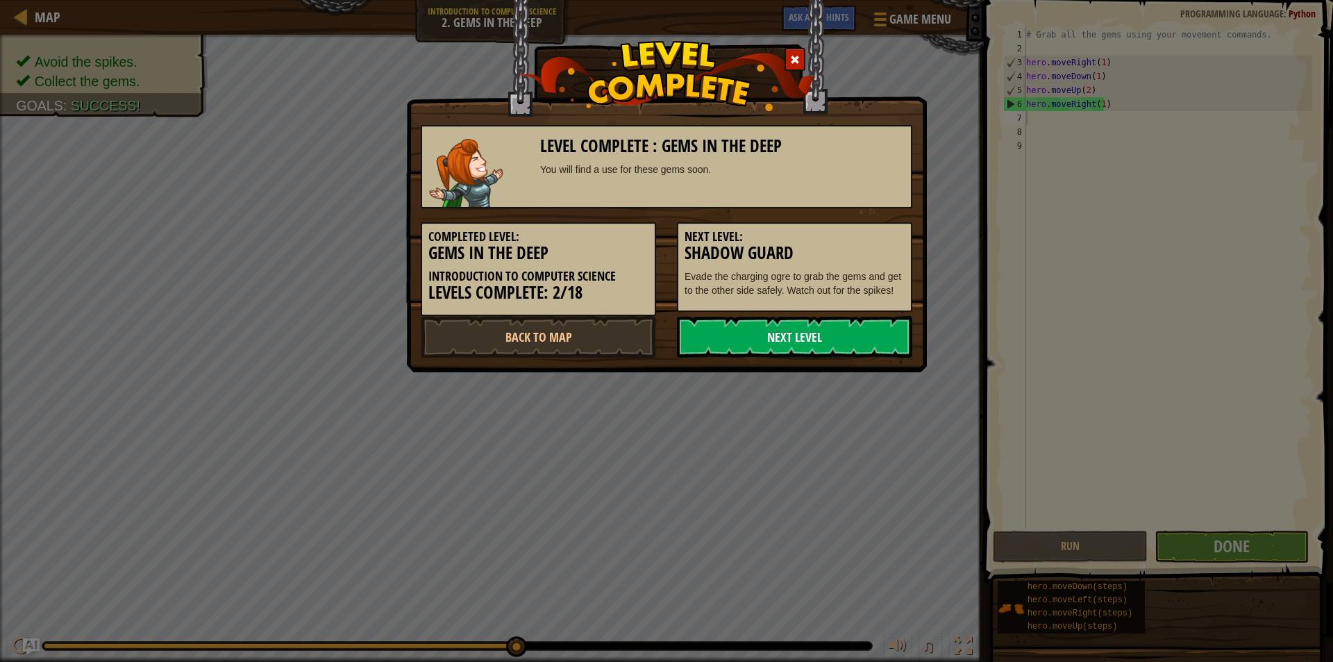
click at [856, 323] on link "Next Level" at bounding box center [794, 337] width 235 height 42
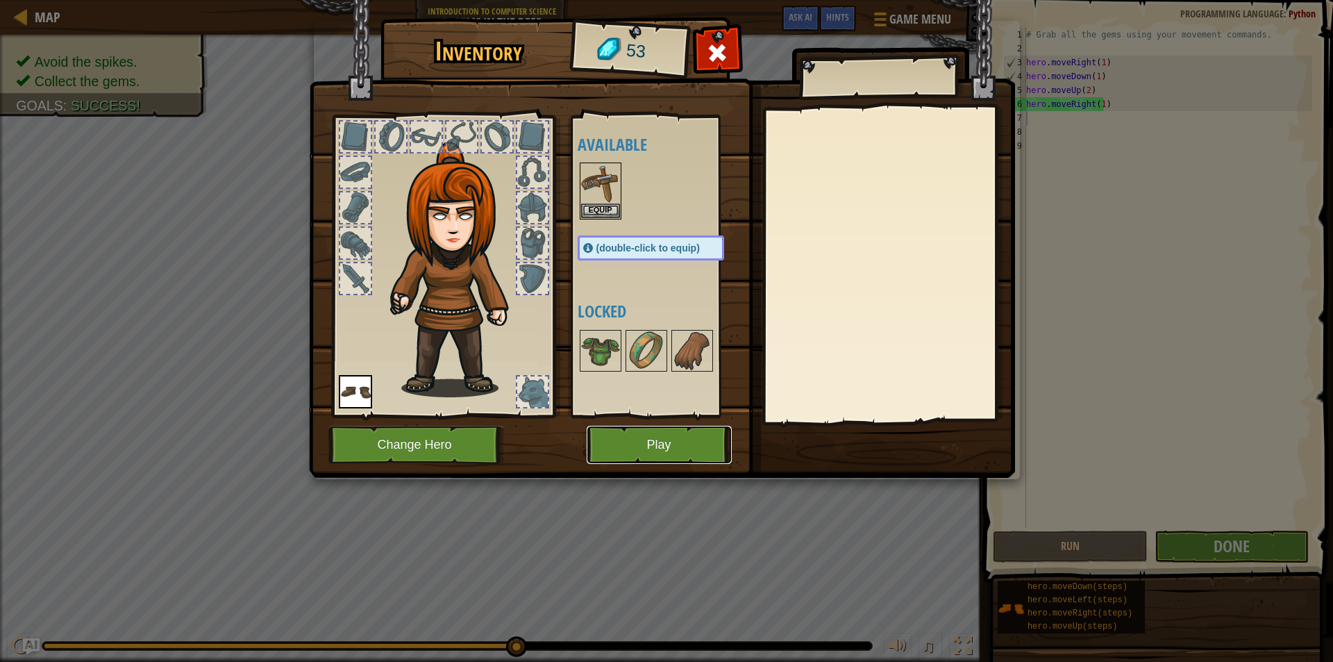
click at [696, 444] on button "Play" at bounding box center [659, 445] width 145 height 38
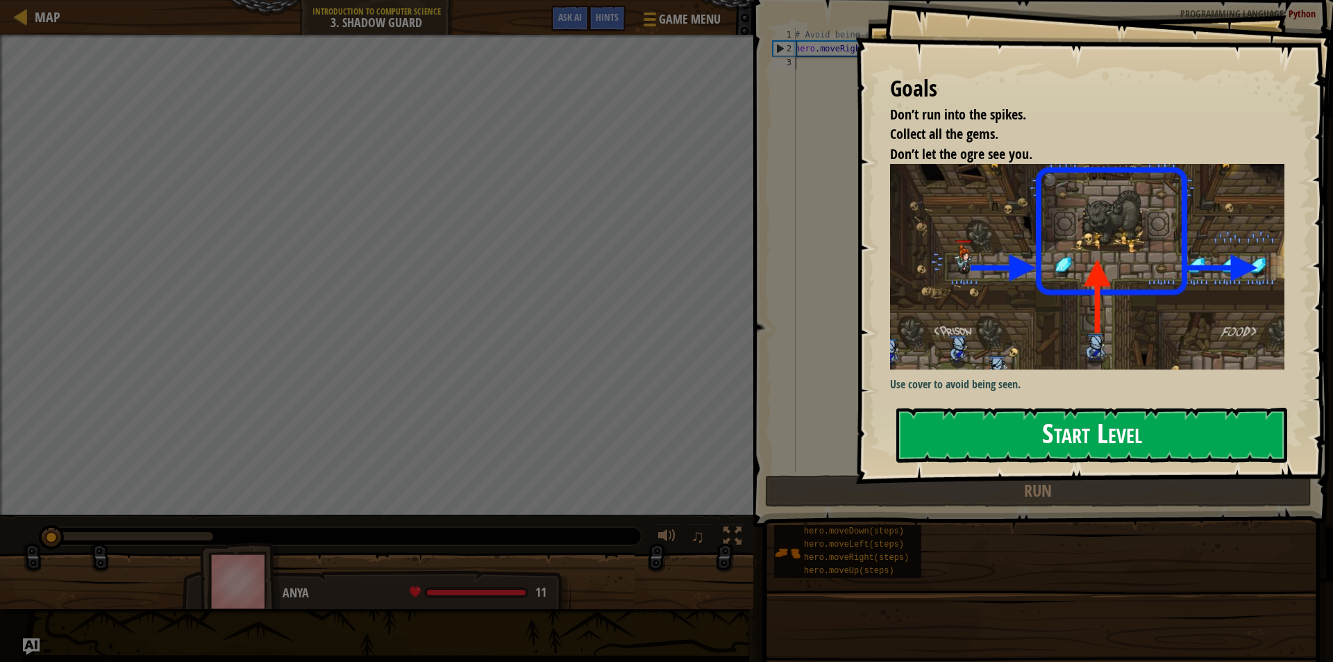
click at [1037, 448] on button "Start Level" at bounding box center [1092, 435] width 391 height 55
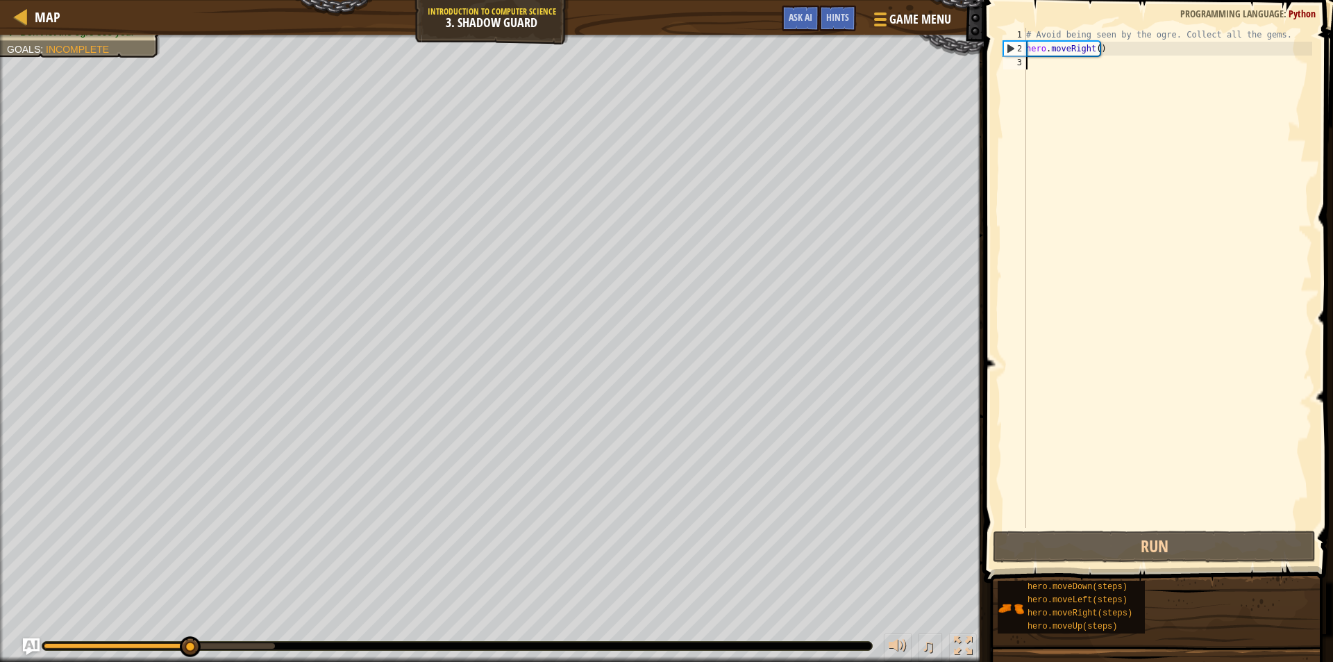
scroll to position [6, 0]
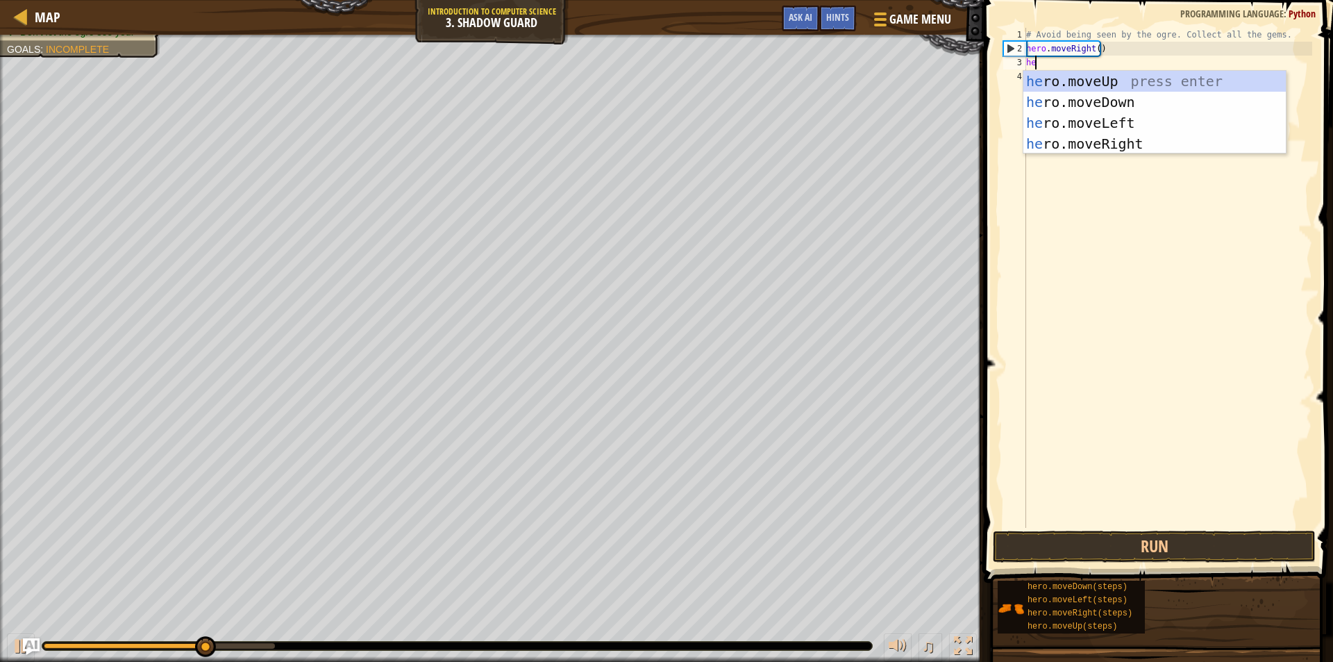
type textarea "hero"
click at [1128, 81] on div "hero .moveUp press enter hero .moveDown press enter hero .moveLeft press enter …" at bounding box center [1155, 133] width 263 height 125
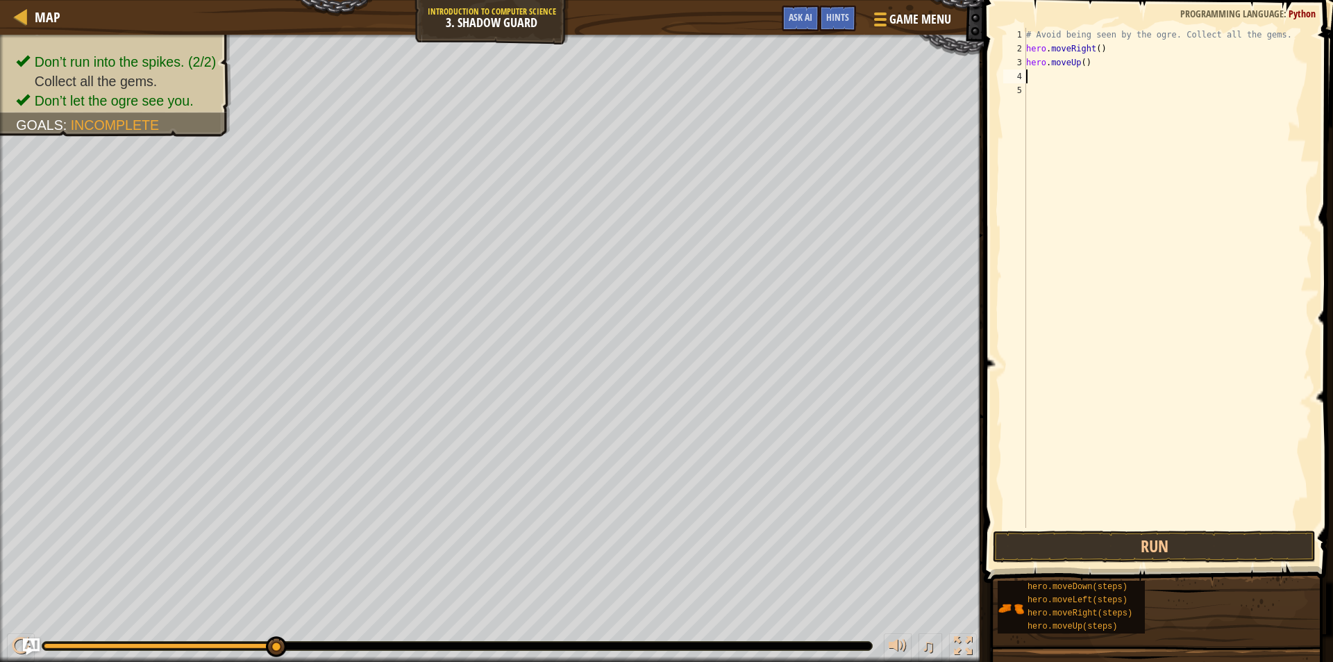
click at [1078, 65] on div "# Avoid being seen by the ogre. Collect all the gems. hero . moveRight ( ) hero…" at bounding box center [1168, 292] width 289 height 528
click at [1083, 61] on div "# Avoid being seen by the ogre. Collect all the gems. hero . moveRight ( ) hero…" at bounding box center [1168, 292] width 289 height 528
type textarea "hero.moveUp(1)"
click at [1184, 530] on span at bounding box center [1160, 272] width 360 height 624
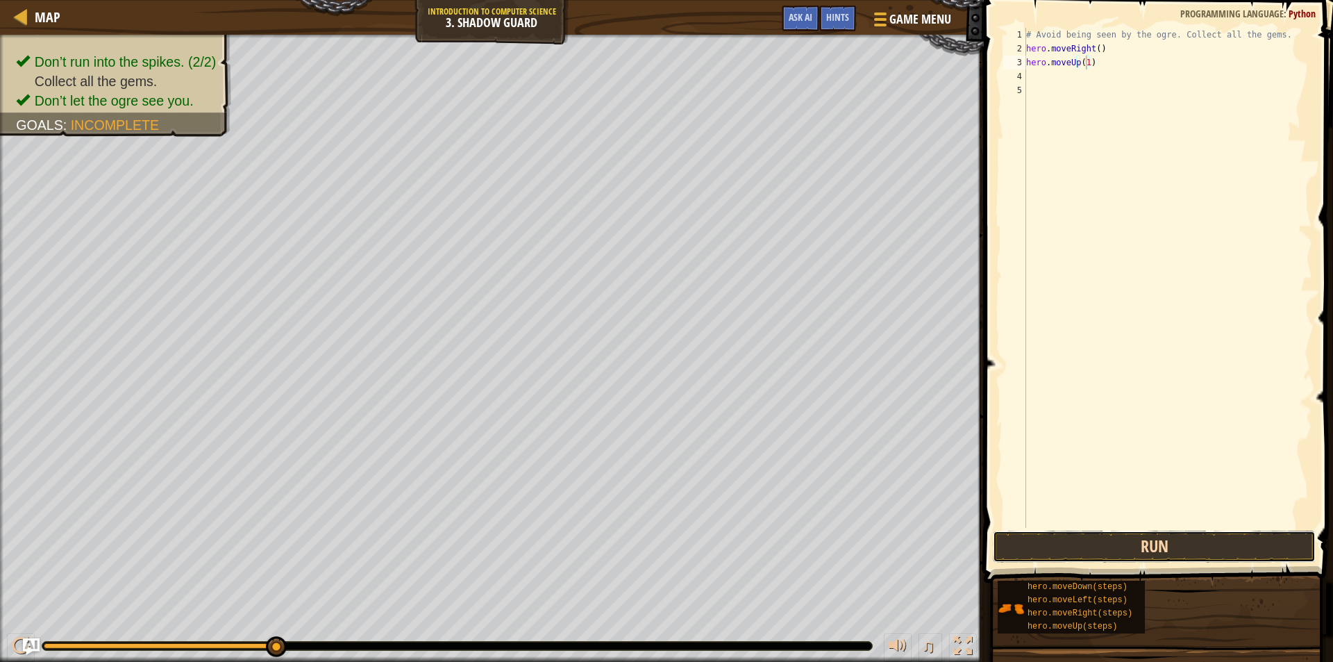
click at [1179, 543] on button "Run" at bounding box center [1154, 547] width 323 height 32
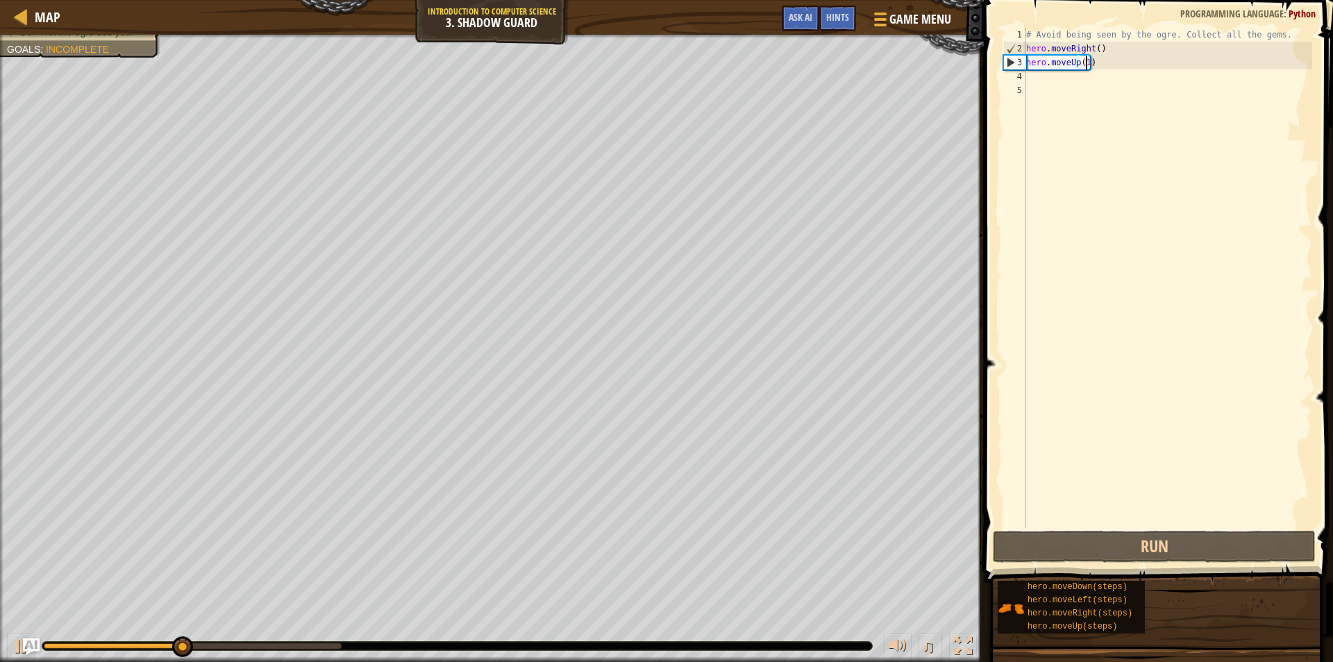
click at [1029, 76] on div "# Avoid being seen by the ogre. Collect all the gems. hero . moveRight ( ) hero…" at bounding box center [1168, 292] width 289 height 528
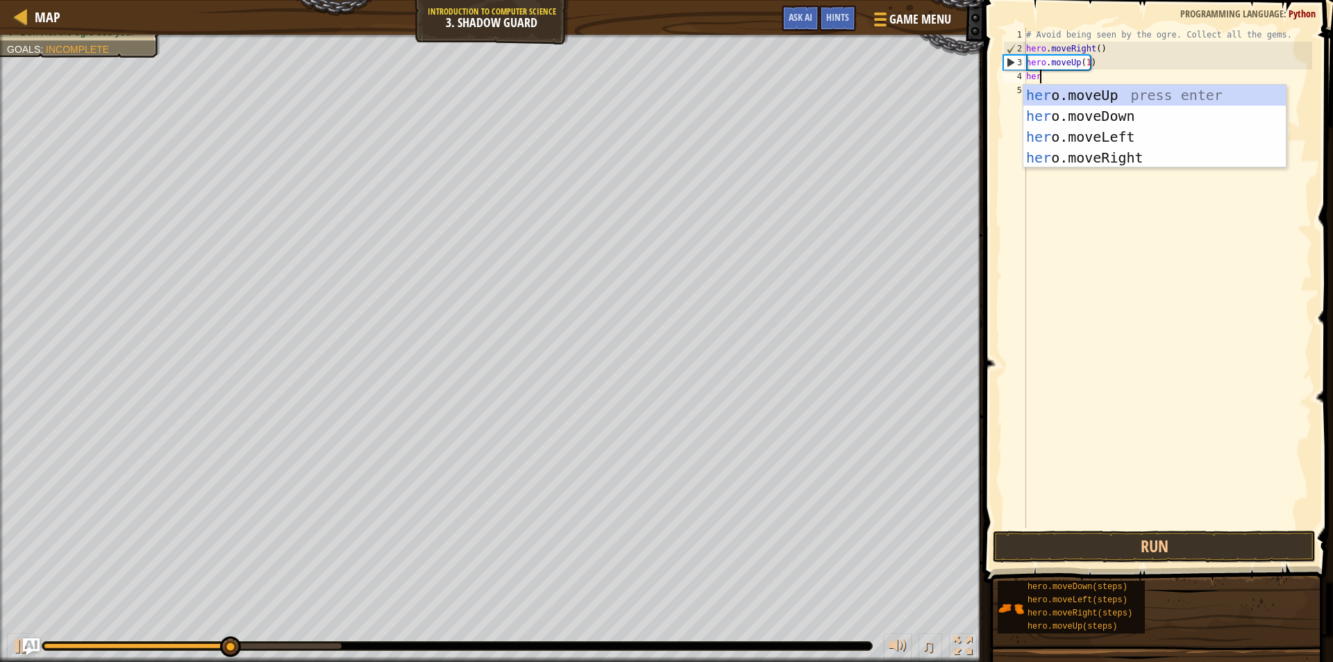
type textarea "hero"
click at [1063, 151] on div "hero .moveUp press enter hero .moveDown press enter hero .moveLeft press enter …" at bounding box center [1155, 147] width 263 height 125
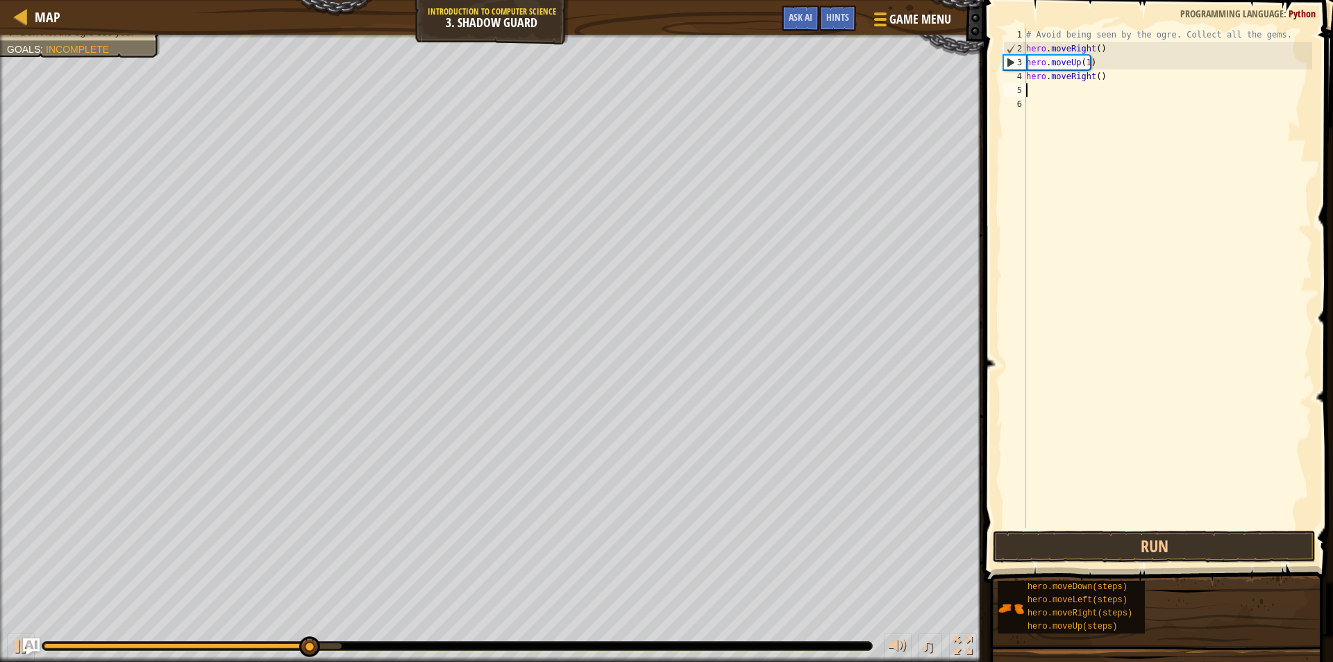
scroll to position [6, 0]
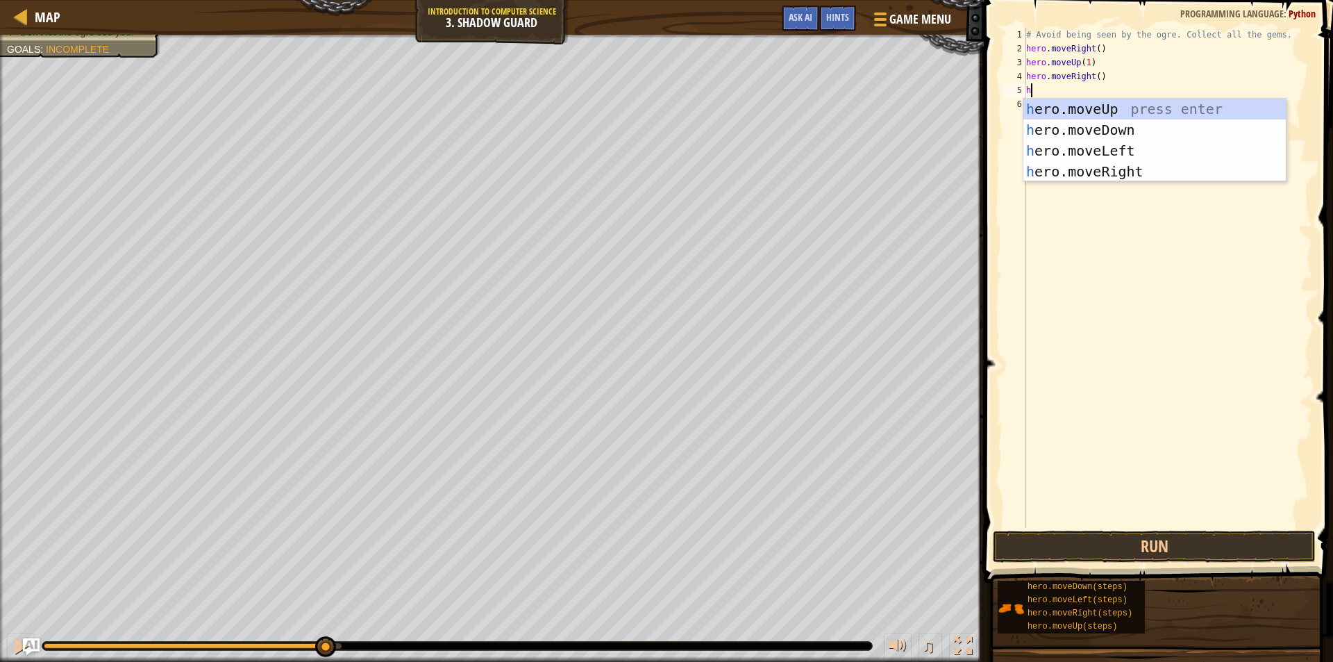
type textarea "he"
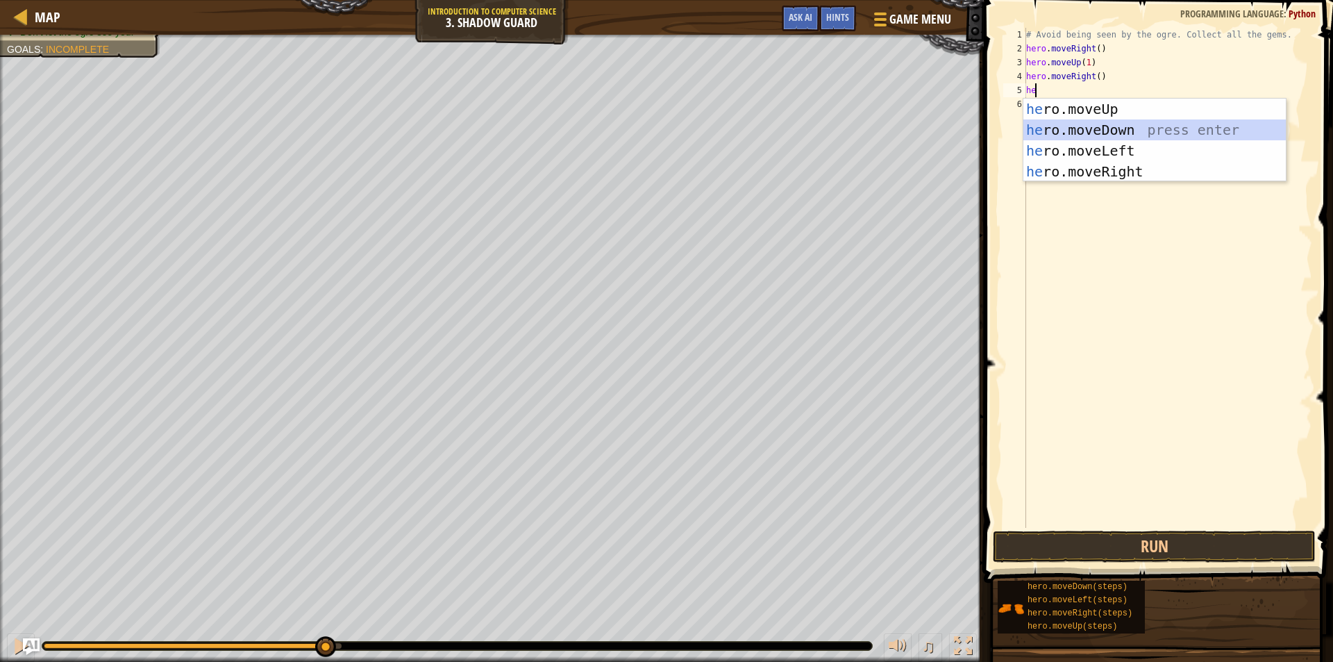
click at [1097, 130] on div "he ro.moveUp press enter he ro.moveDown press enter he ro.moveLeft press enter …" at bounding box center [1155, 161] width 263 height 125
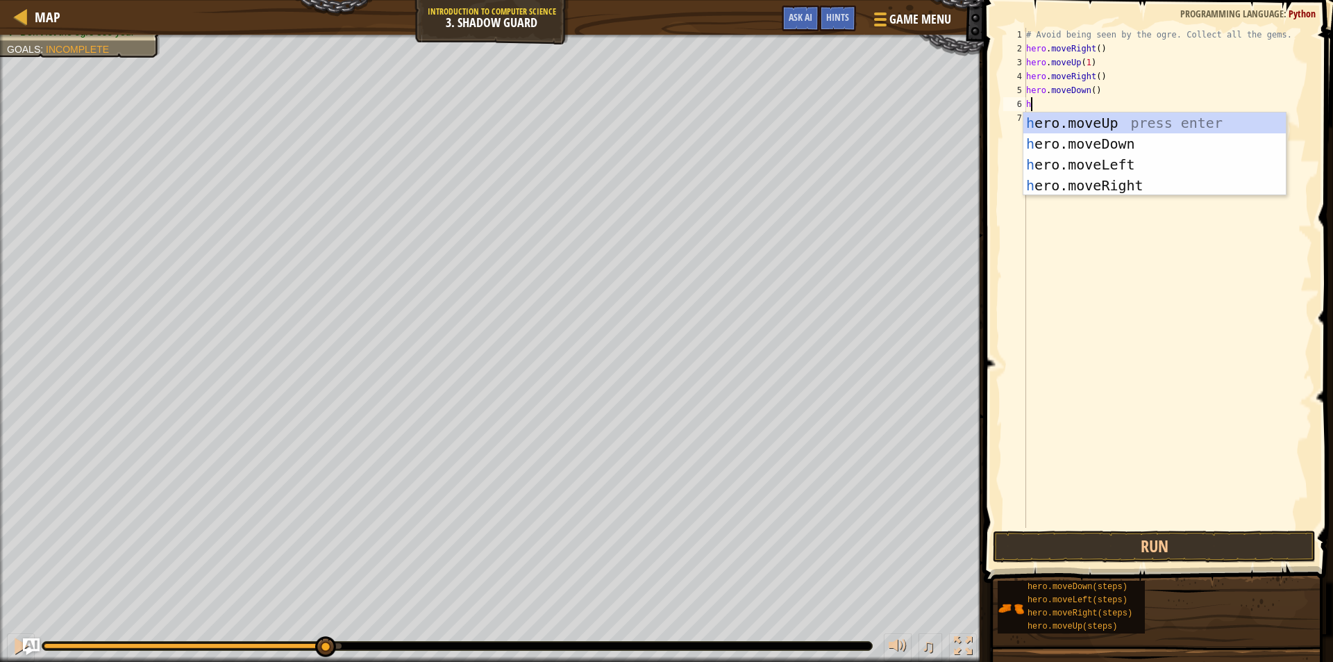
type textarea "he"
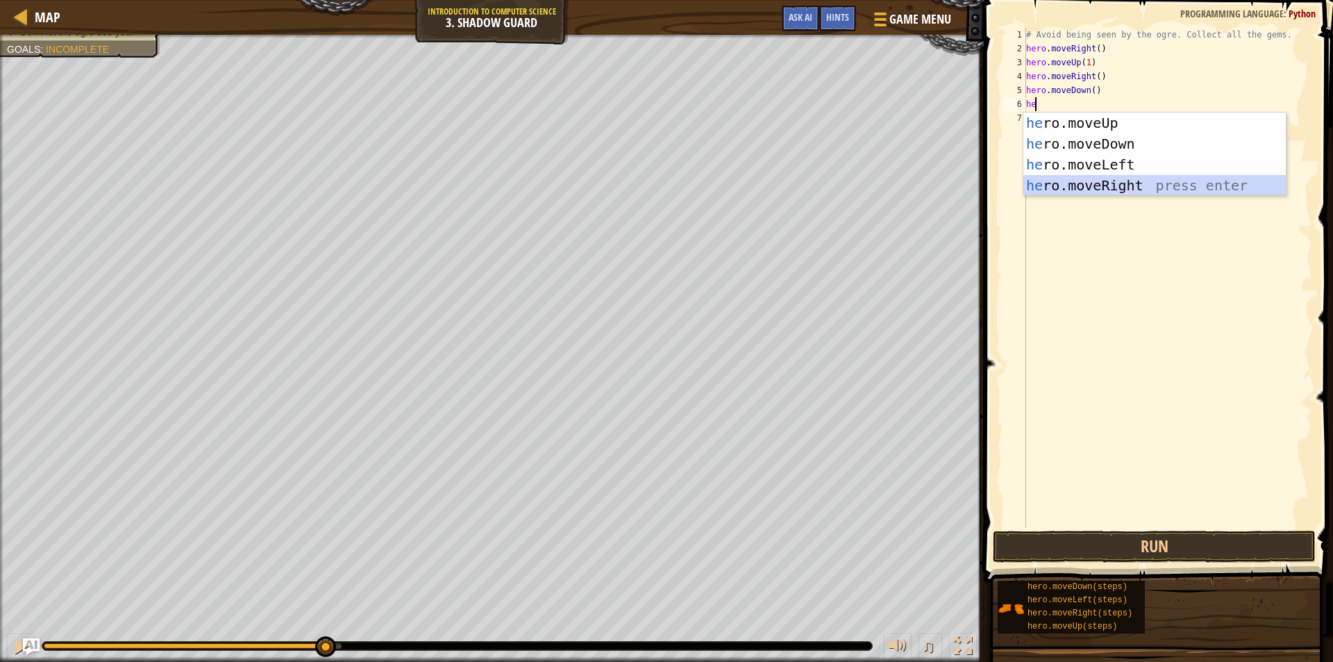
click at [1122, 180] on div "he ro.moveUp press enter he ro.moveDown press enter he ro.moveLeft press enter …" at bounding box center [1155, 175] width 263 height 125
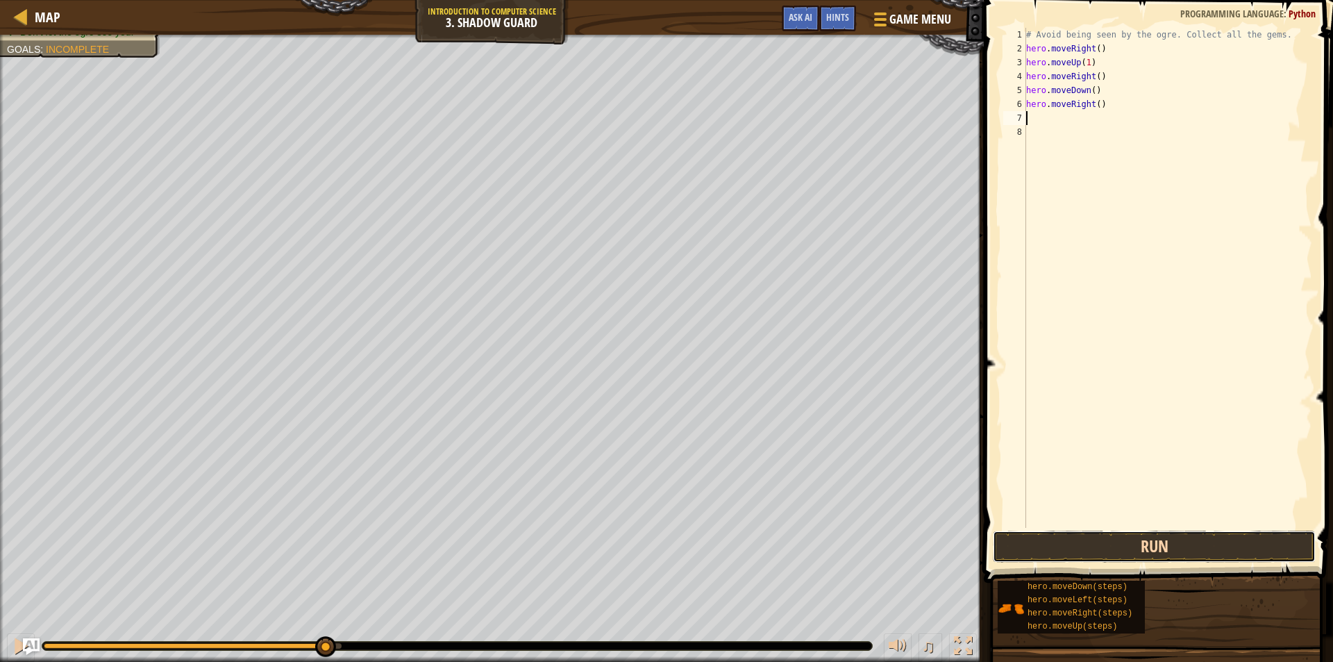
click at [1140, 549] on button "Run" at bounding box center [1154, 547] width 323 height 32
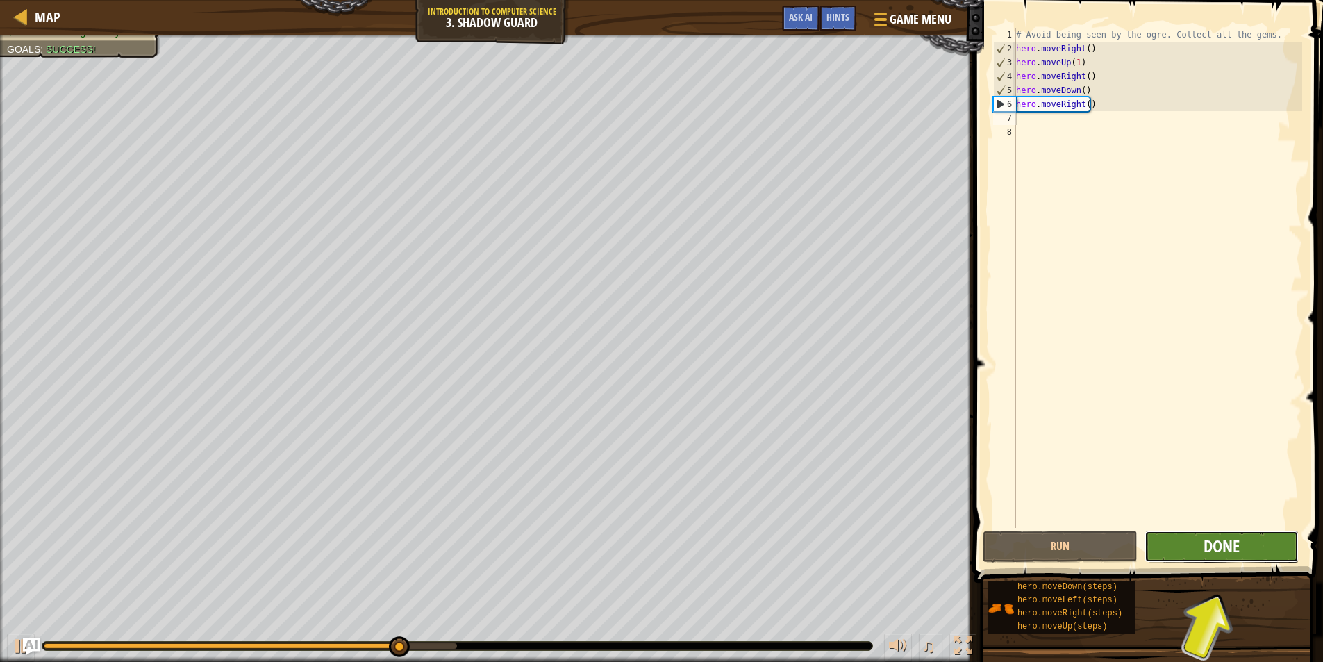
click at [1229, 535] on span "Done" at bounding box center [1221, 546] width 36 height 22
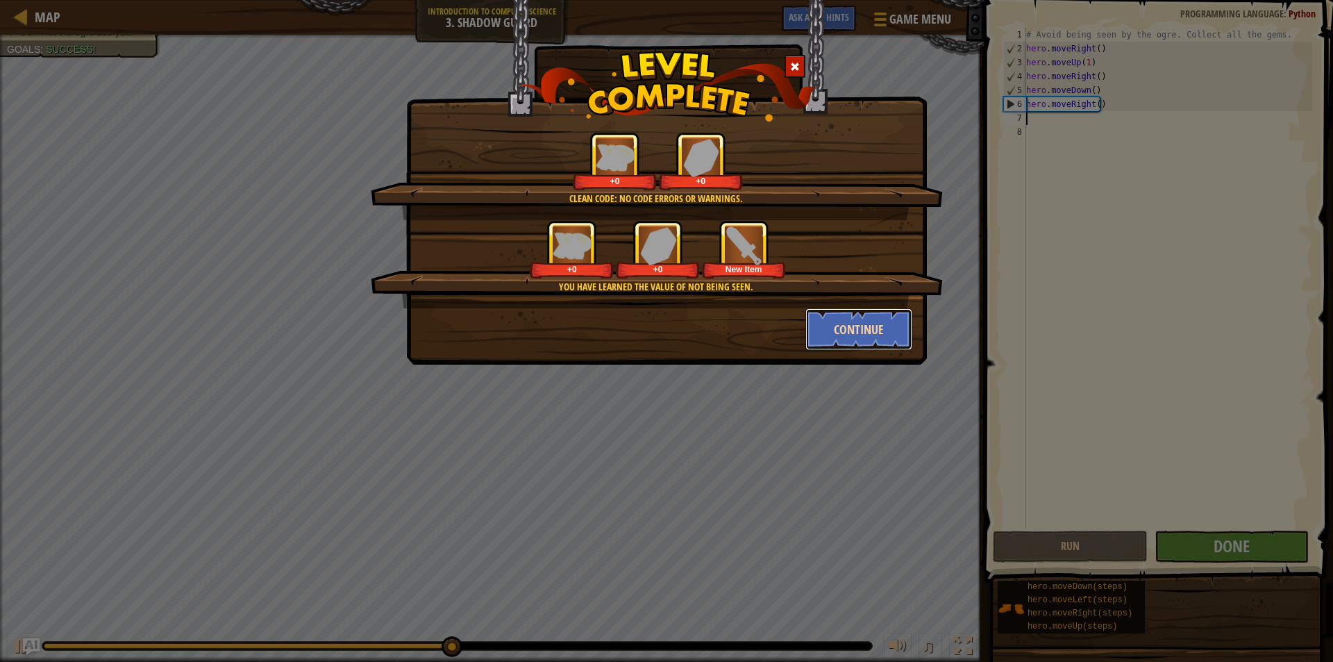
click at [885, 328] on button "Continue" at bounding box center [860, 329] width 108 height 42
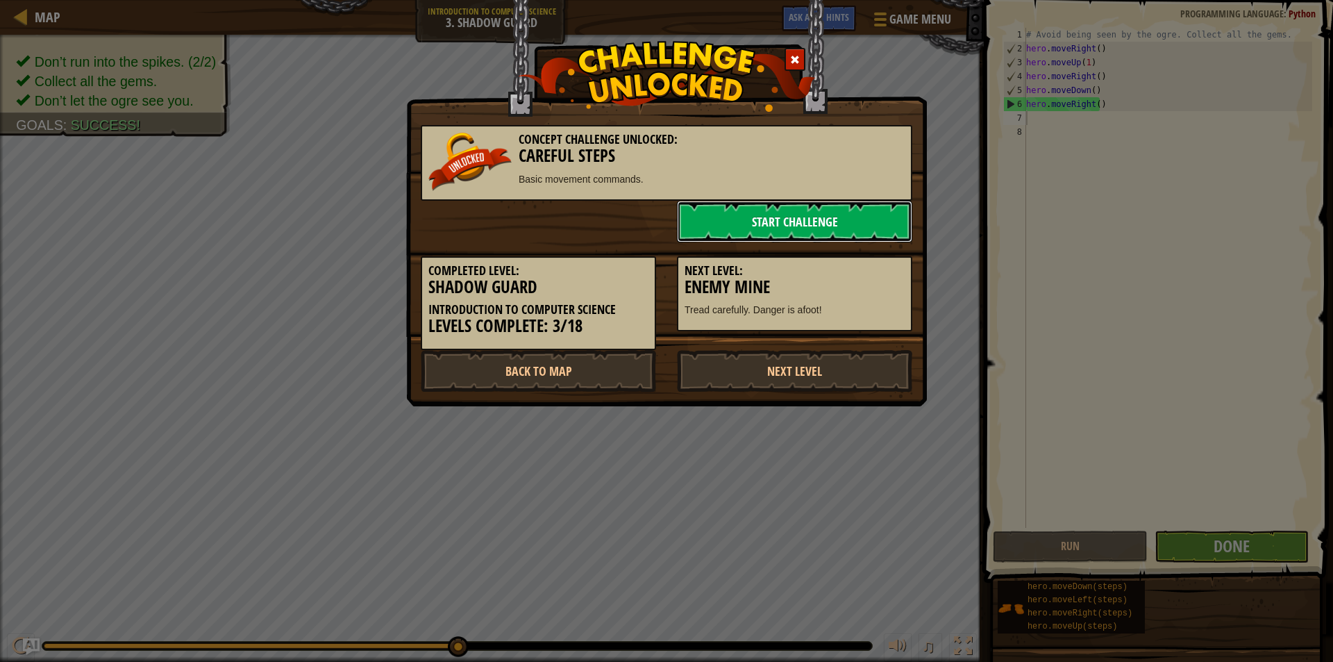
click at [780, 219] on link "Start Challenge" at bounding box center [794, 222] width 235 height 42
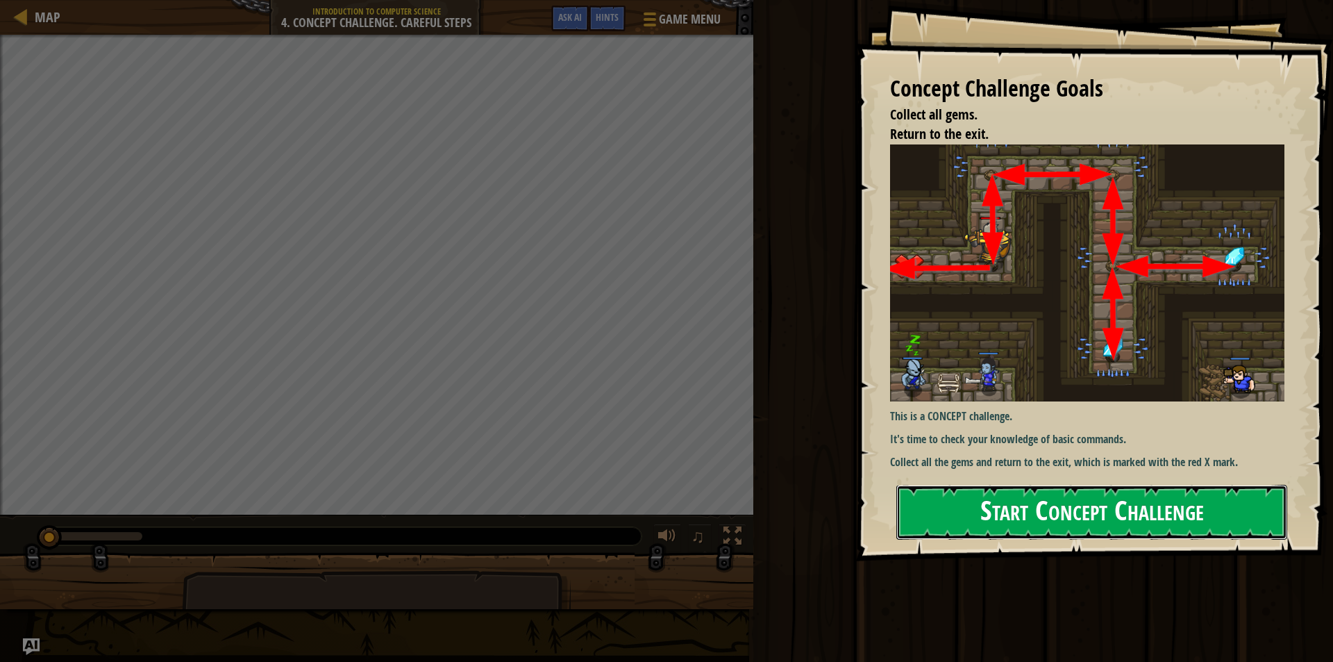
click at [1017, 513] on button "Start Concept Challenge" at bounding box center [1092, 512] width 391 height 55
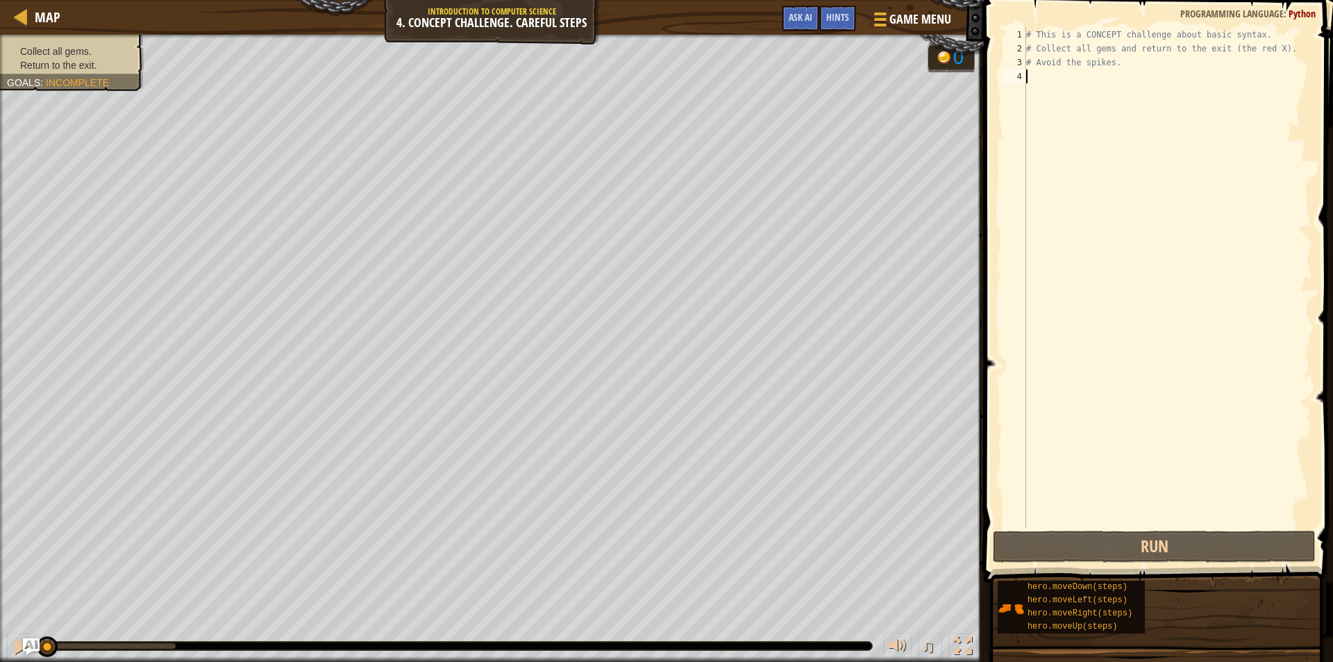
click at [1047, 83] on div "# This is a CONCEPT challenge about basic syntax. # Collect all gems and return…" at bounding box center [1168, 292] width 289 height 528
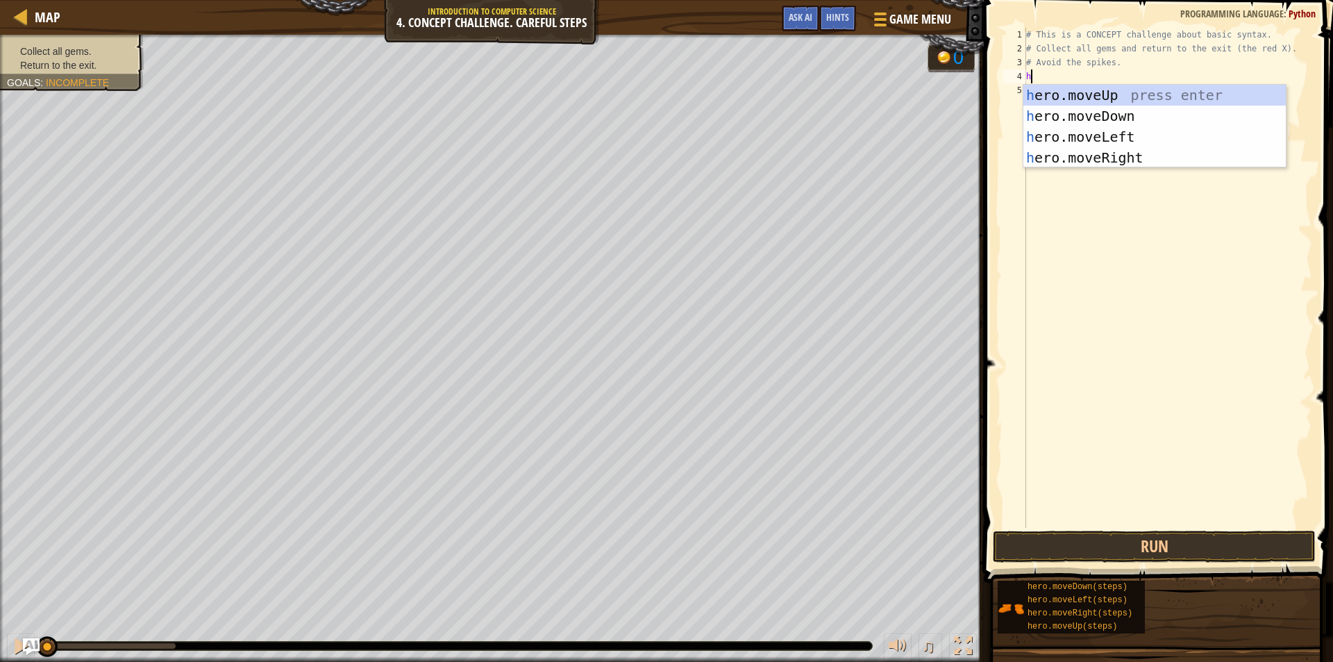
type textarea "he"
click at [1092, 92] on div "he ro.moveUp press enter he ro.moveDown press enter he ro.moveLeft press enter …" at bounding box center [1155, 147] width 263 height 125
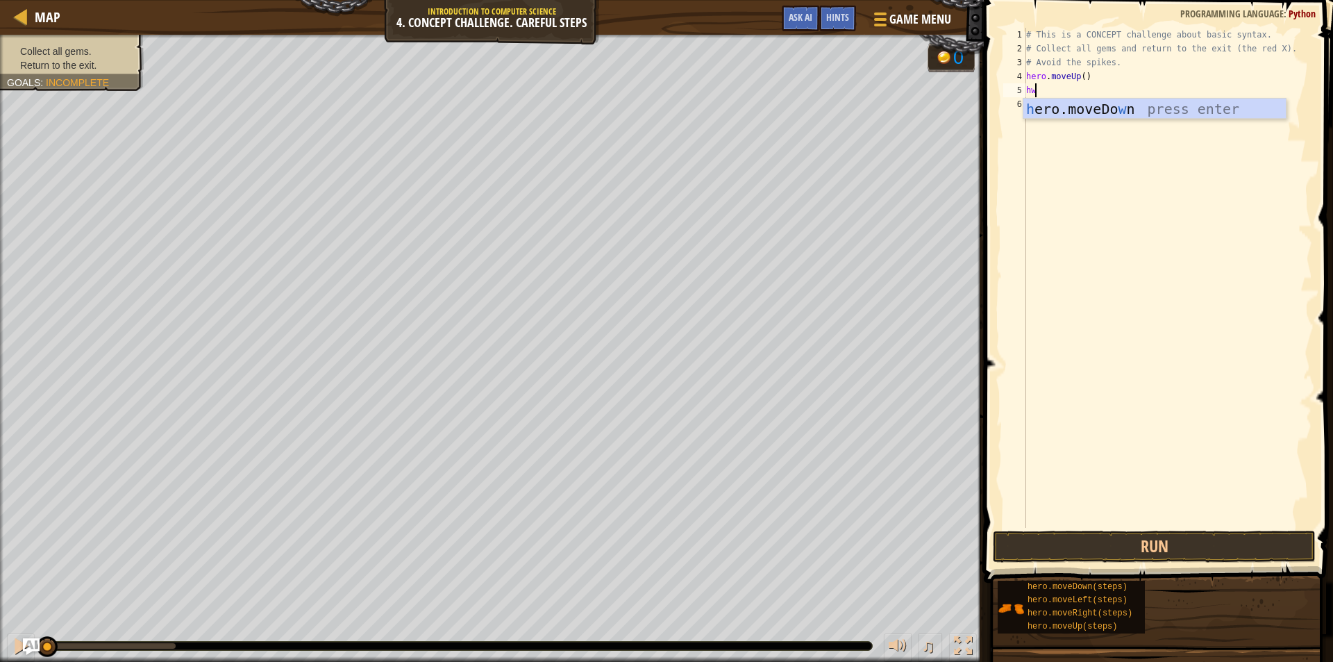
type textarea "he"
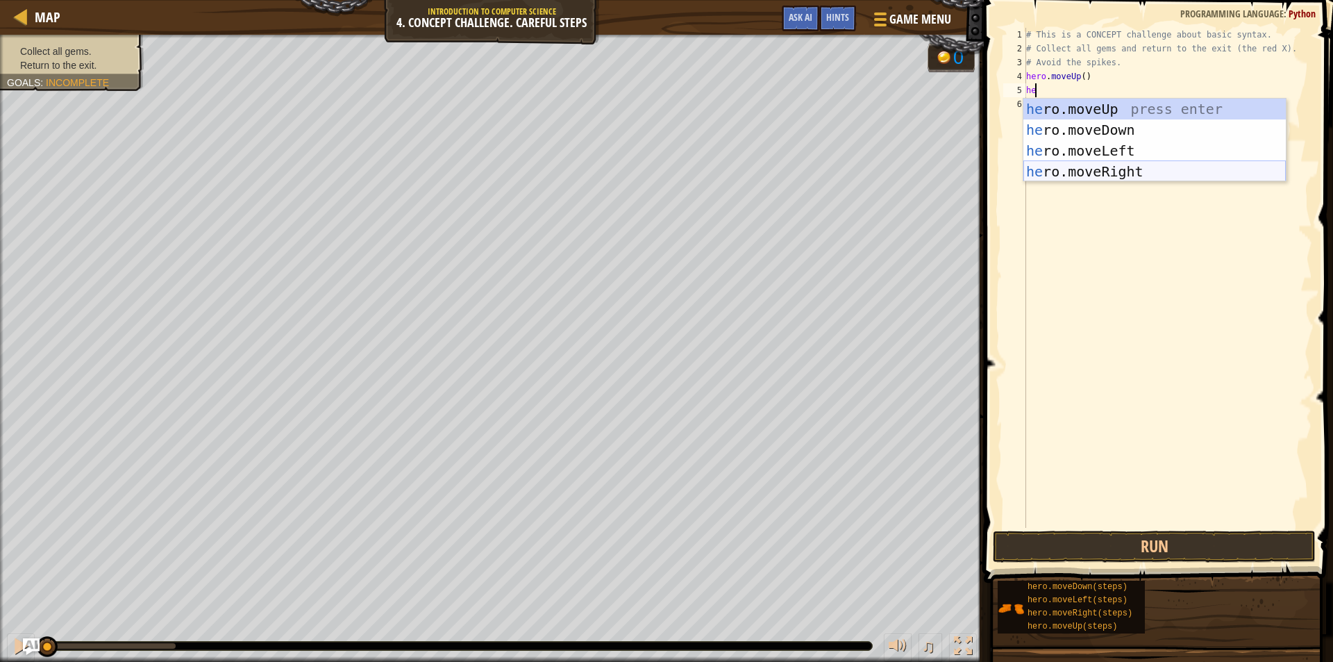
click at [1115, 177] on div "he ro.moveUp press enter he ro.moveDown press enter he ro.moveLeft press enter …" at bounding box center [1155, 161] width 263 height 125
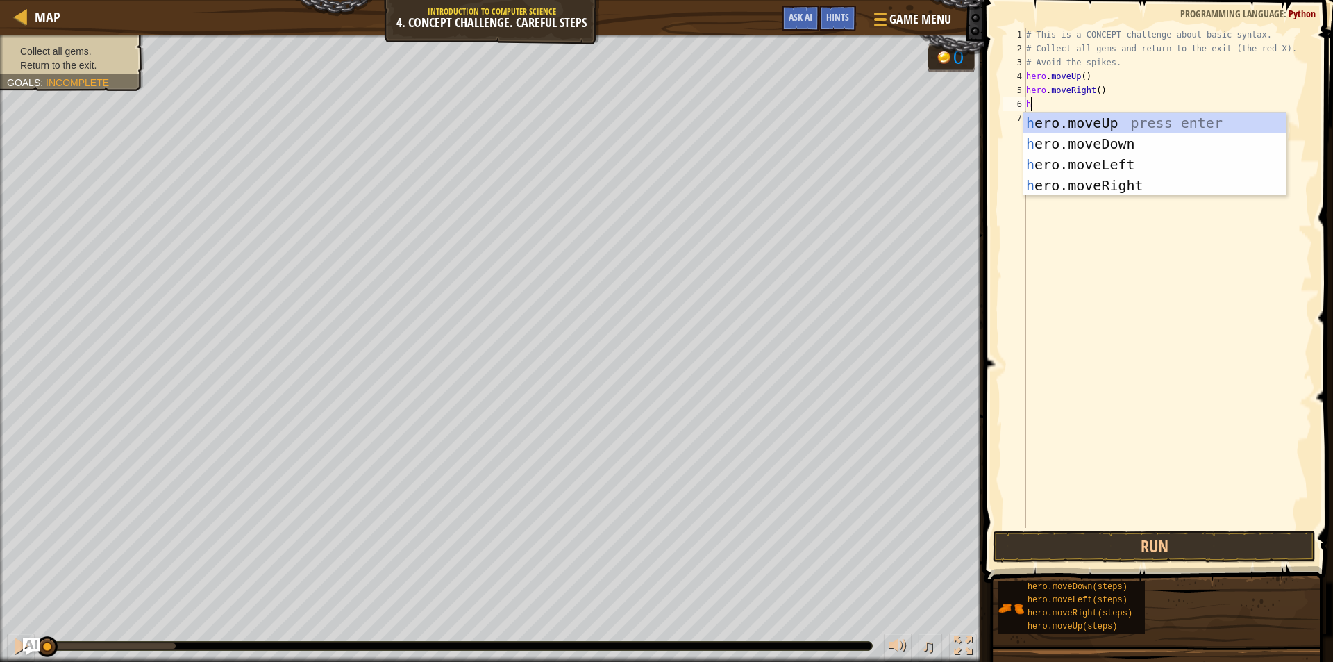
type textarea "he"
click at [1100, 149] on div "he ro.moveUp press enter he ro.moveDown press enter he ro.moveLeft press enter …" at bounding box center [1155, 175] width 263 height 125
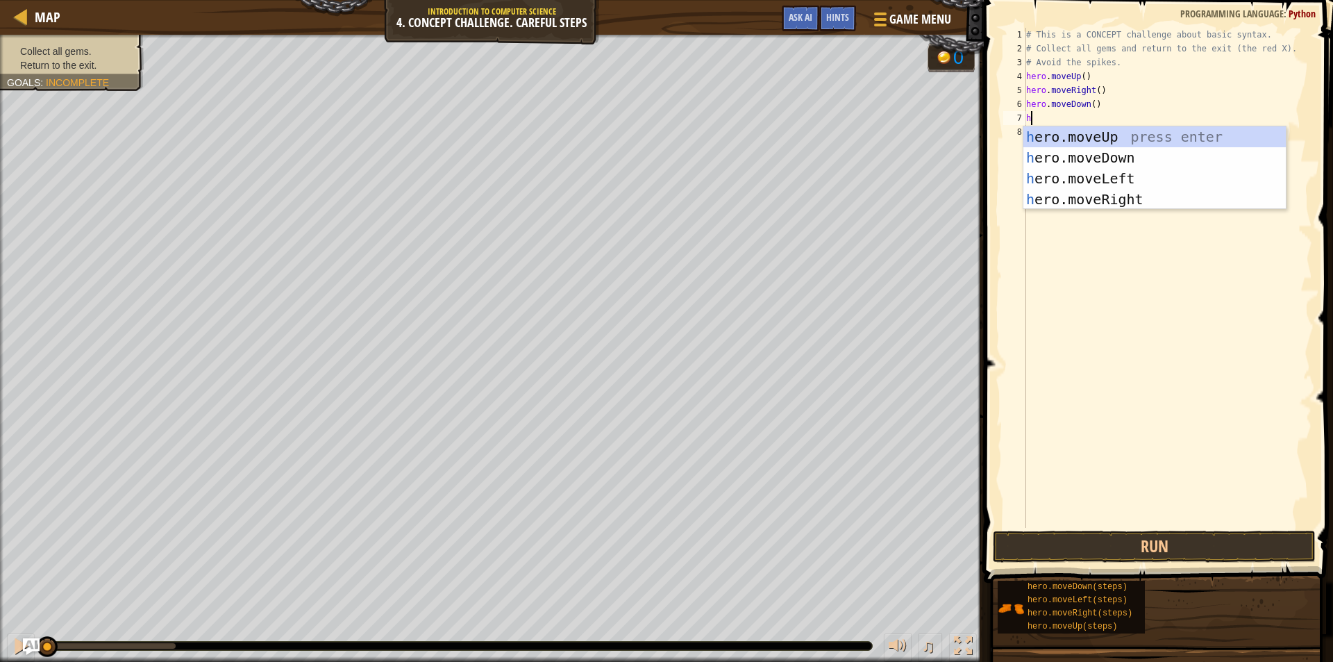
type textarea "he"
click at [1070, 160] on div "he ro.moveUp press enter he ro.moveDown press enter he ro.moveLeft press enter …" at bounding box center [1155, 188] width 263 height 125
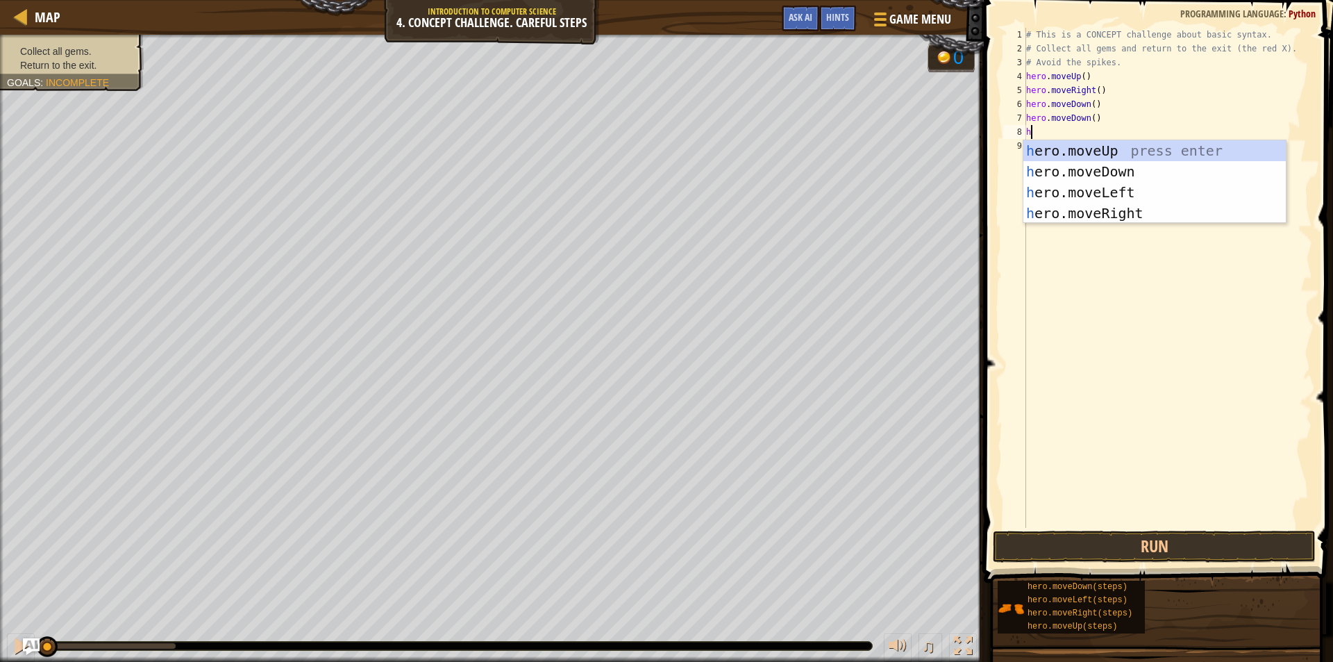
type textarea "he"
click at [1072, 142] on div "he ro.moveUp press enter he ro.moveDown press enter he ro.moveLeft press enter …" at bounding box center [1155, 202] width 263 height 125
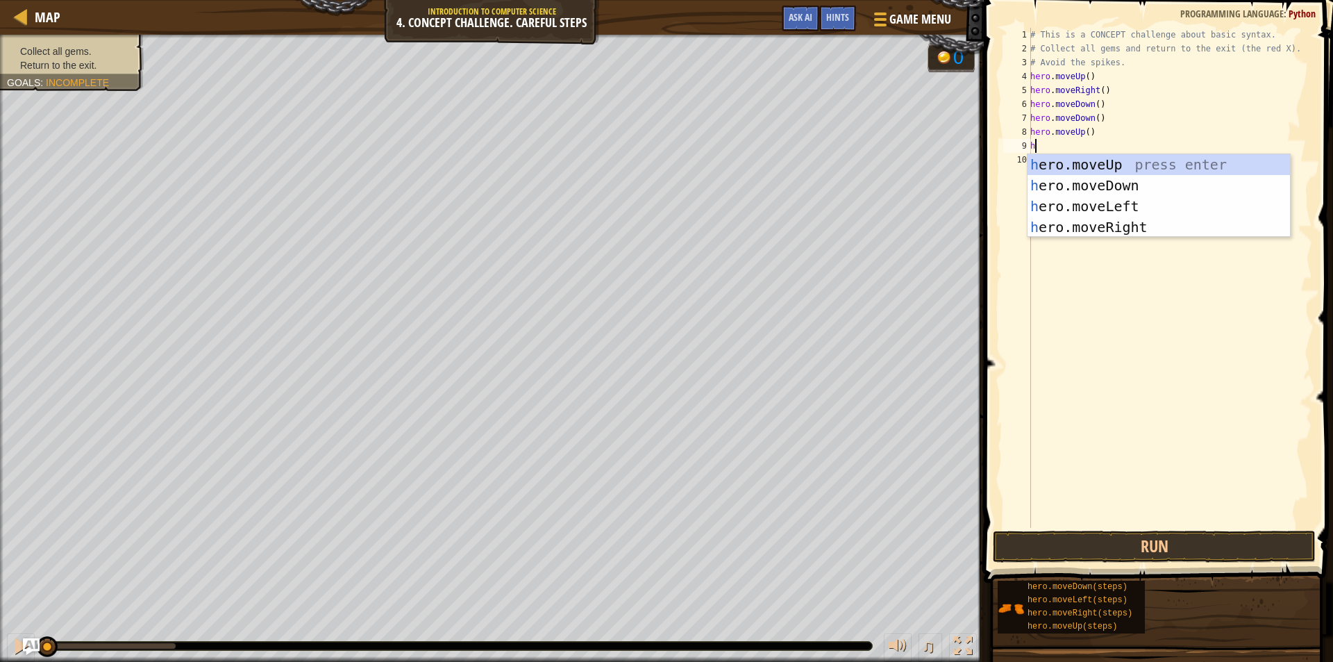
type textarea "he"
click at [1091, 228] on div "he ro.moveUp press enter he ro.moveDown press enter he ro.moveLeft press enter …" at bounding box center [1159, 216] width 263 height 125
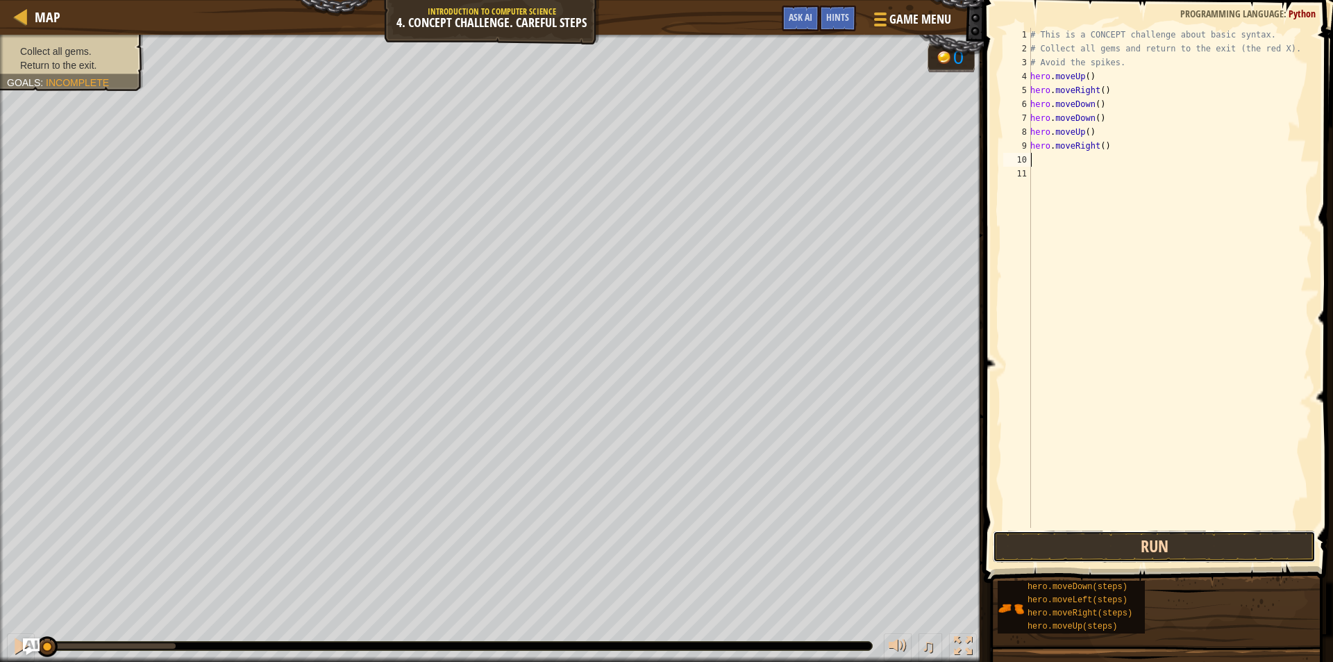
click at [1072, 561] on button "Run" at bounding box center [1154, 547] width 323 height 32
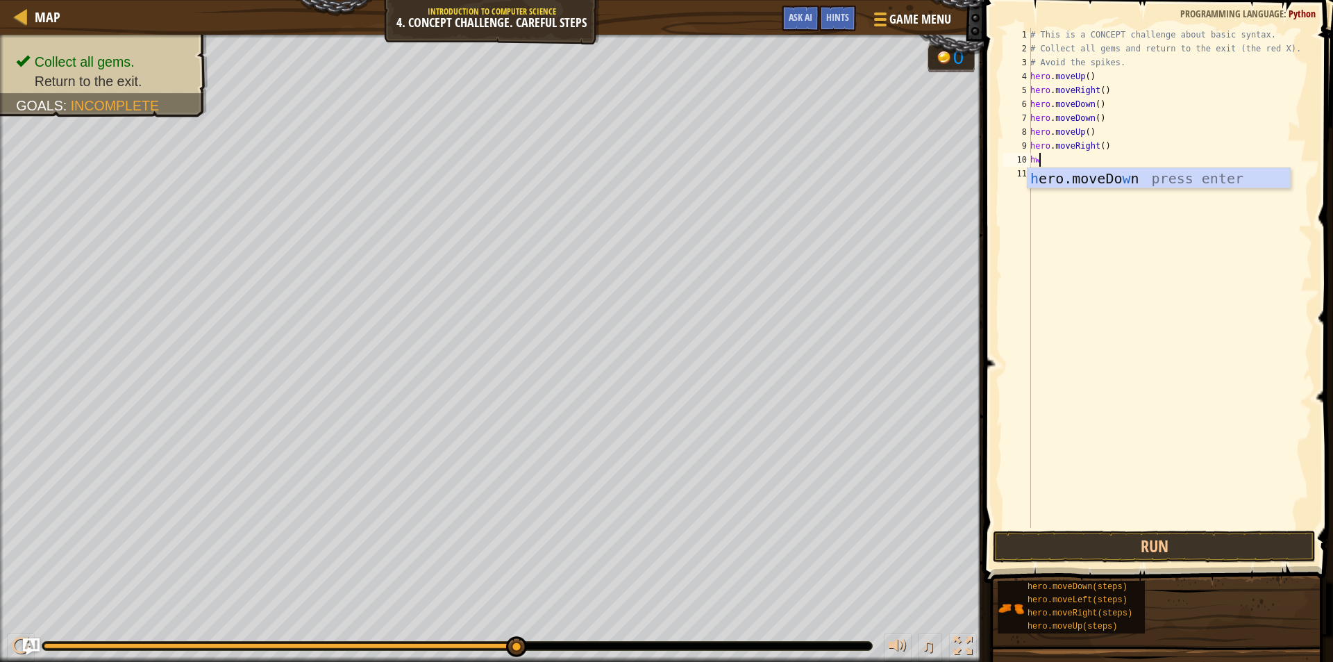
type textarea "h"
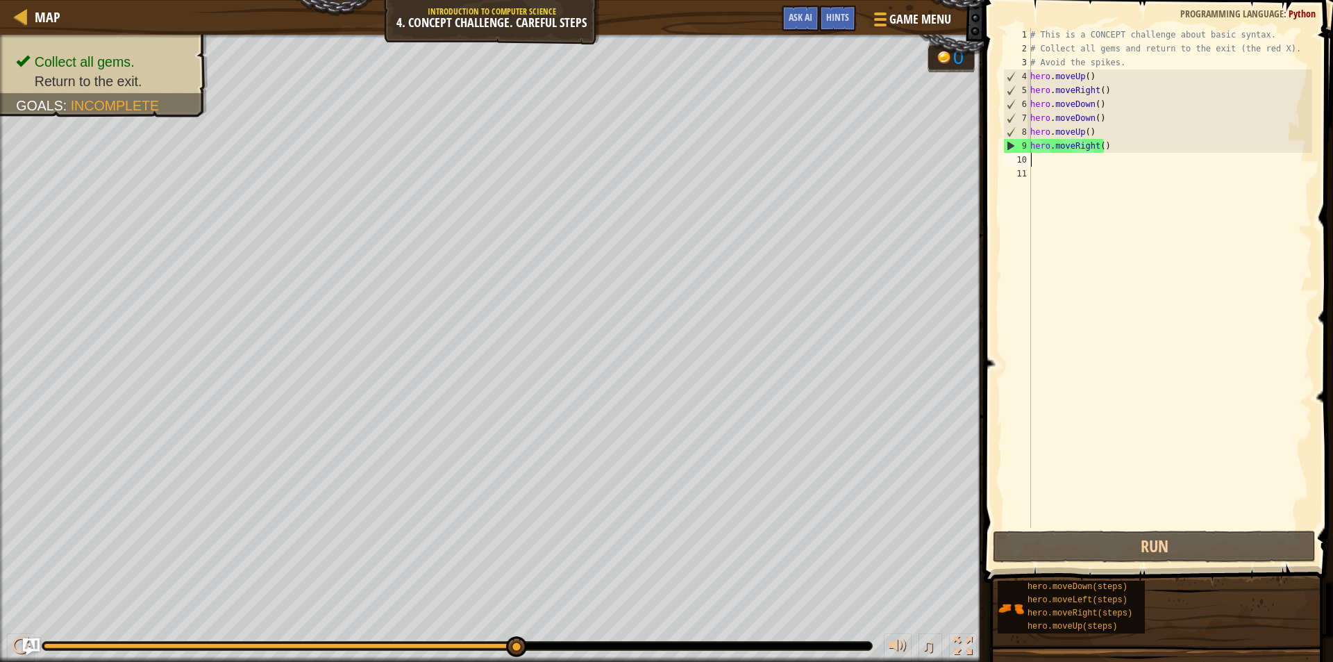
click at [1076, 194] on div "# This is a CONCEPT challenge about basic syntax. # Collect all gems and return…" at bounding box center [1170, 292] width 285 height 528
click at [1034, 163] on div "# This is a CONCEPT challenge about basic syntax. # Collect all gems and return…" at bounding box center [1170, 292] width 285 height 528
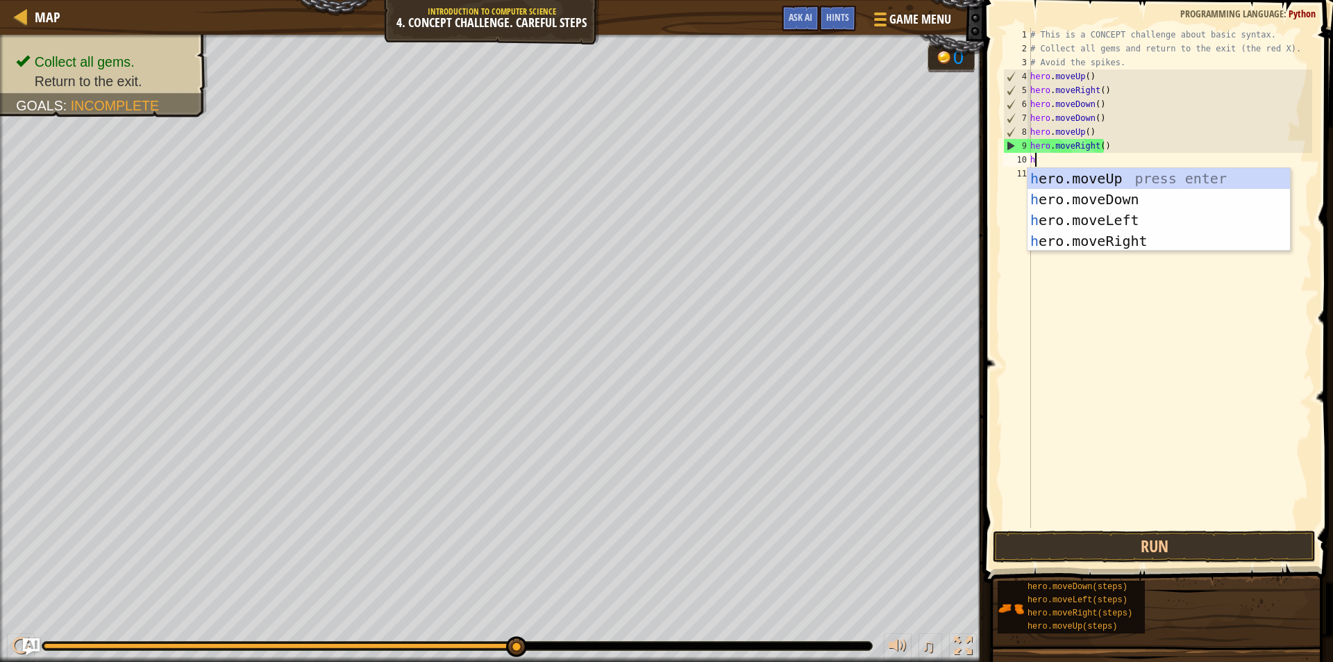
type textarea "he"
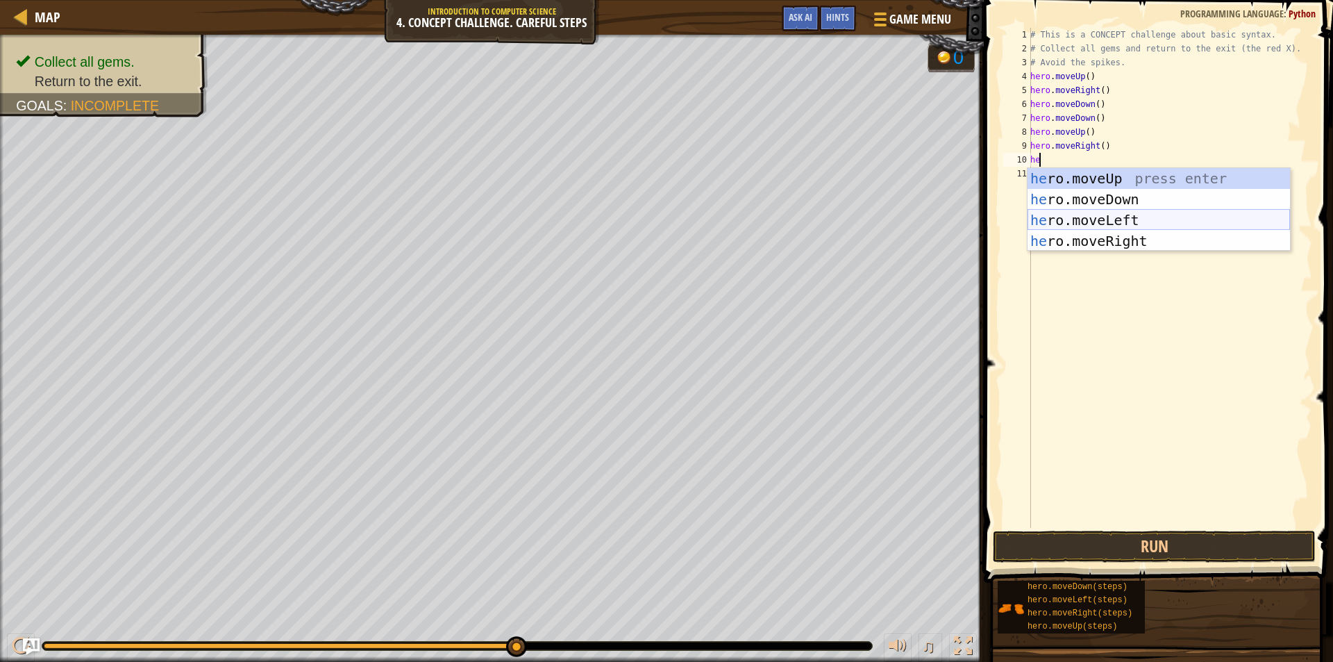
click at [1088, 217] on div "he ro.moveUp press enter he ro.moveDown press enter he ro.moveLeft press enter …" at bounding box center [1159, 230] width 263 height 125
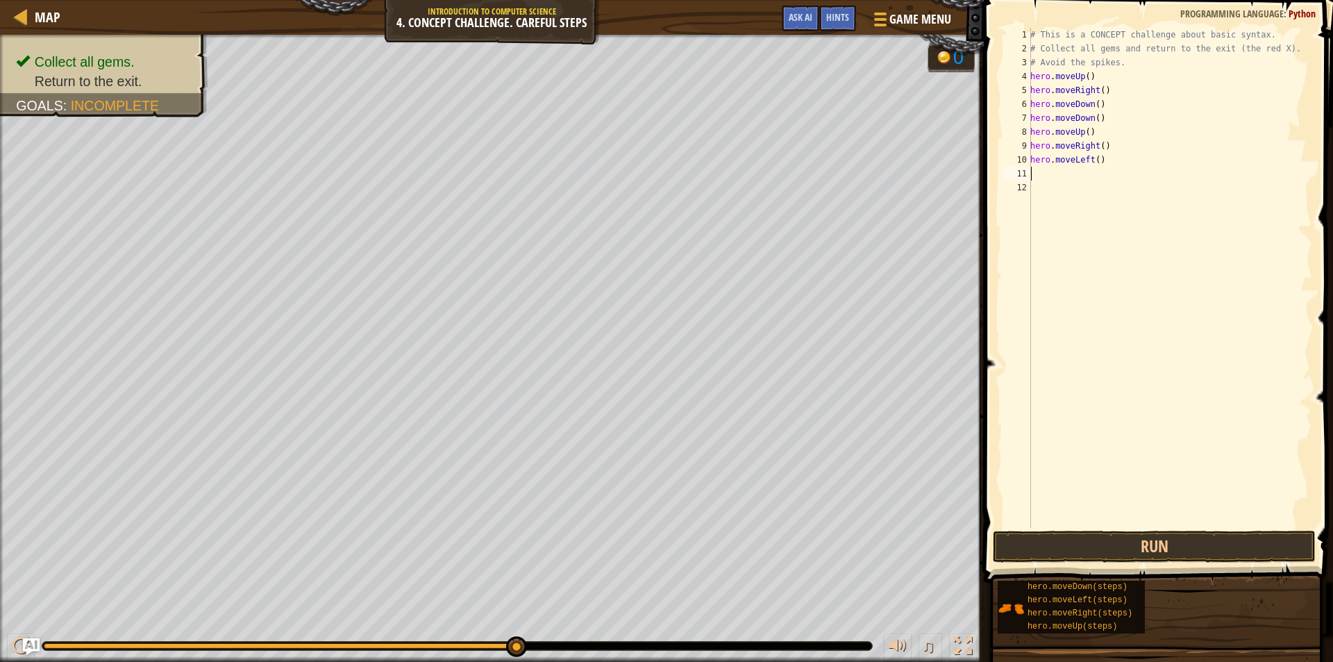
type textarea "g"
type textarea "he"
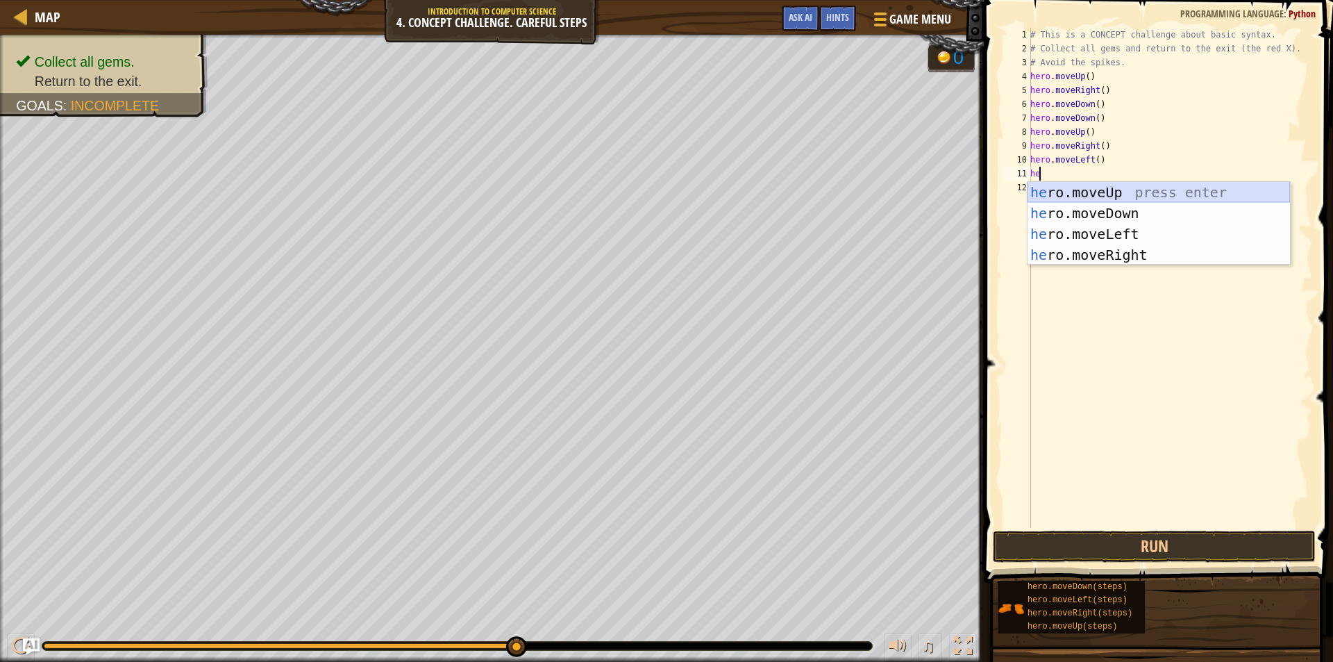
click at [1077, 194] on div "he ro.moveUp press enter he ro.moveDown press enter he ro.moveLeft press enter …" at bounding box center [1159, 244] width 263 height 125
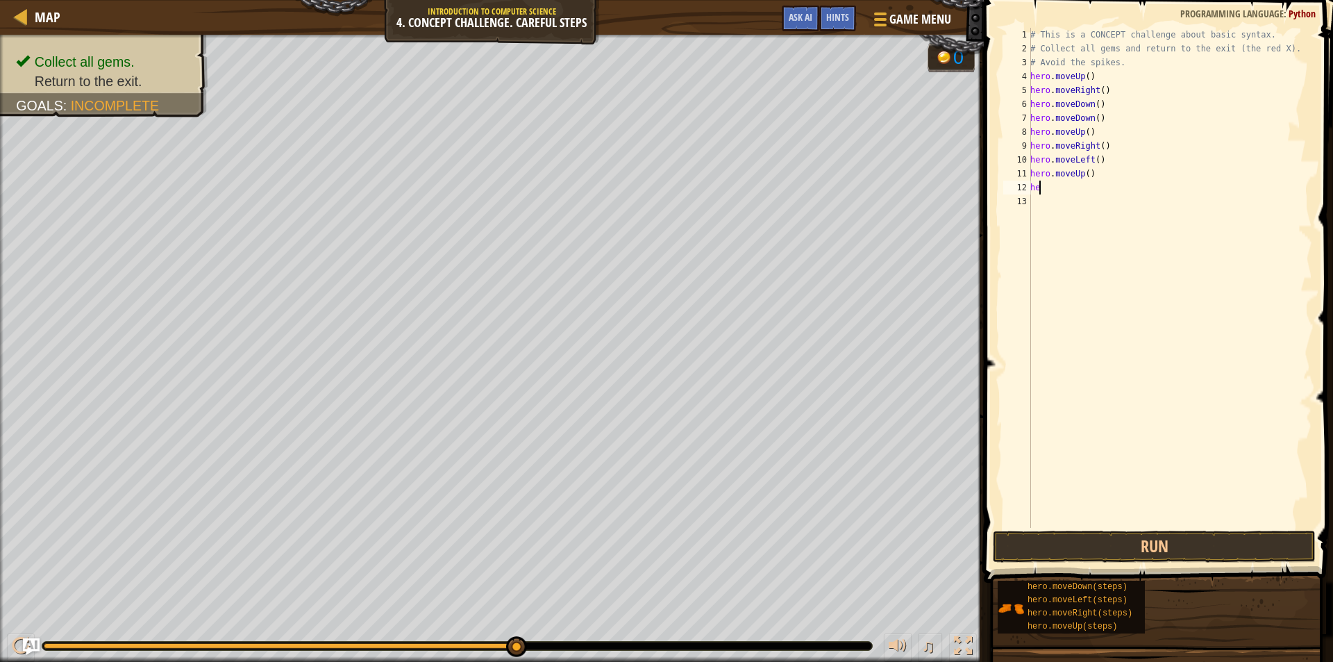
type textarea "hero"
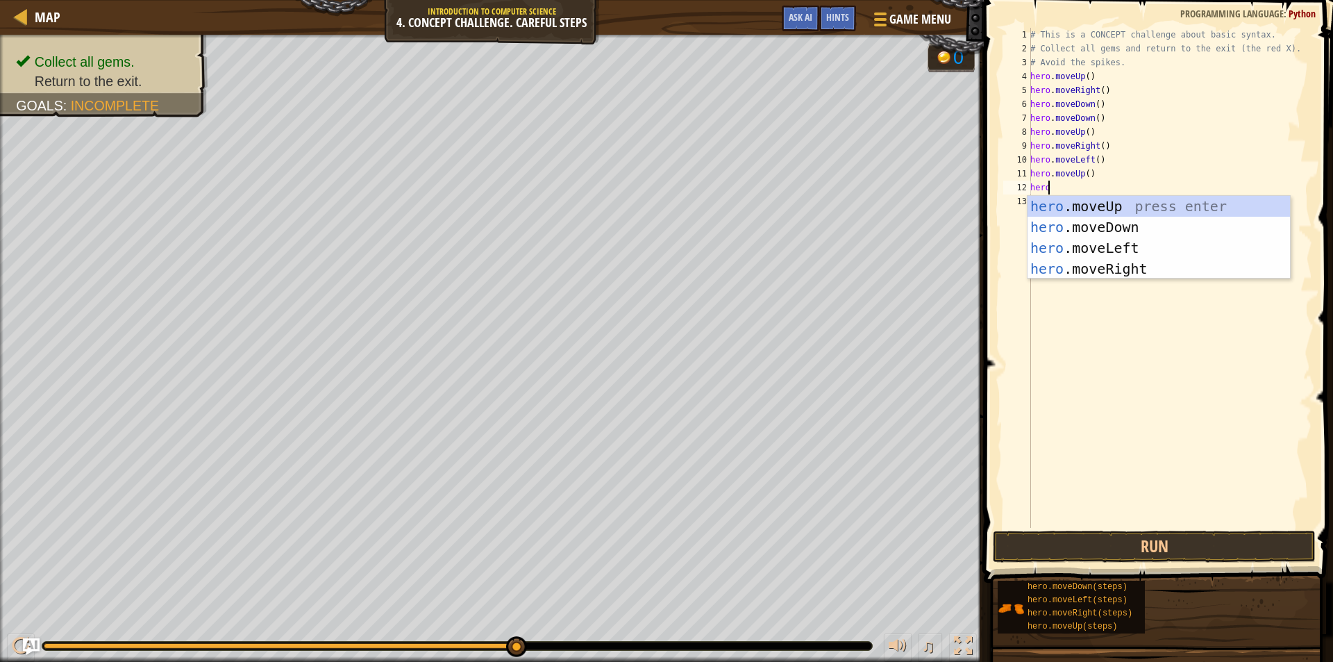
scroll to position [6, 1]
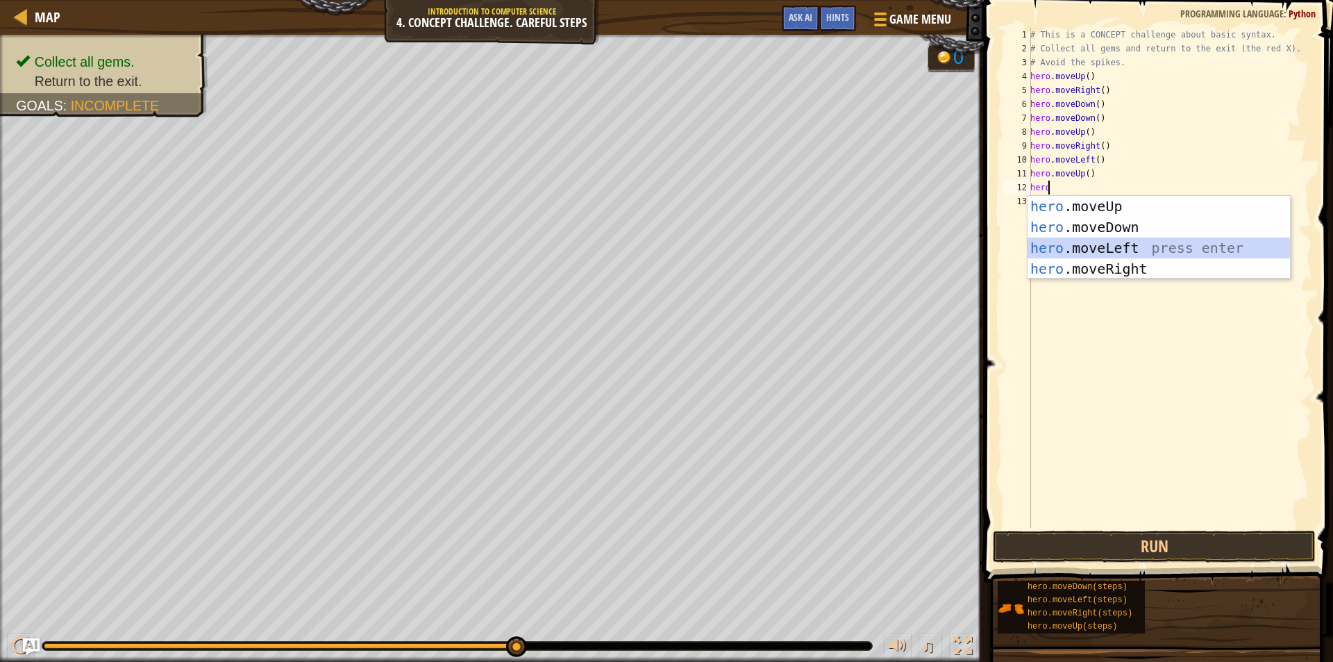
click at [1059, 243] on div "hero .moveUp press enter hero .moveDown press enter hero .moveLeft press enter …" at bounding box center [1159, 258] width 263 height 125
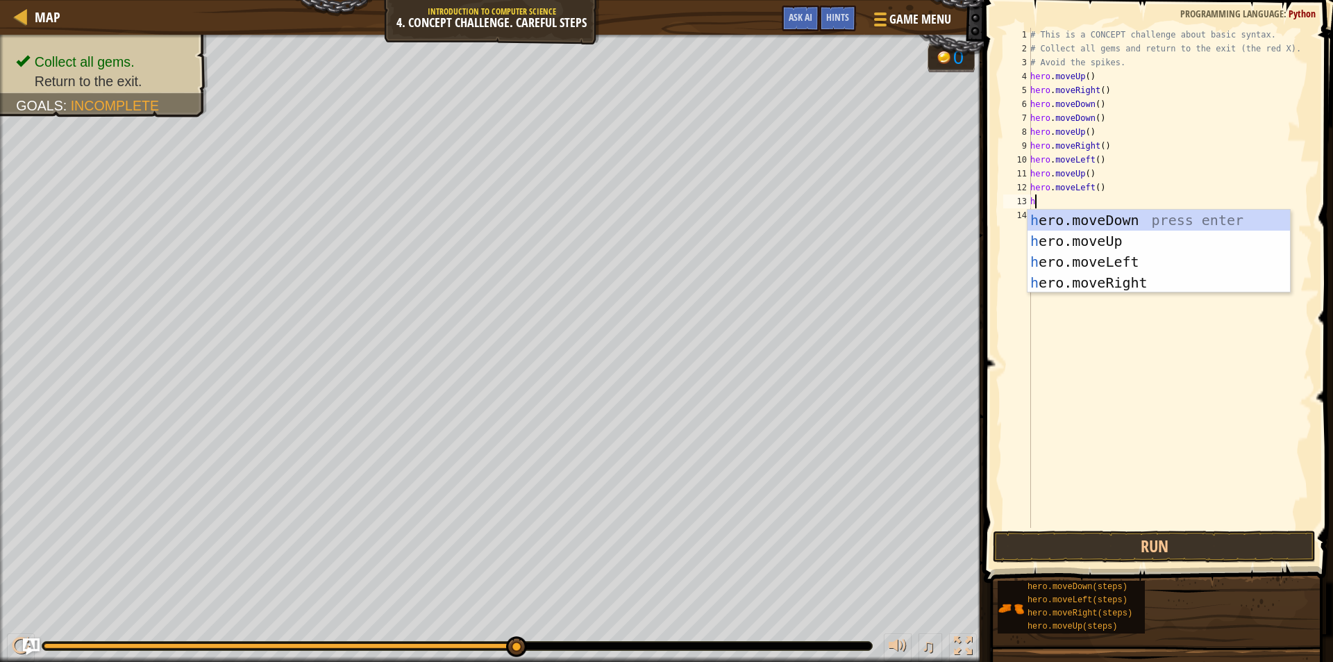
type textarea "he"
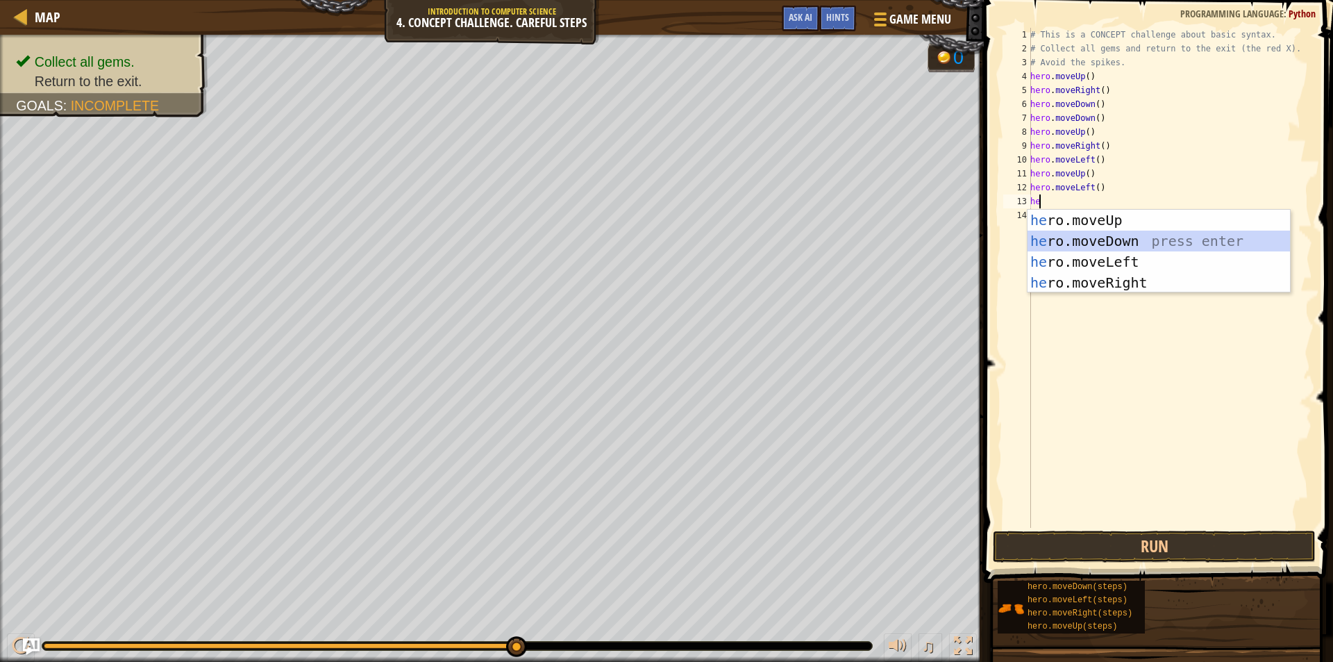
click at [1106, 240] on div "he ro.moveUp press enter he ro.moveDown press enter he ro.moveLeft press enter …" at bounding box center [1159, 272] width 263 height 125
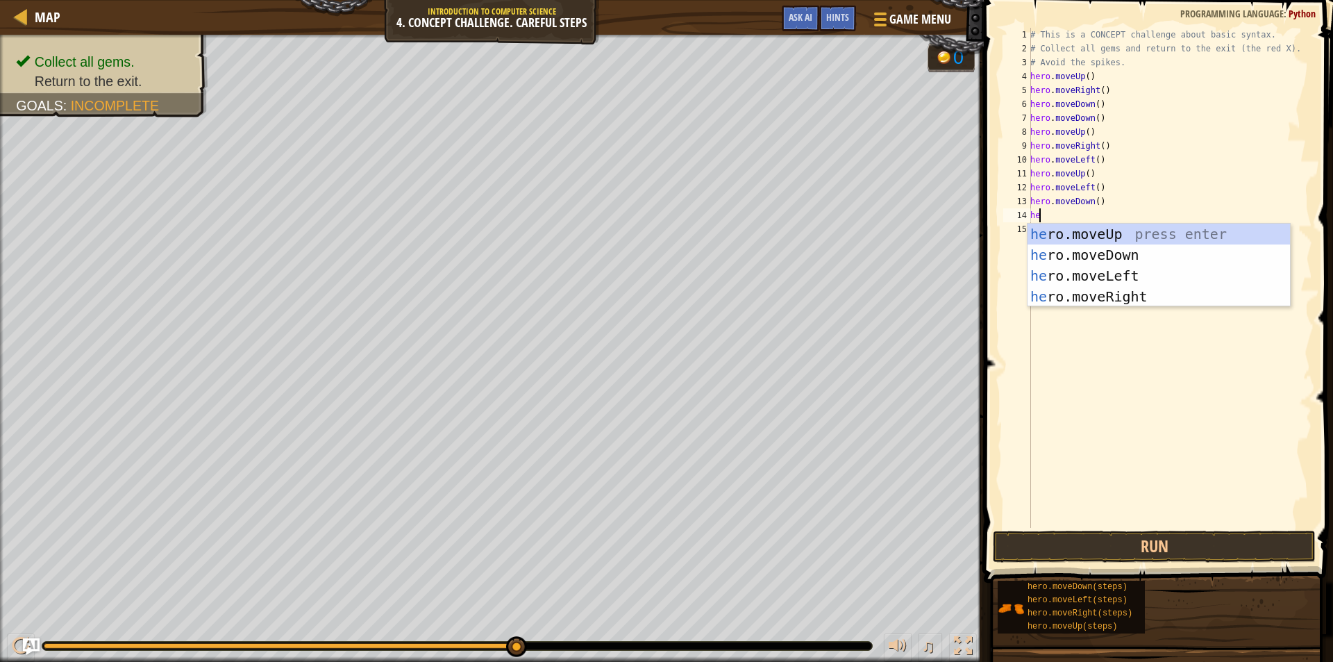
type textarea "heo"
click at [1074, 279] on div "he r o .moveUp press enter he r o .moveDown press enter he r o .moveLeft press …" at bounding box center [1159, 286] width 263 height 125
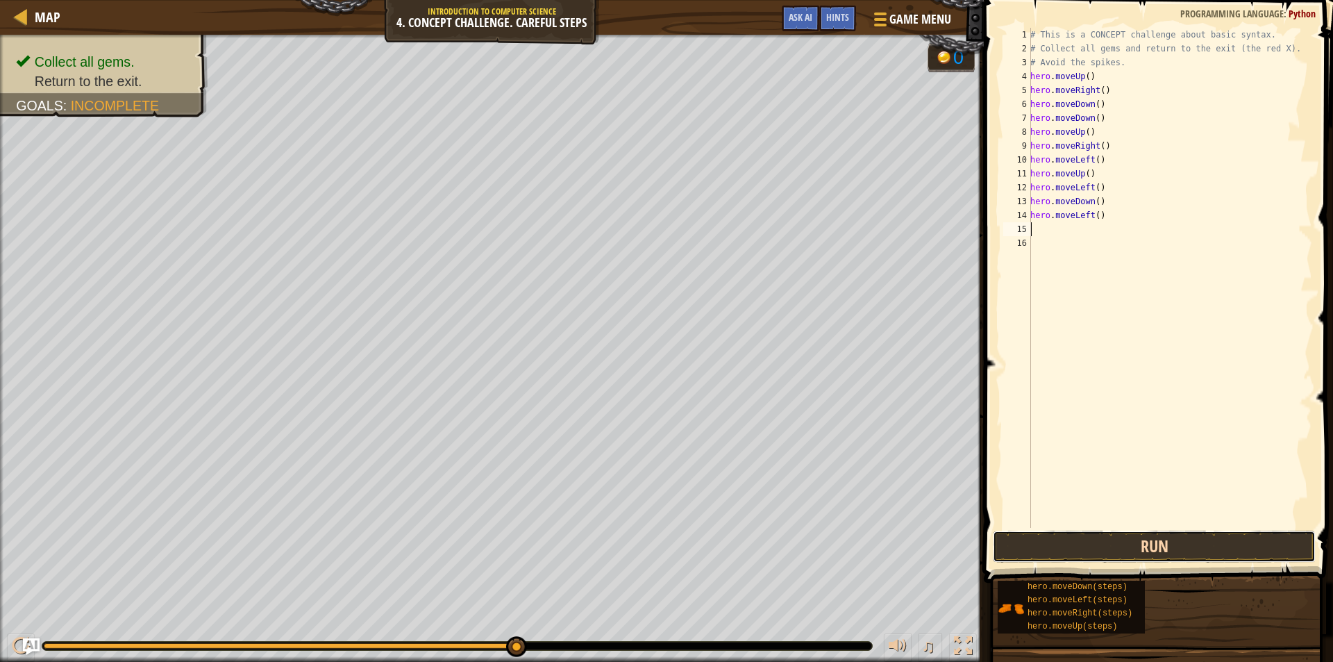
click at [1111, 554] on button "Run" at bounding box center [1154, 547] width 323 height 32
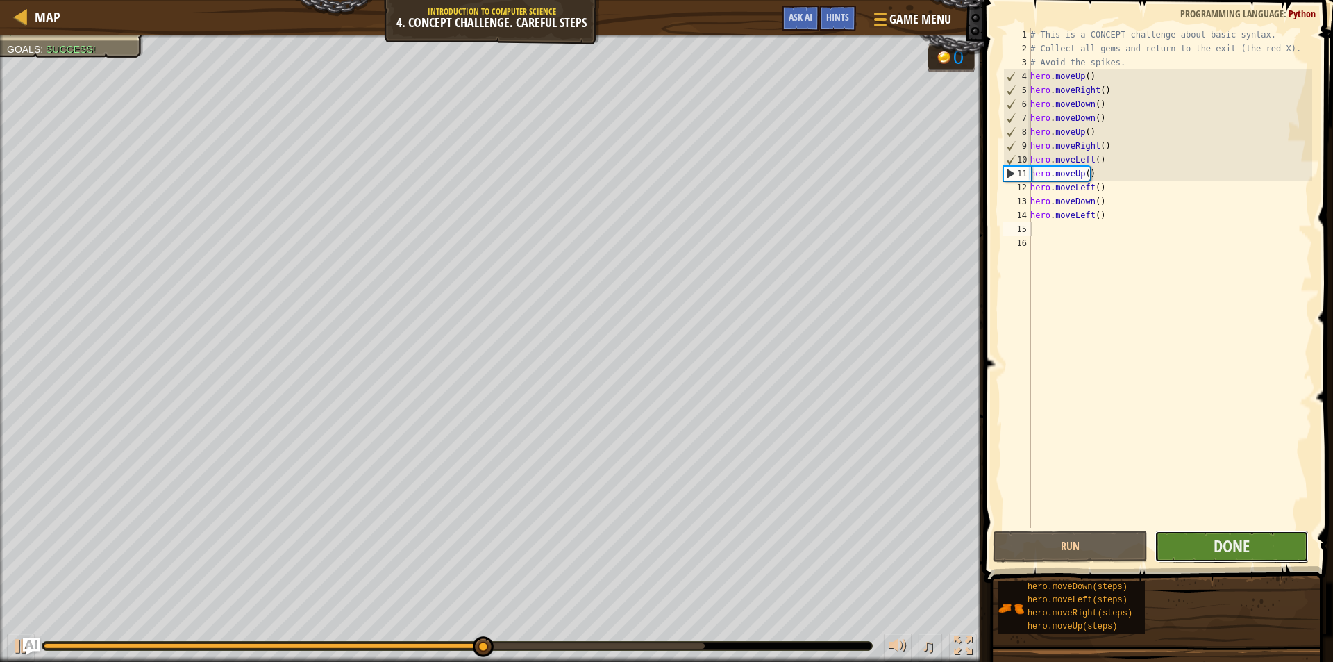
click at [1199, 544] on button "Done" at bounding box center [1232, 547] width 155 height 32
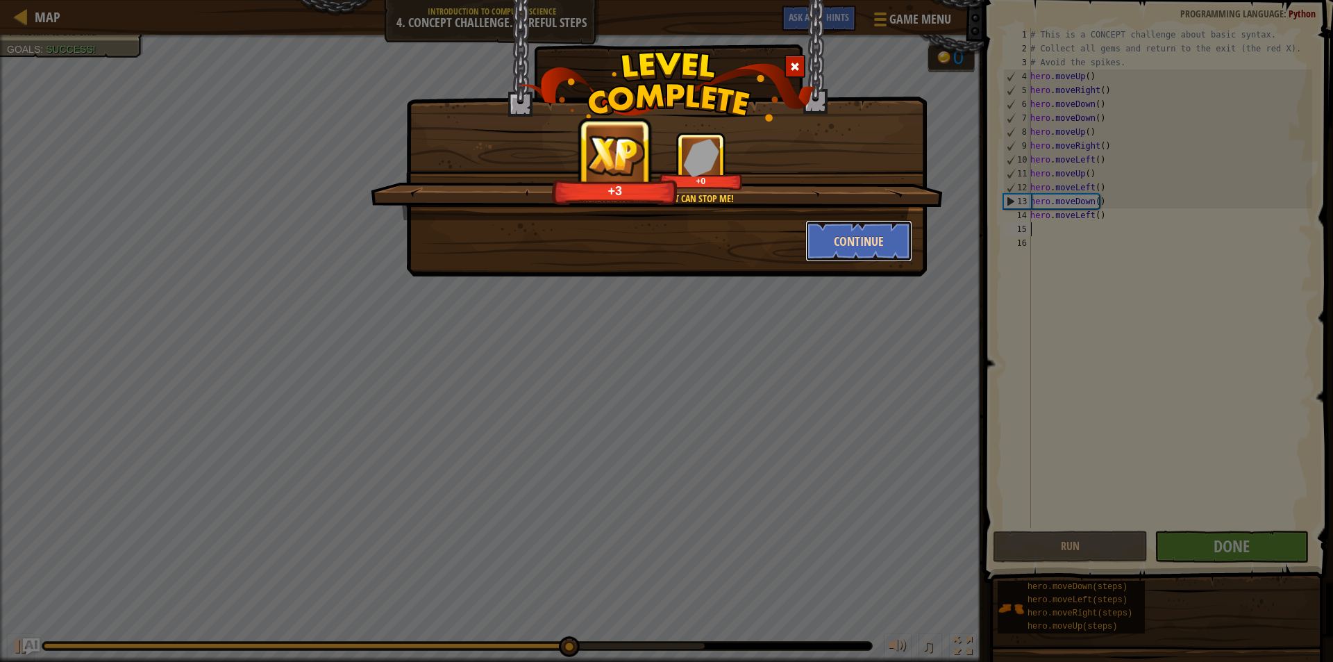
click at [847, 253] on button "Continue" at bounding box center [860, 241] width 108 height 42
